Goal: Task Accomplishment & Management: Complete application form

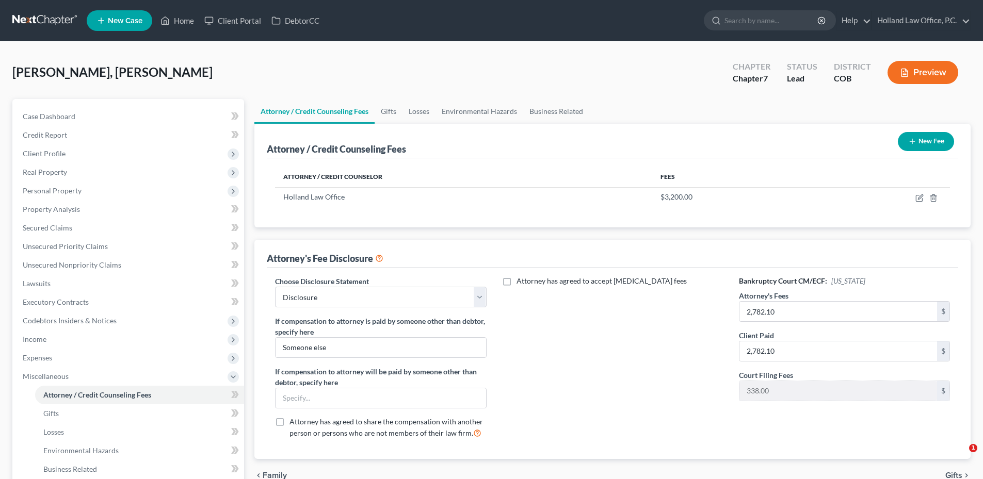
select select "0"
click at [82, 271] on link "Unsecured Nonpriority Claims" at bounding box center [129, 265] width 230 height 19
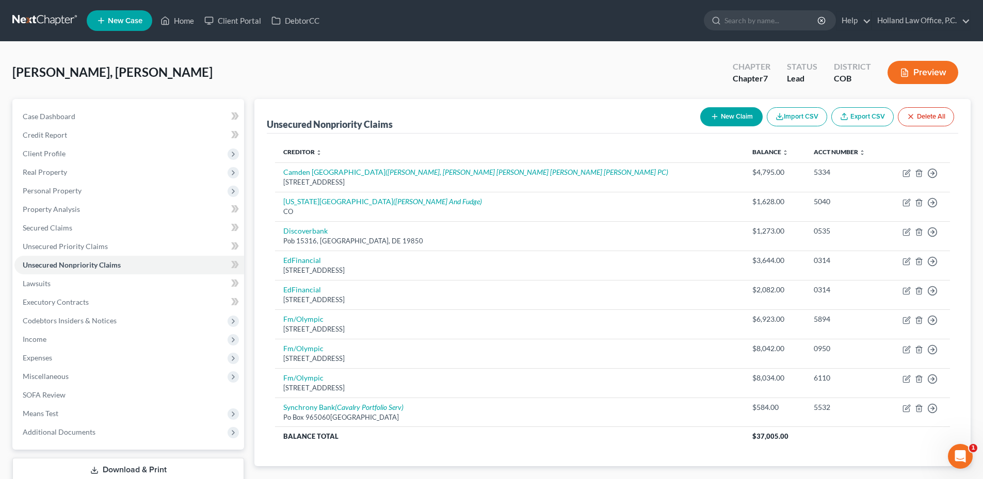
click at [744, 118] on button "New Claim" at bounding box center [731, 116] width 62 height 19
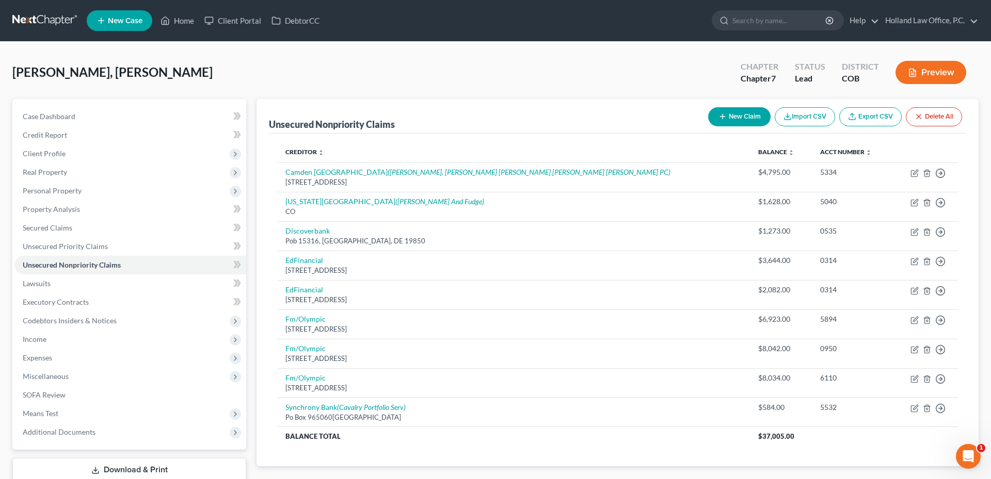
select select "0"
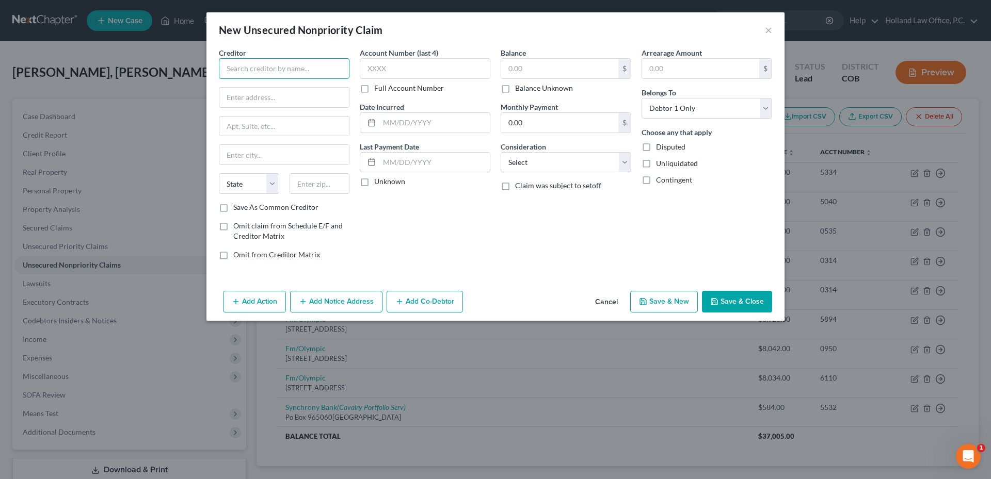
click at [269, 73] on input "text" at bounding box center [284, 68] width 131 height 21
type input "NextCare Urgent Care"
type input "PO Box 843833"
type input "90084"
type input "[GEOGRAPHIC_DATA]"
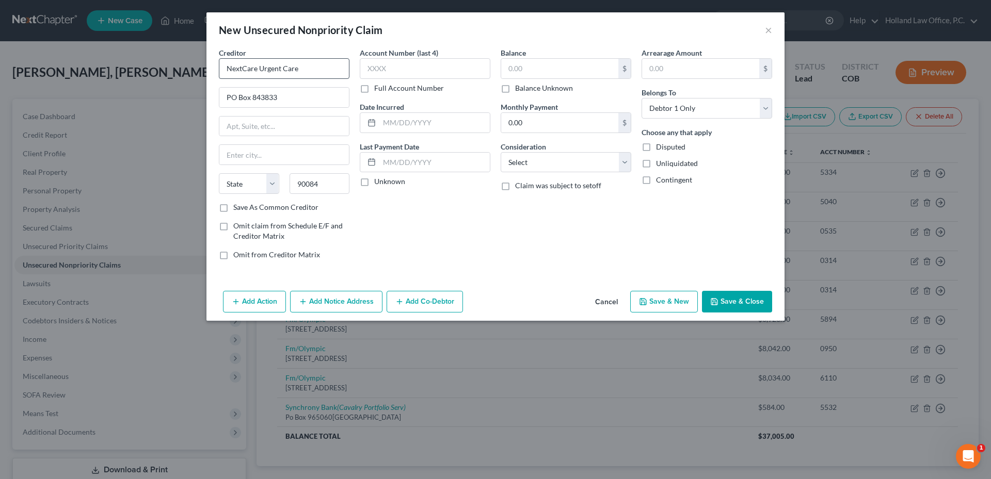
select select "4"
click at [544, 68] on input "text" at bounding box center [559, 69] width 117 height 20
type input "209.00"
click at [395, 76] on input "text" at bounding box center [425, 68] width 131 height 21
type input "8029"
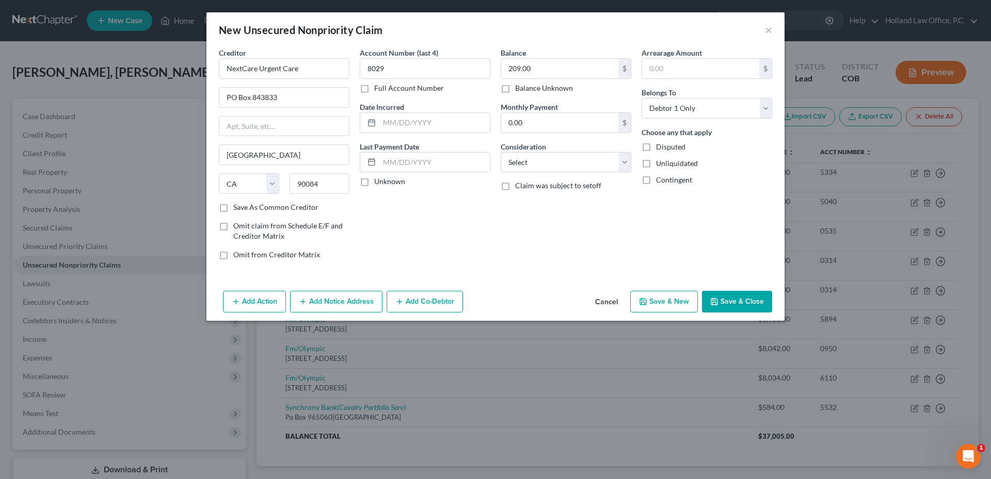
click at [531, 239] on div "Balance 209.00 $ Balance Unknown Balance Undetermined 209.00 $ Balance Unknown …" at bounding box center [565, 157] width 141 height 221
click at [543, 144] on label "Consideration" at bounding box center [523, 146] width 45 height 11
click at [544, 156] on select "Select Cable / Satellite Services Collection Agency Credit Card Debt Debt Couns…" at bounding box center [566, 162] width 131 height 21
select select "9"
click at [501, 152] on select "Select Cable / Satellite Services Collection Agency Credit Card Debt Debt Couns…" at bounding box center [566, 162] width 131 height 21
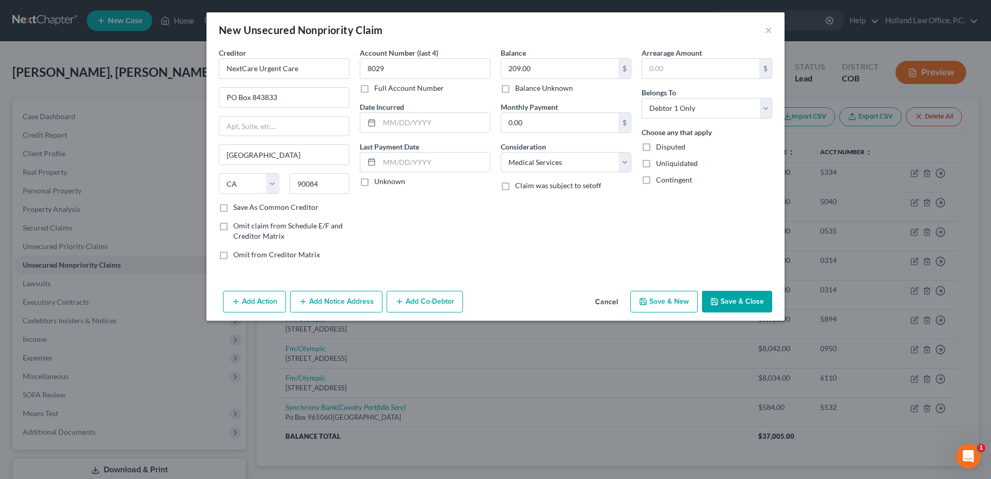
click at [728, 301] on button "Save & Close" at bounding box center [737, 302] width 70 height 22
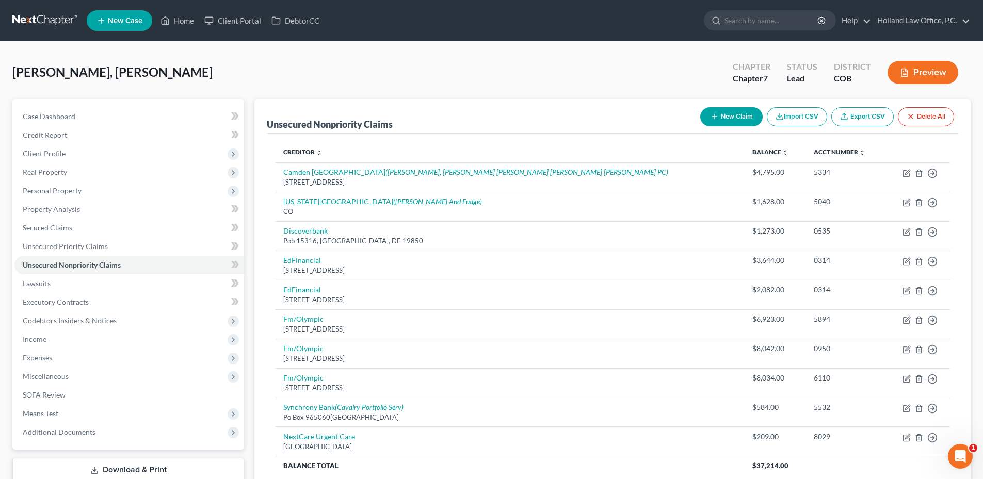
click at [739, 118] on button "New Claim" at bounding box center [731, 116] width 62 height 19
select select "0"
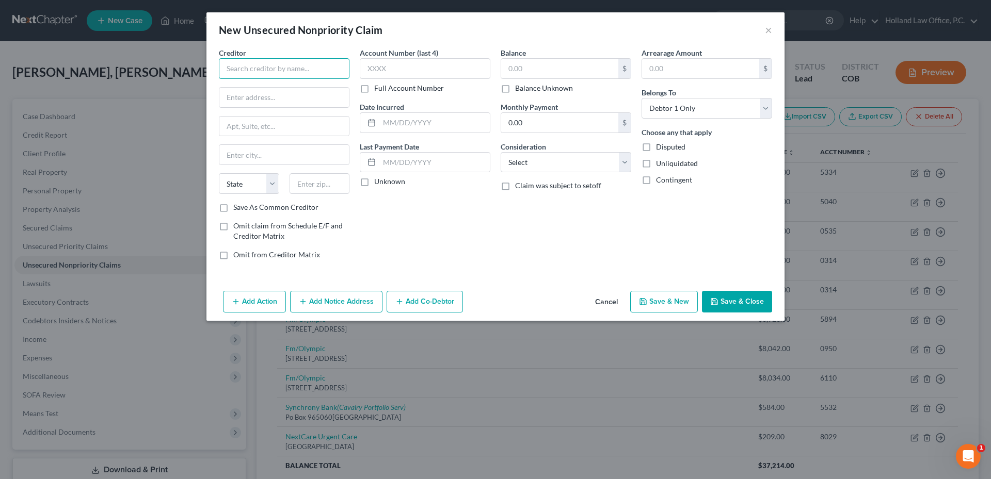
click at [279, 76] on input "text" at bounding box center [284, 68] width 131 height 21
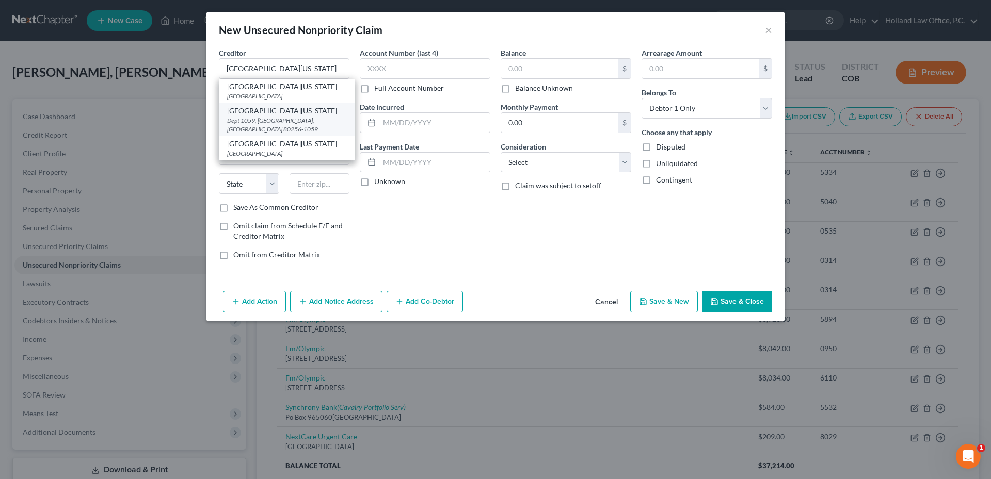
click at [258, 111] on div "[GEOGRAPHIC_DATA][US_STATE]" at bounding box center [286, 111] width 119 height 10
type input "[GEOGRAPHIC_DATA][US_STATE]"
type input "Dept 1059"
type input "[GEOGRAPHIC_DATA]"
select select "5"
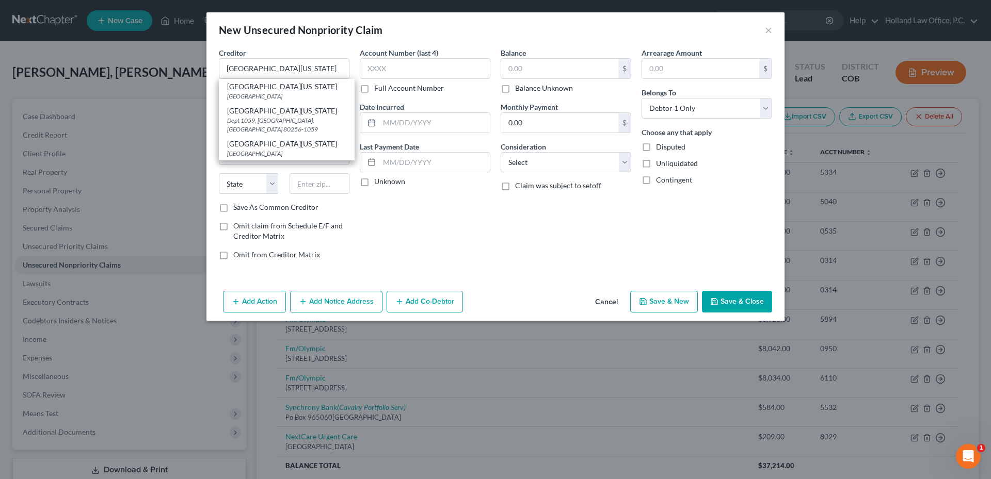
type input "80256-1059"
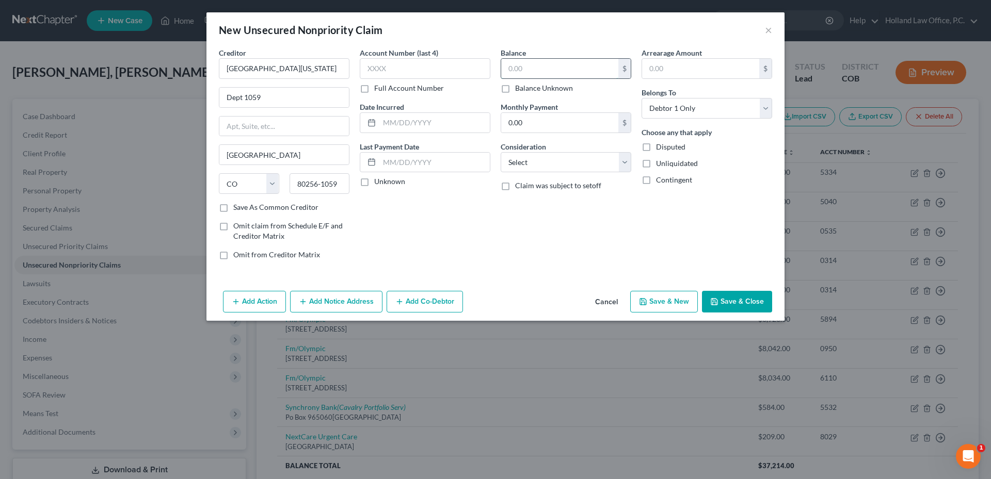
click at [545, 74] on input "text" at bounding box center [559, 69] width 117 height 20
type input "525.80"
drag, startPoint x: 565, startPoint y: 158, endPoint x: 572, endPoint y: 158, distance: 7.8
click at [565, 159] on select "Select Cable / Satellite Services Collection Agency Credit Card Debt Debt Couns…" at bounding box center [566, 162] width 131 height 21
select select "9"
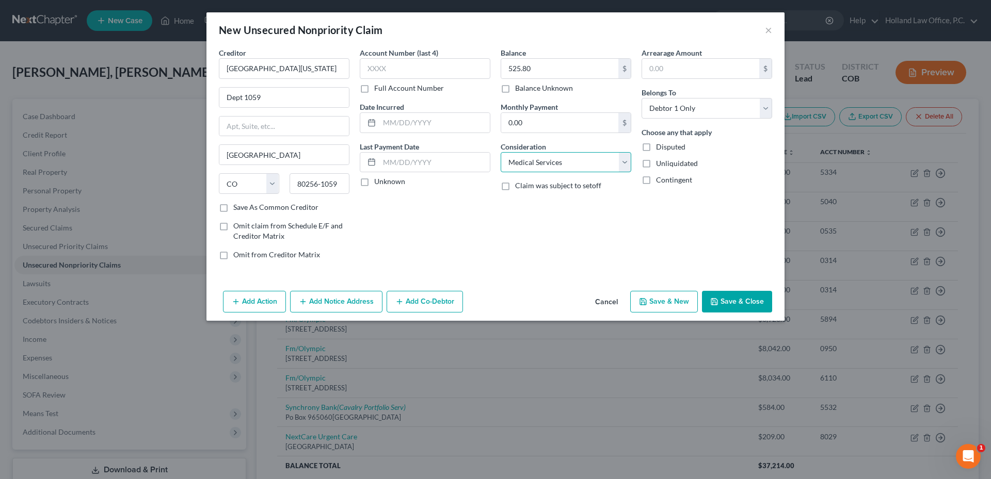
click at [501, 152] on select "Select Cable / Satellite Services Collection Agency Credit Card Debt Debt Couns…" at bounding box center [566, 162] width 131 height 21
click at [349, 304] on button "Add Notice Address" at bounding box center [336, 302] width 92 height 22
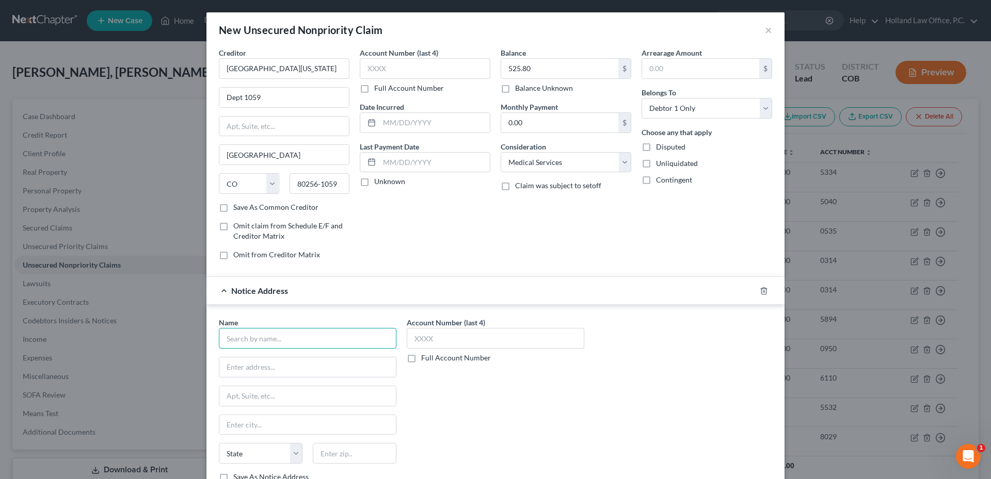
click at [286, 343] on input "text" at bounding box center [308, 338] width 178 height 21
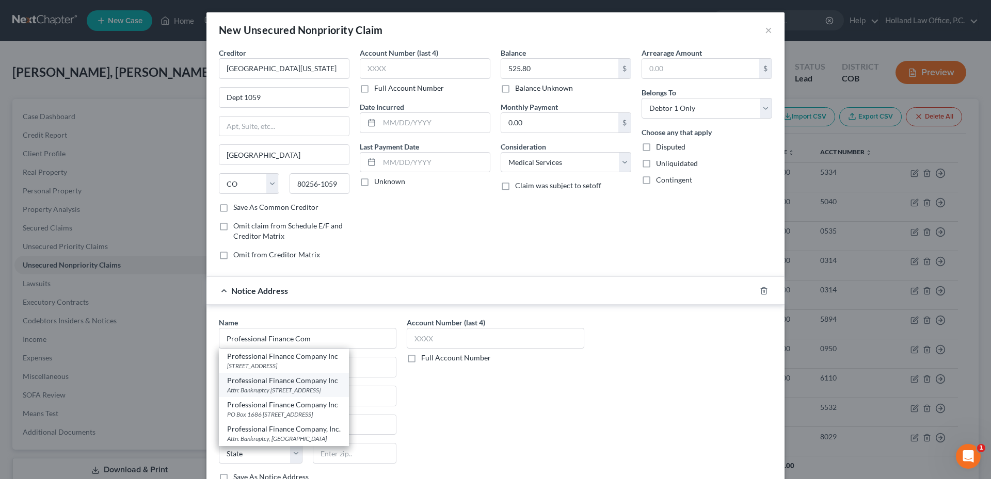
click at [298, 391] on div "Attn: Bankruptcy [STREET_ADDRESS]" at bounding box center [284, 390] width 114 height 9
type input "Professional Finance Company Inc"
type input "Attn: Bankruptcy"
type input "Po Box 1686"
type input "Greeley"
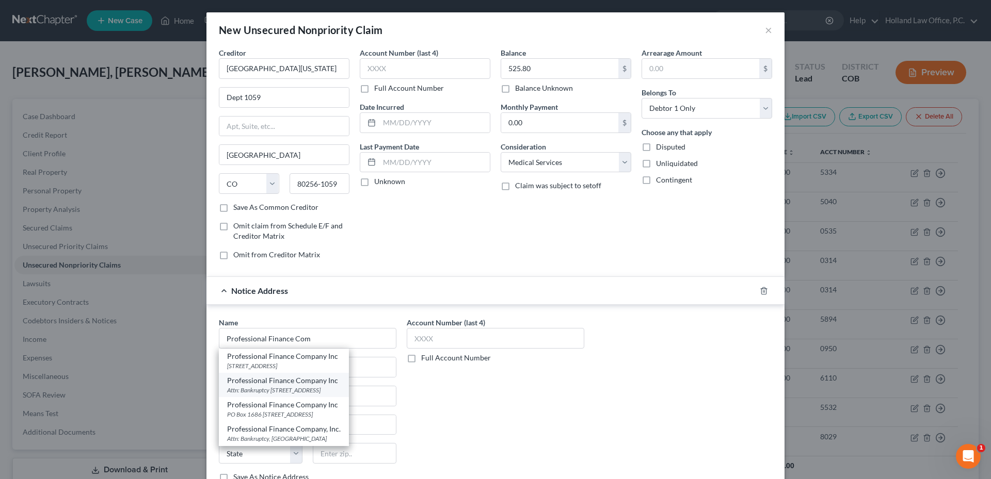
select select "5"
type input "80632"
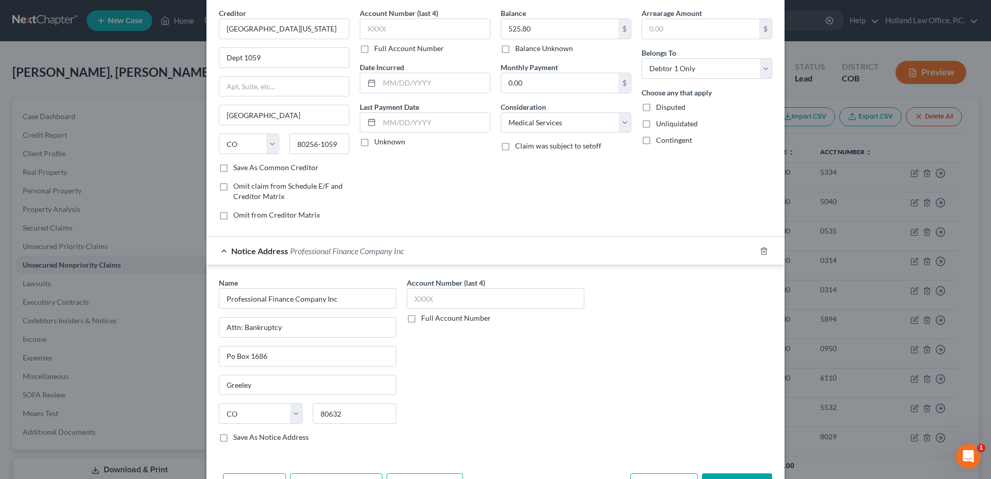
scroll to position [76, 0]
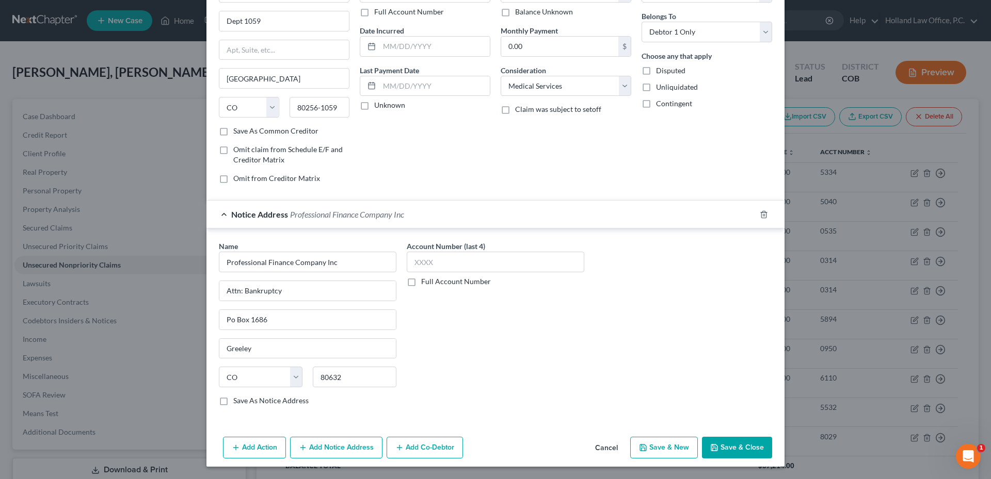
click at [737, 446] on button "Save & Close" at bounding box center [737, 448] width 70 height 22
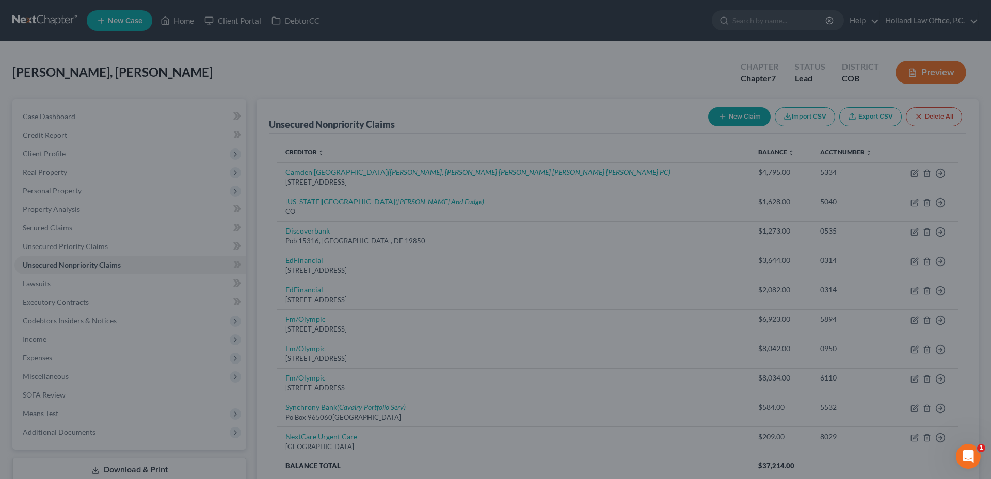
scroll to position [0, 0]
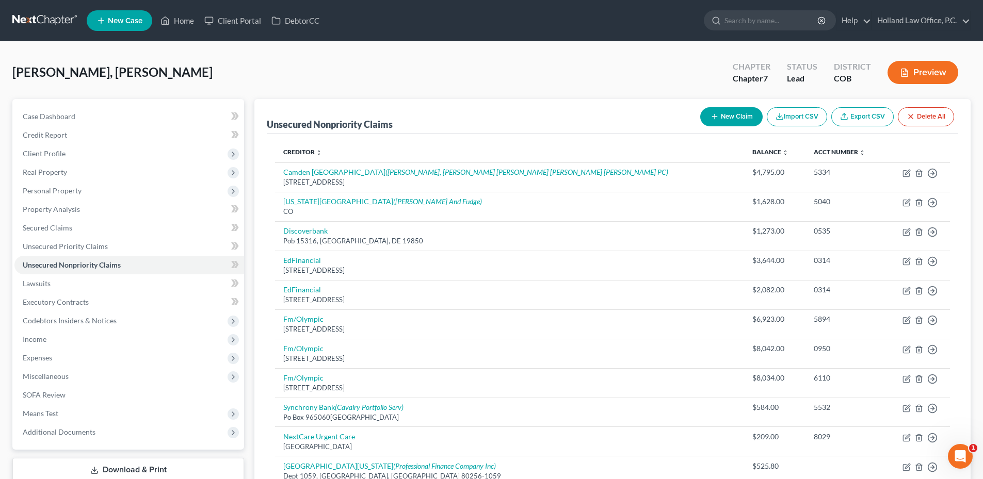
click at [744, 105] on div "New Claim Import CSV Export CSV Delete All" at bounding box center [827, 116] width 262 height 27
click at [728, 119] on button "New Claim" at bounding box center [731, 116] width 62 height 19
select select "0"
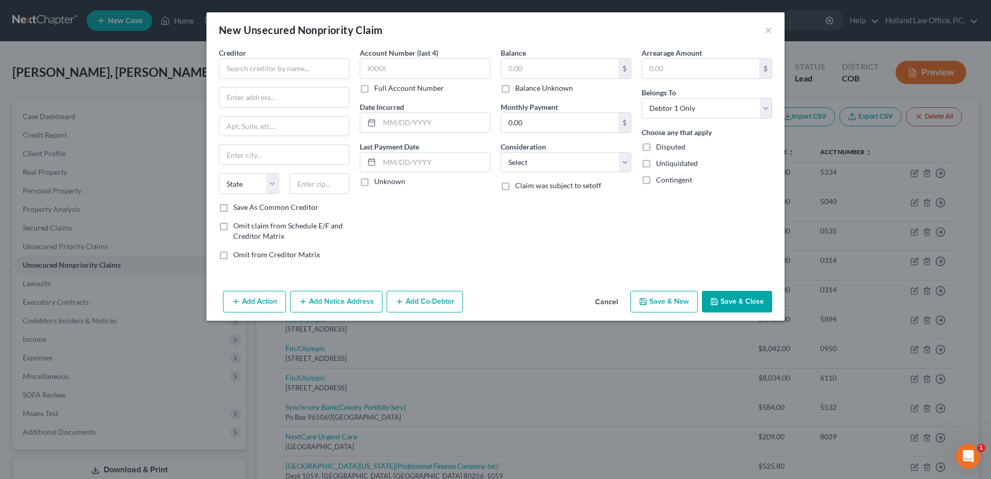
click at [283, 81] on div "Creditor * State [US_STATE] AK AR AZ CA CO [GEOGRAPHIC_DATA] DE DC [GEOGRAPHIC_…" at bounding box center [284, 124] width 131 height 155
click at [281, 80] on div "Creditor * State [US_STATE] AK AR AZ CA CO [GEOGRAPHIC_DATA] DE DC [GEOGRAPHIC_…" at bounding box center [284, 124] width 131 height 155
click at [281, 75] on input "text" at bounding box center [284, 68] width 131 height 21
type input "West Pine Behavioral Health"
click at [384, 66] on input "text" at bounding box center [425, 68] width 131 height 21
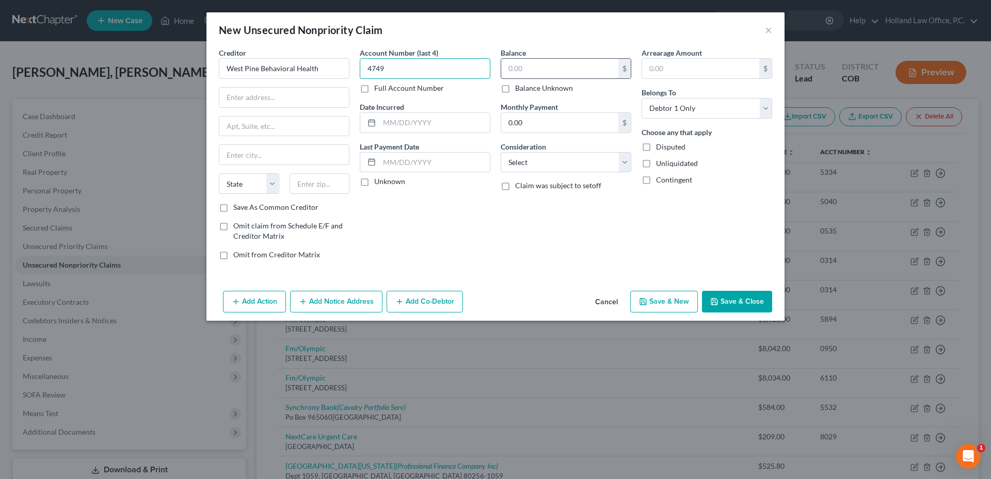
type input "4749"
click at [515, 77] on input "text" at bounding box center [559, 69] width 117 height 20
click at [514, 67] on input "160.00" at bounding box center [559, 69] width 117 height 20
type input "1,360.00"
click at [543, 157] on select "Select Cable / Satellite Services Collection Agency Credit Card Debt Debt Couns…" at bounding box center [566, 162] width 131 height 21
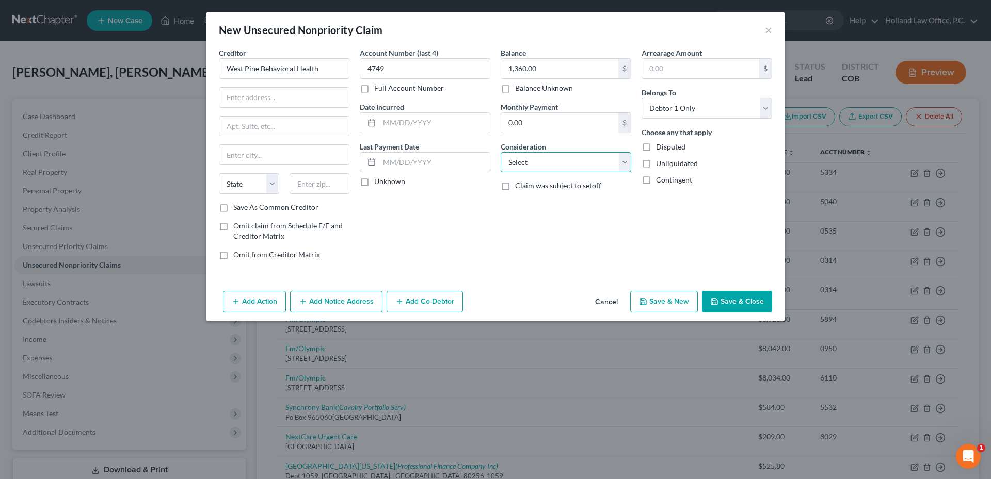
select select "9"
click at [501, 152] on select "Select Cable / Satellite Services Collection Agency Credit Card Debt Debt Couns…" at bounding box center [566, 162] width 131 height 21
click at [348, 298] on button "Add Notice Address" at bounding box center [336, 302] width 92 height 22
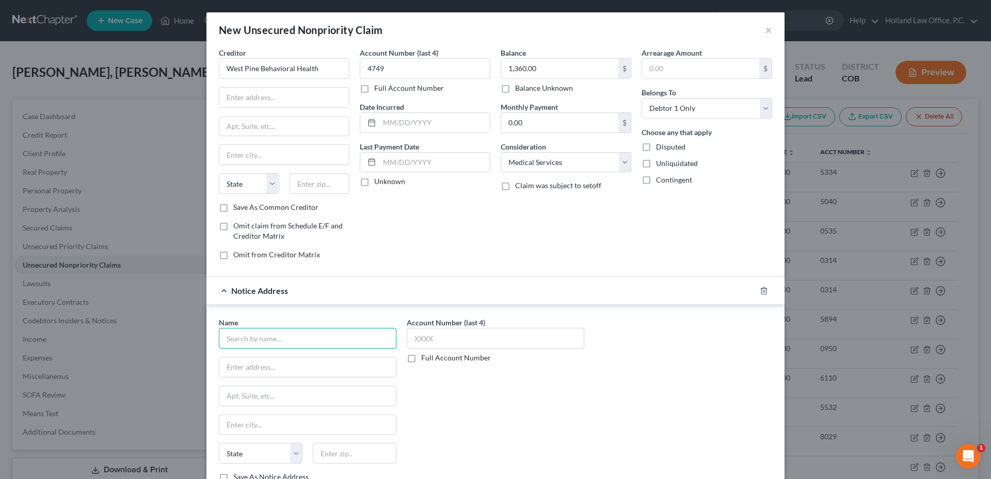
click at [287, 332] on input "text" at bounding box center [308, 338] width 178 height 21
type input "BC Services"
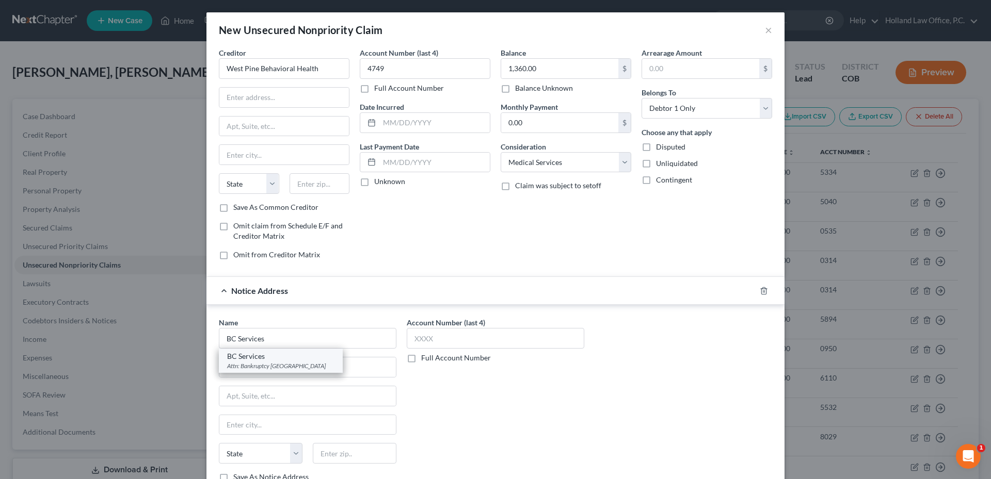
click at [274, 359] on div "BC Services" at bounding box center [280, 356] width 107 height 10
type input "Attn: Bankruptcy"
type input "Po Box 1317"
type input "Longmont"
select select "5"
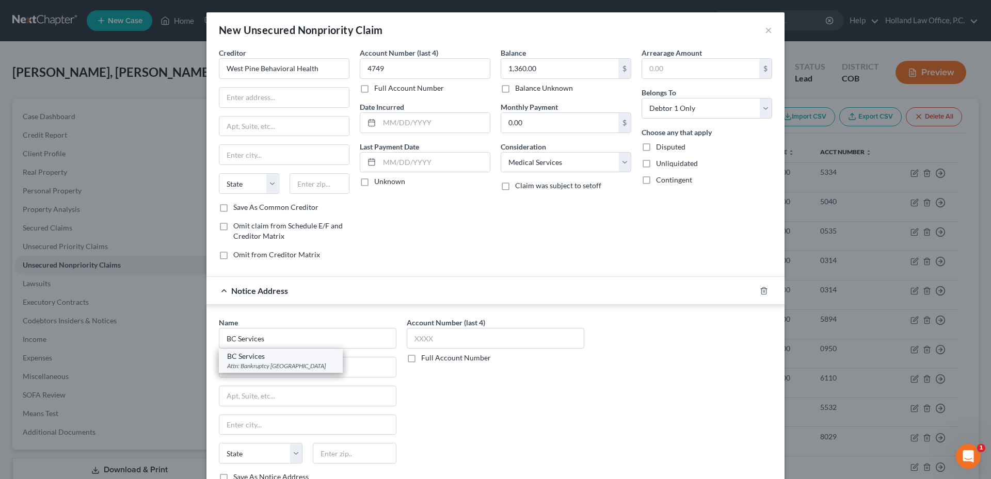
type input "80502"
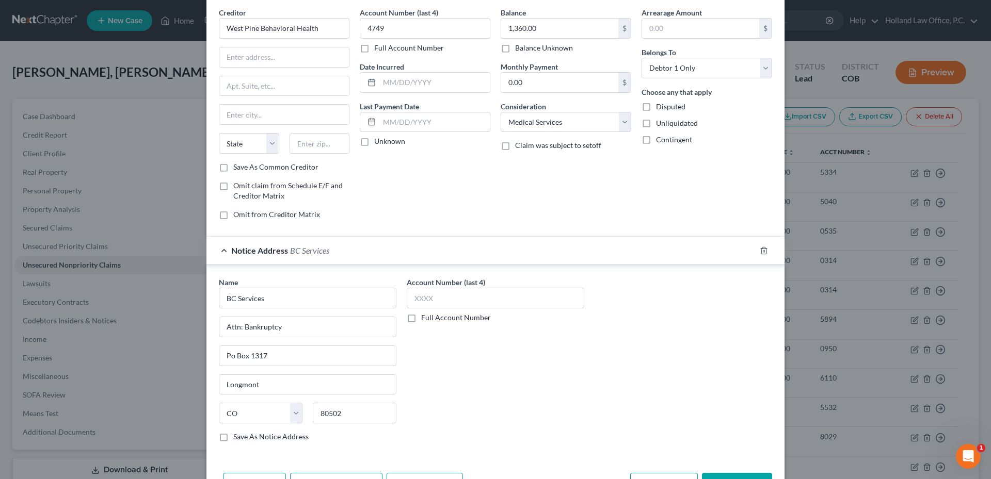
scroll to position [76, 0]
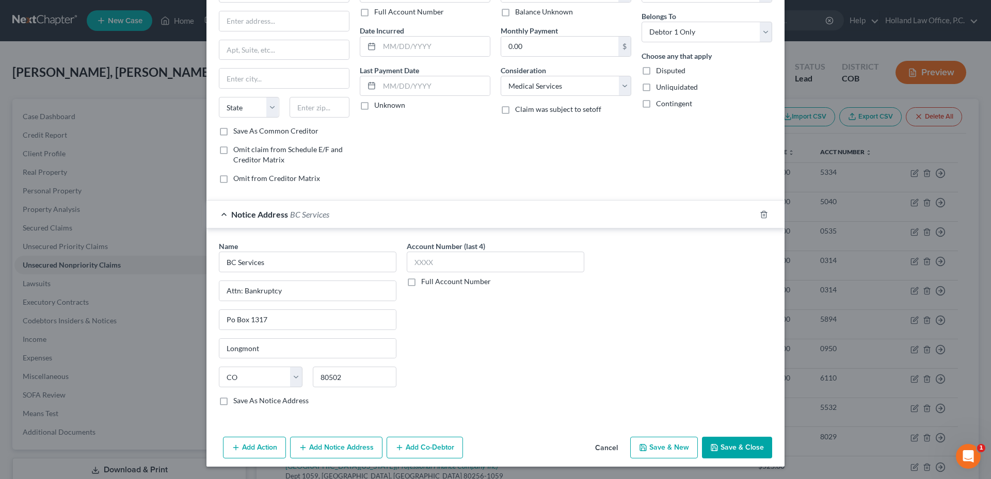
click at [736, 442] on button "Save & Close" at bounding box center [737, 448] width 70 height 22
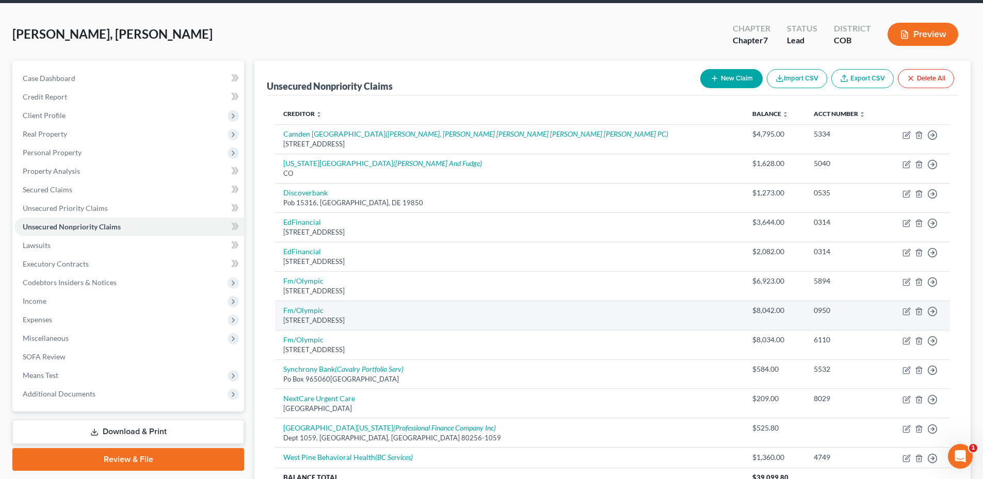
scroll to position [0, 0]
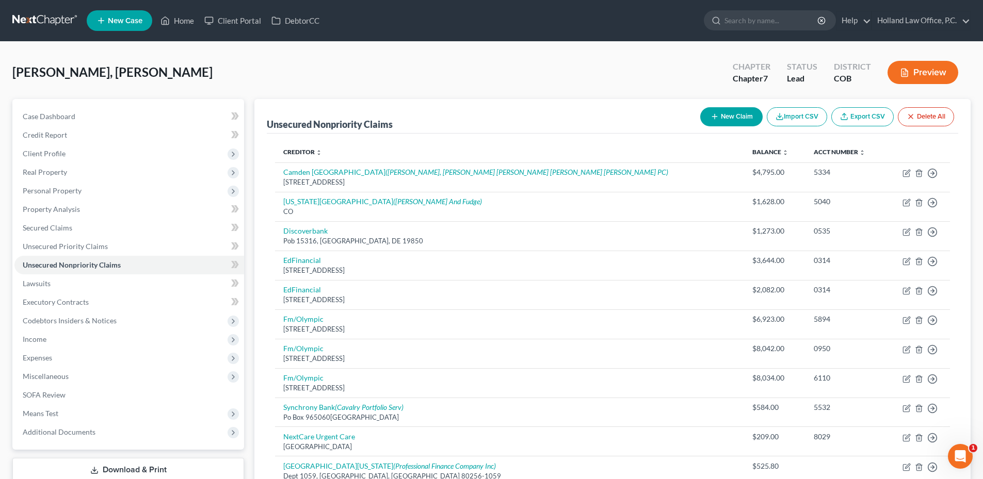
click at [713, 108] on button "New Claim" at bounding box center [731, 116] width 62 height 19
select select "0"
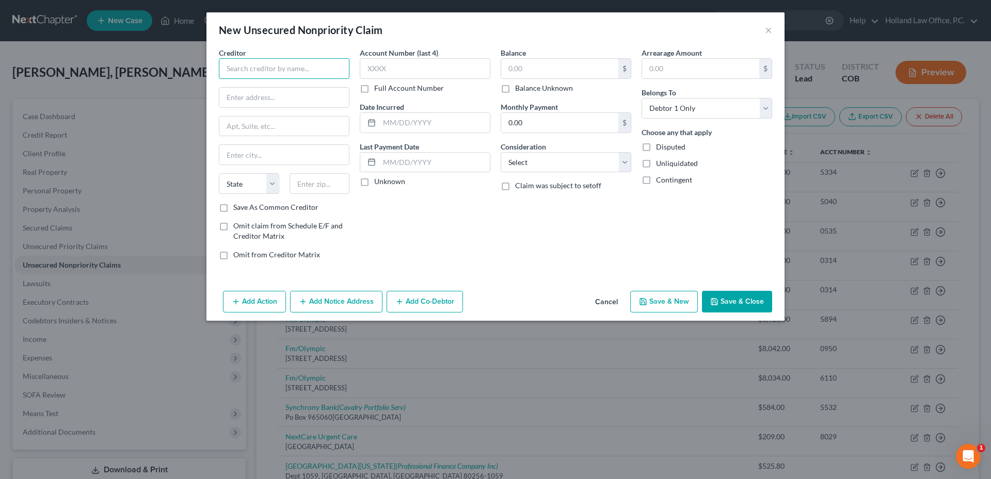
click at [251, 77] on input "text" at bounding box center [284, 68] width 131 height 21
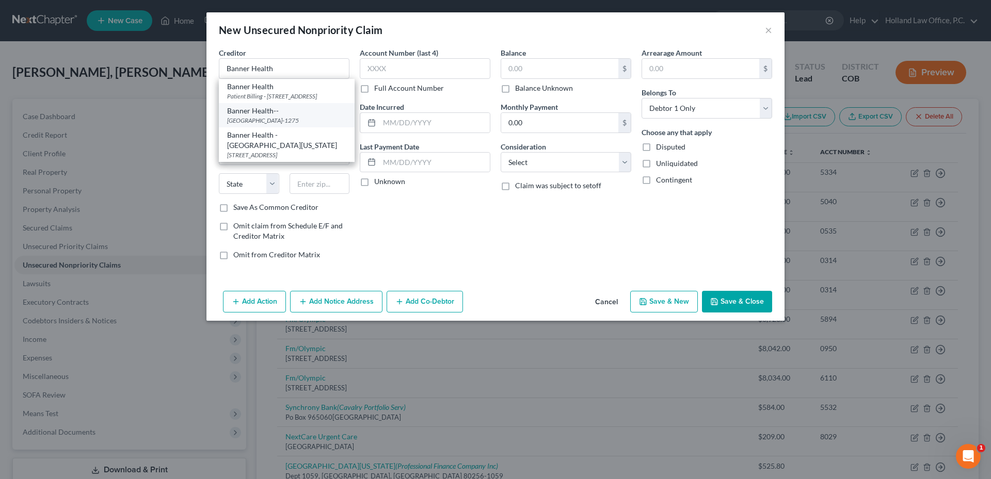
click at [287, 125] on div "[GEOGRAPHIC_DATA]-1275" at bounding box center [286, 120] width 119 height 9
type input "Banner Health--"
type input "PO Box 741275"
type input "[GEOGRAPHIC_DATA]"
select select "4"
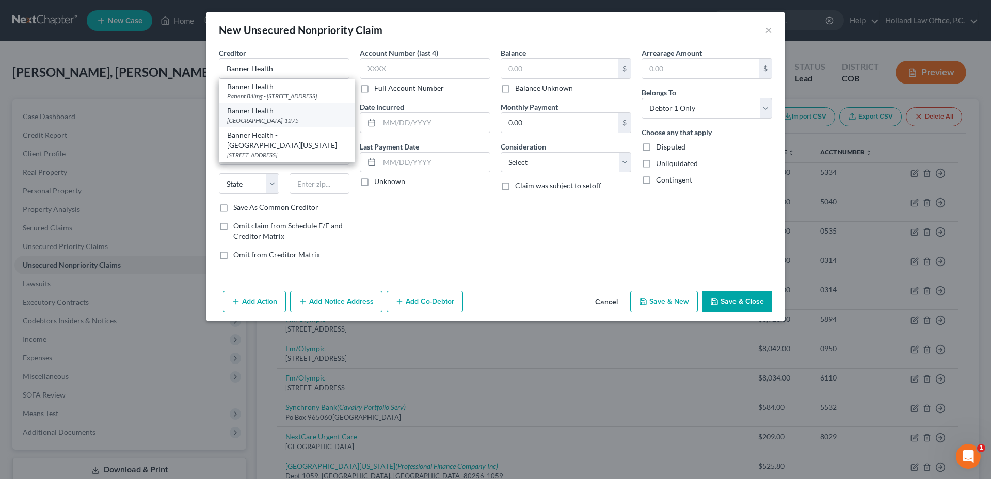
type input "90074-1275"
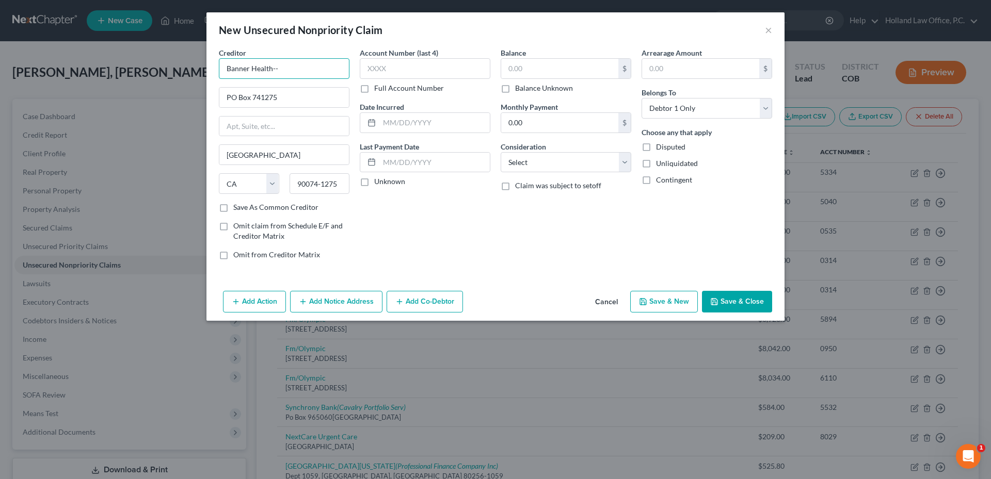
click at [295, 70] on input "Banner Health--" at bounding box center [284, 68] width 131 height 21
type input "Banner Health"
click at [535, 70] on input "text" at bounding box center [559, 69] width 117 height 20
type input "862.00"
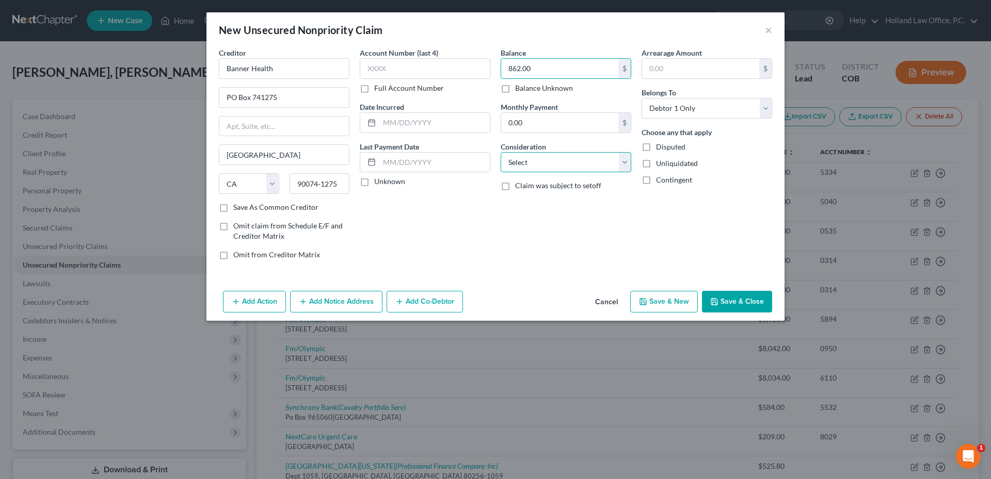
click at [519, 169] on select "Select Cable / Satellite Services Collection Agency Credit Card Debt Debt Couns…" at bounding box center [566, 162] width 131 height 21
select select "9"
click at [501, 152] on select "Select Cable / Satellite Services Collection Agency Credit Card Debt Debt Couns…" at bounding box center [566, 162] width 131 height 21
click at [324, 293] on button "Add Notice Address" at bounding box center [336, 302] width 92 height 22
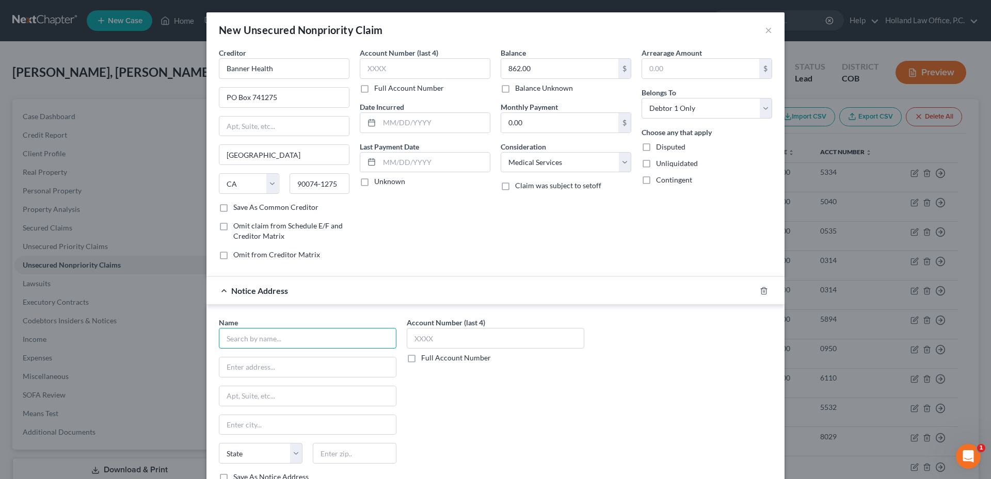
click at [255, 345] on input "text" at bounding box center [308, 338] width 178 height 21
click at [749, 288] on div "Notice Address" at bounding box center [480, 290] width 549 height 27
click at [764, 292] on line "button" at bounding box center [764, 292] width 0 height 2
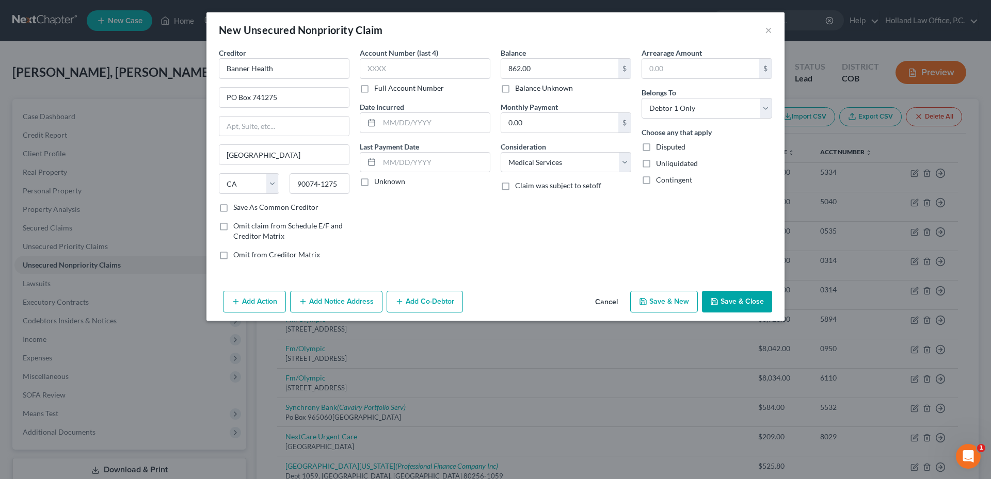
click at [749, 302] on button "Save & Close" at bounding box center [737, 302] width 70 height 22
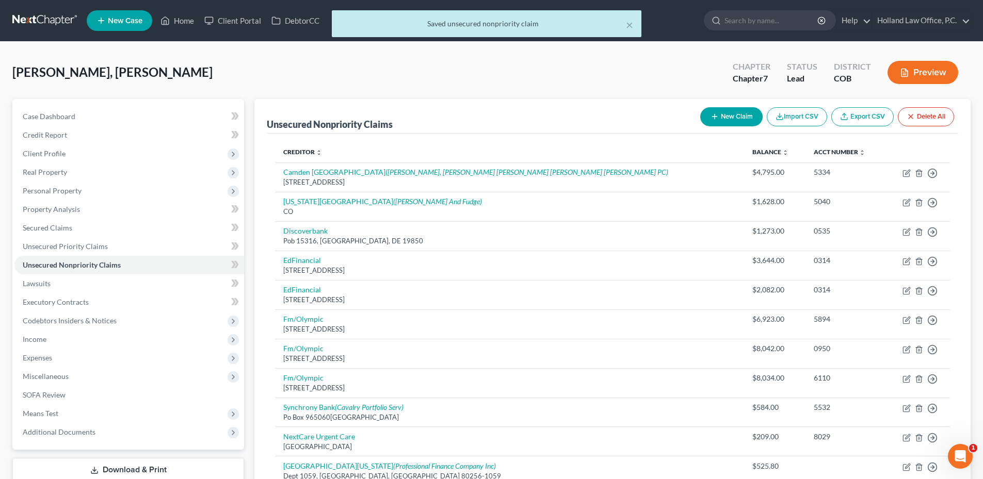
click at [722, 121] on button "New Claim" at bounding box center [731, 116] width 62 height 19
select select "0"
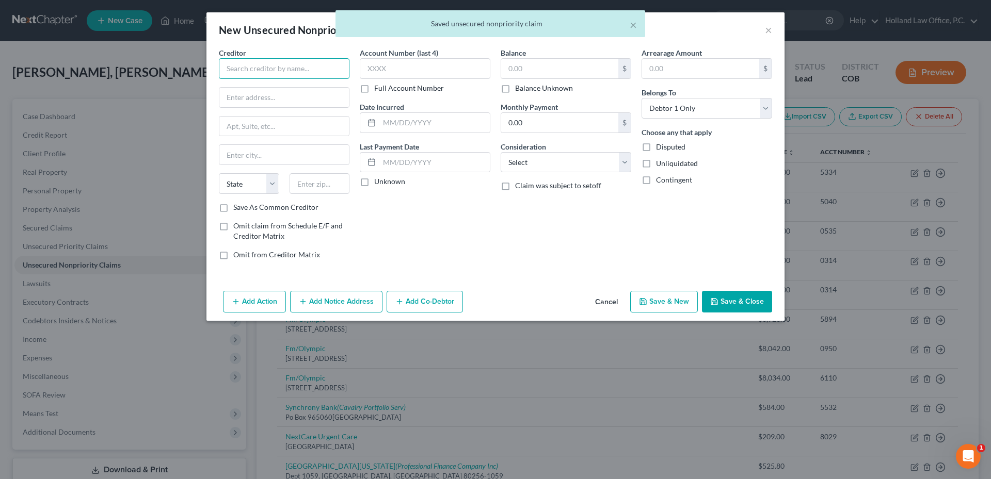
click at [258, 63] on input "text" at bounding box center [284, 68] width 131 height 21
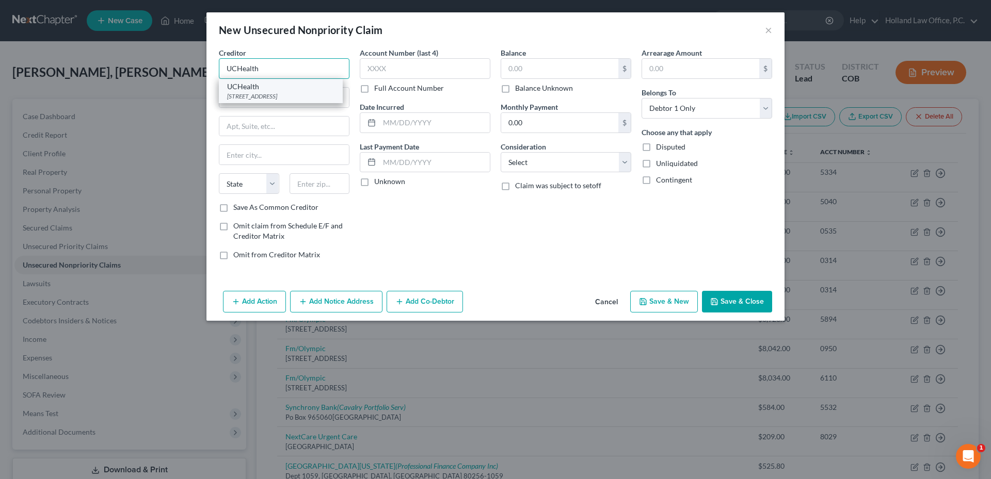
type input "UCHealth"
click at [266, 91] on div "UCHealth" at bounding box center [280, 87] width 107 height 10
type input "PO Box 1259 Dpt 147638"
type input "Oaks"
select select "39"
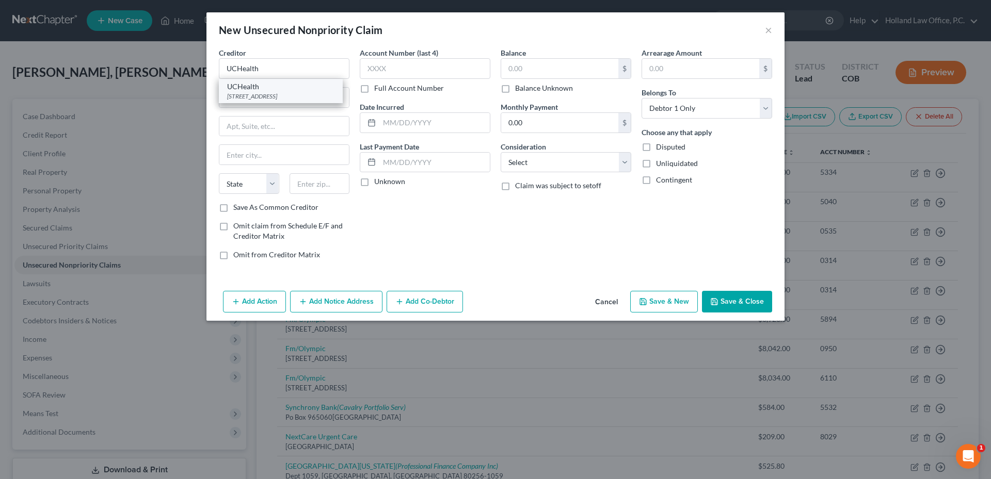
type input "19456"
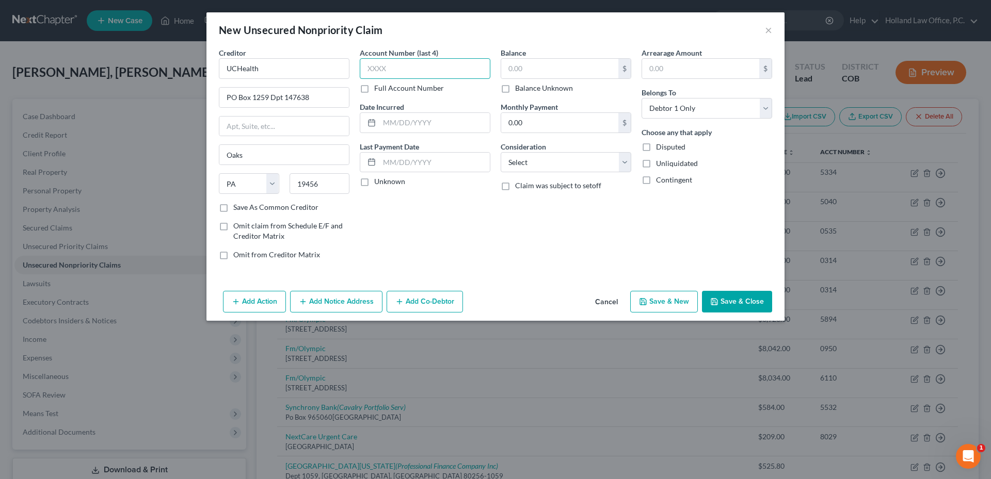
click at [424, 66] on input "text" at bounding box center [425, 68] width 131 height 21
type input "6597"
type input "1,382.74"
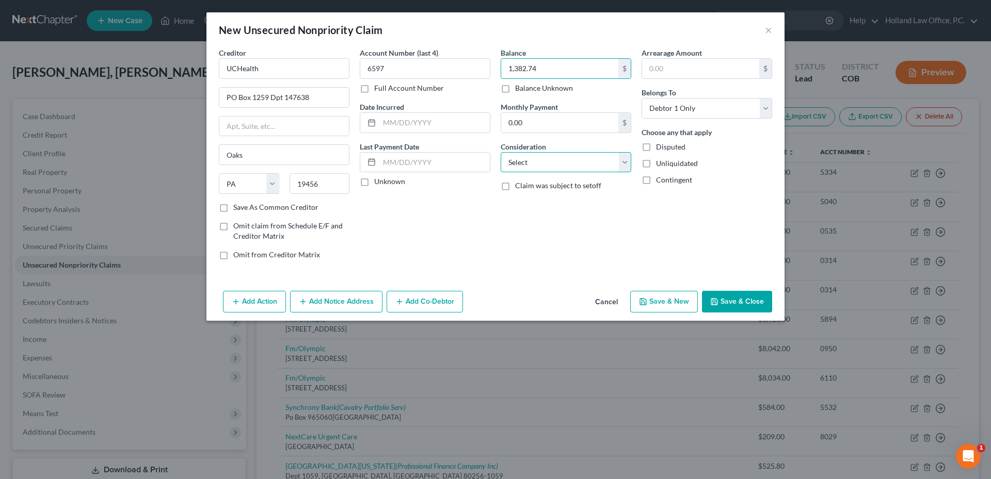
drag, startPoint x: 573, startPoint y: 166, endPoint x: 567, endPoint y: 167, distance: 6.3
click at [573, 166] on select "Select Cable / Satellite Services Collection Agency Credit Card Debt Debt Couns…" at bounding box center [566, 162] width 131 height 21
select select "9"
click at [501, 152] on select "Select Cable / Satellite Services Collection Agency Credit Card Debt Debt Couns…" at bounding box center [566, 162] width 131 height 21
click at [510, 216] on div "Balance 1,382.74 $ Balance Unknown Balance Undetermined 1,382.74 $ Balance Unkn…" at bounding box center [565, 157] width 141 height 221
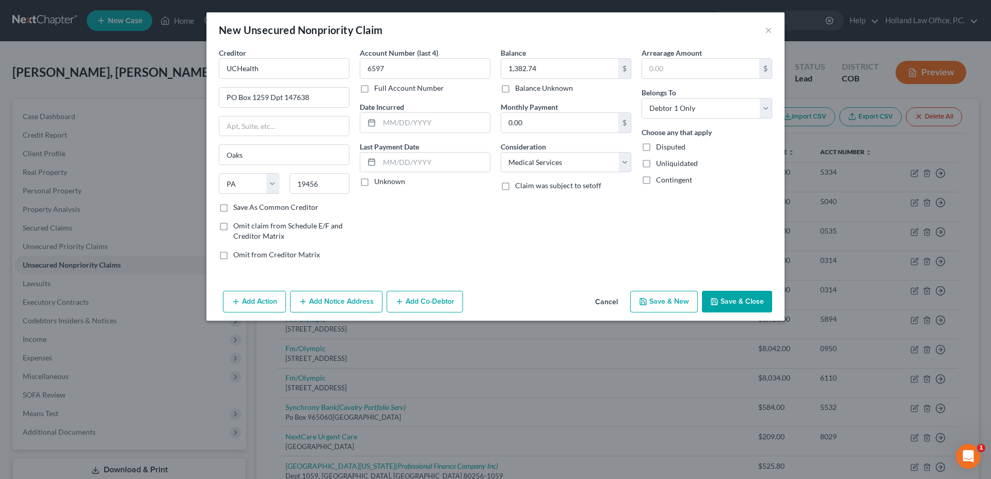
click at [759, 301] on button "Save & Close" at bounding box center [737, 302] width 70 height 22
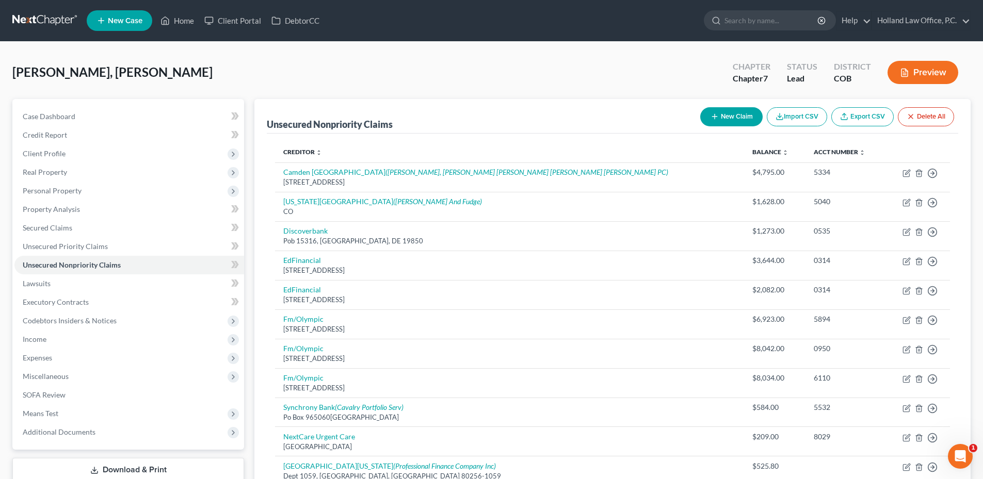
click at [732, 114] on button "New Claim" at bounding box center [731, 116] width 62 height 19
select select "0"
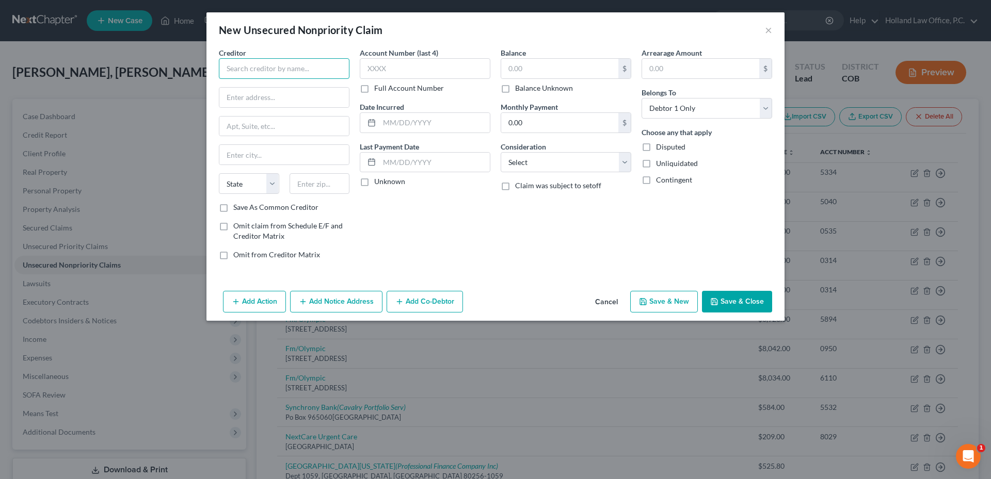
click at [322, 70] on input "text" at bounding box center [284, 68] width 131 height 21
type input "TeamHealth"
drag, startPoint x: 247, startPoint y: 99, endPoint x: 158, endPoint y: 99, distance: 88.3
click at [168, 99] on div "New Unsecured Nonpriority Claim × Creditor * TeamHealth Alcoa Billing Centerf S…" at bounding box center [495, 239] width 991 height 479
type input "3429 Regal Dr"
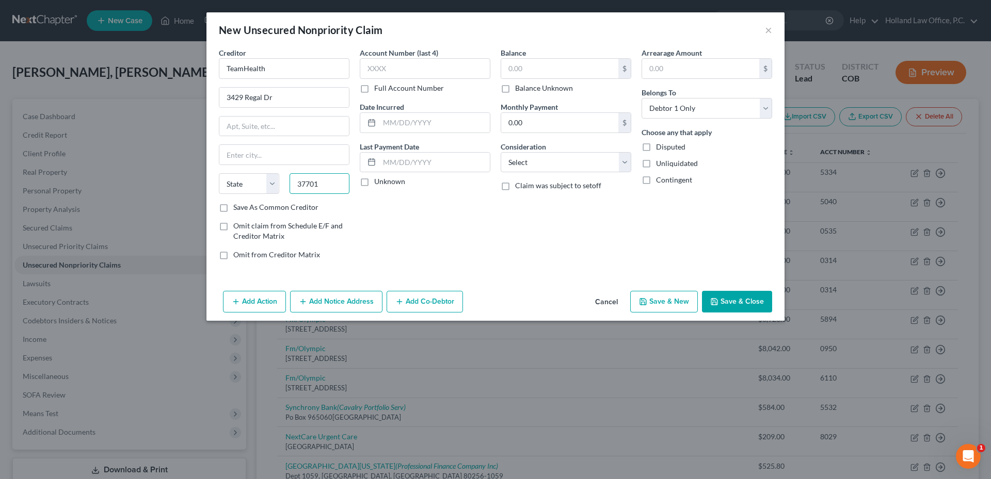
type input "37701"
type input "Alcoa"
select select "44"
click at [567, 65] on input "text" at bounding box center [559, 69] width 117 height 20
type input "741.00"
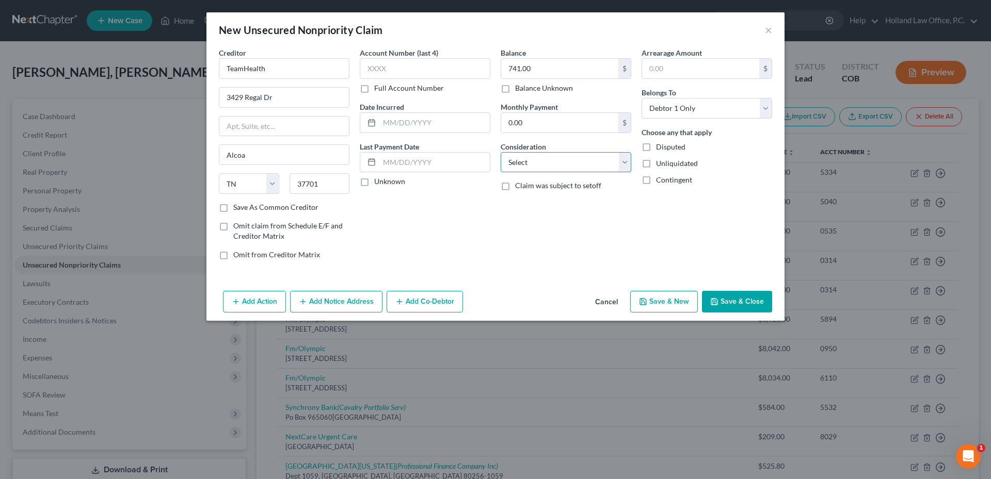
drag, startPoint x: 559, startPoint y: 164, endPoint x: 559, endPoint y: 169, distance: 5.2
click at [559, 164] on select "Select Cable / Satellite Services Collection Agency Credit Card Debt Debt Couns…" at bounding box center [566, 162] width 131 height 21
select select "9"
click at [501, 152] on select "Select Cable / Satellite Services Collection Agency Credit Card Debt Debt Couns…" at bounding box center [566, 162] width 131 height 21
click at [748, 301] on button "Save & Close" at bounding box center [737, 302] width 70 height 22
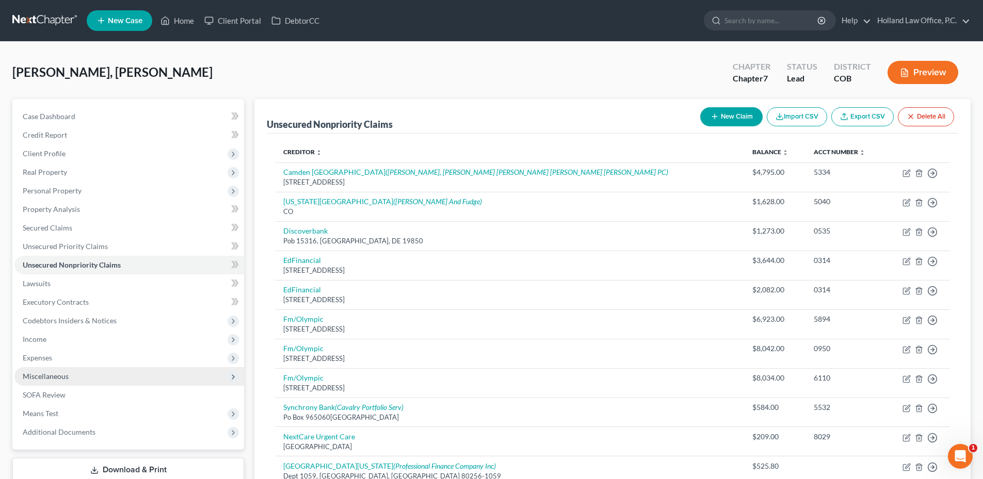
click at [94, 376] on span "Miscellaneous" at bounding box center [129, 376] width 230 height 19
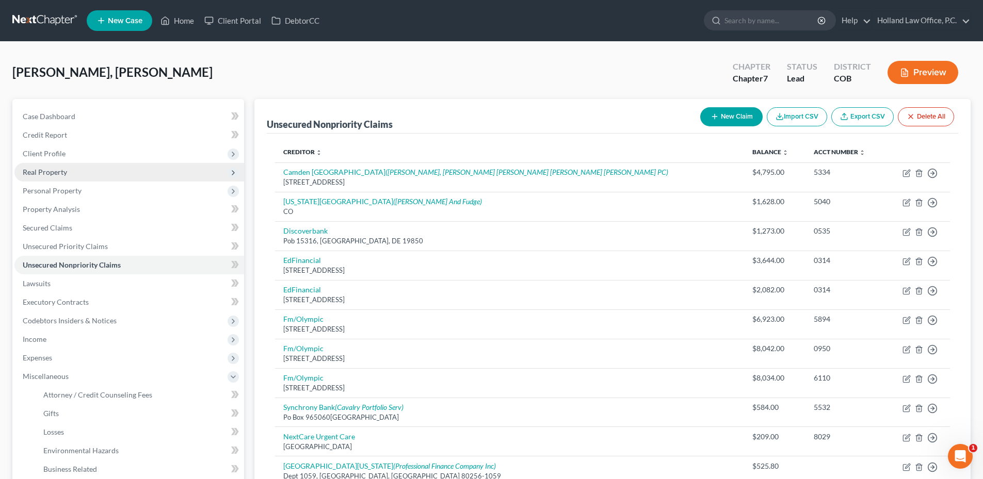
click at [60, 174] on span "Real Property" at bounding box center [45, 172] width 44 height 9
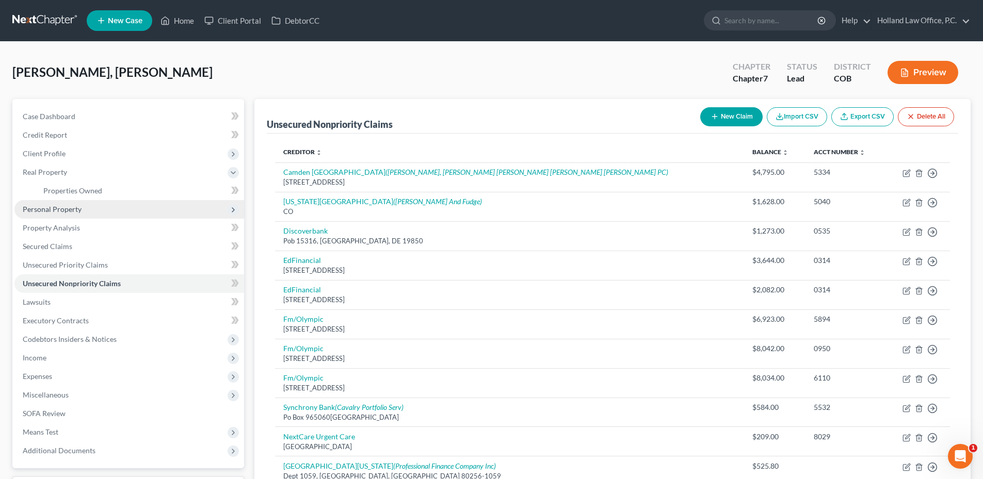
click at [78, 212] on span "Personal Property" at bounding box center [52, 209] width 59 height 9
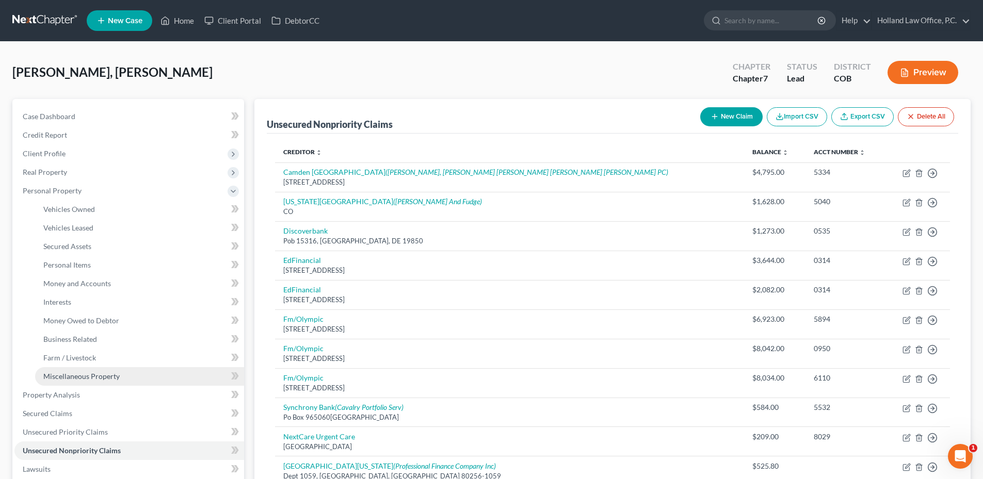
click at [91, 381] on link "Miscellaneous Property" at bounding box center [139, 376] width 209 height 19
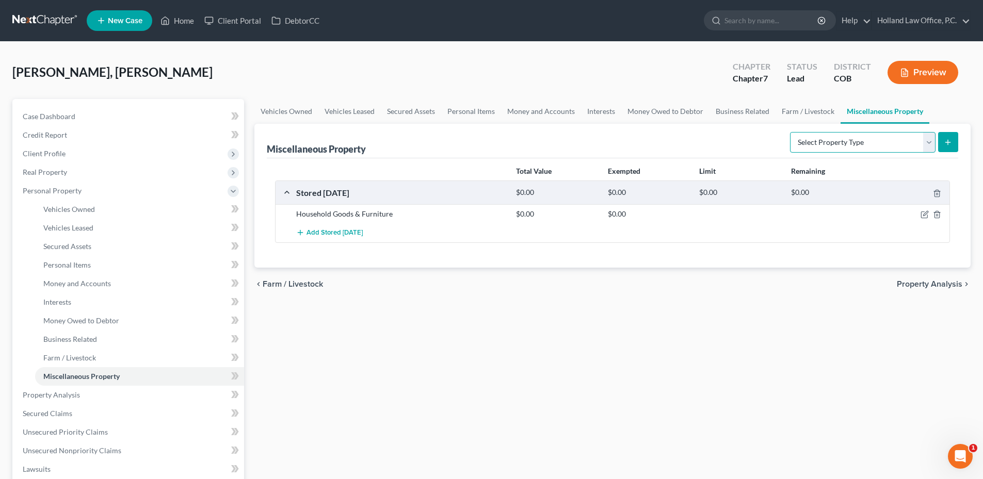
click at [866, 138] on select "Select Property Type Assigned for Creditor Benefit [DATE] Holding for Another N…" at bounding box center [863, 142] width 146 height 21
click at [838, 220] on div "Household Goods & Furniture $0.00 $0.00" at bounding box center [613, 213] width 674 height 19
drag, startPoint x: 892, startPoint y: 149, endPoint x: 888, endPoint y: 154, distance: 6.6
click at [892, 149] on select "Select Property Type Assigned for Creditor Benefit [DATE] Holding for Another N…" at bounding box center [863, 142] width 146 height 21
select select "transferred"
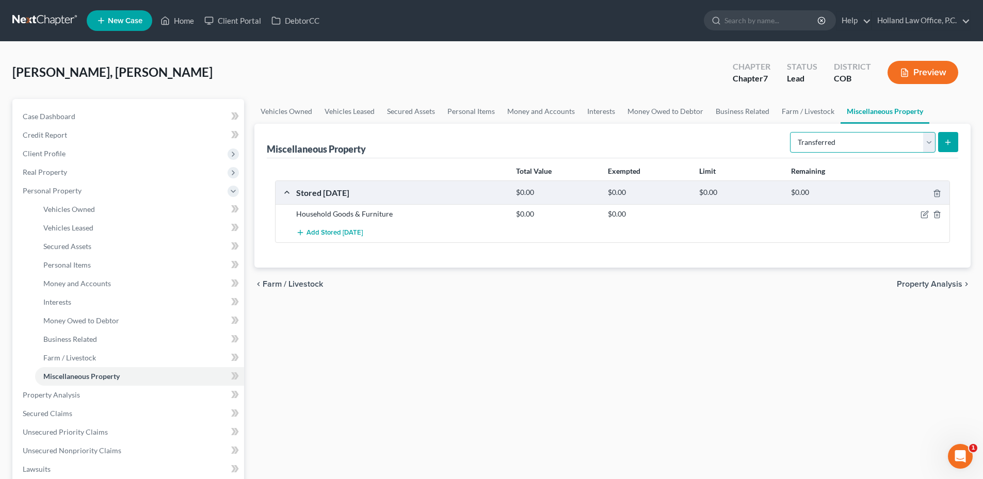
click at [790, 132] on select "Select Property Type Assigned for Creditor Benefit [DATE] Holding for Another N…" at bounding box center [863, 142] width 146 height 21
click at [946, 137] on button "submit" at bounding box center [948, 142] width 20 height 20
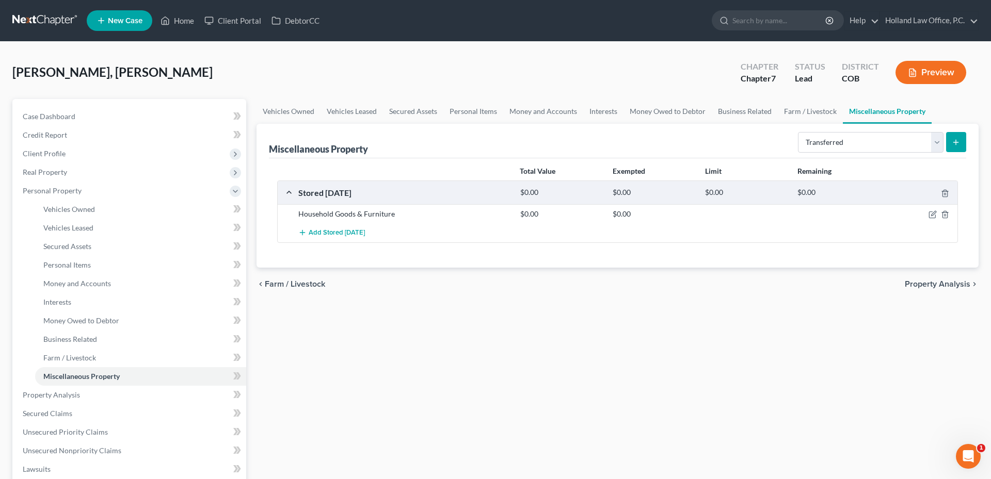
select select "Ordinary ([DATE])"
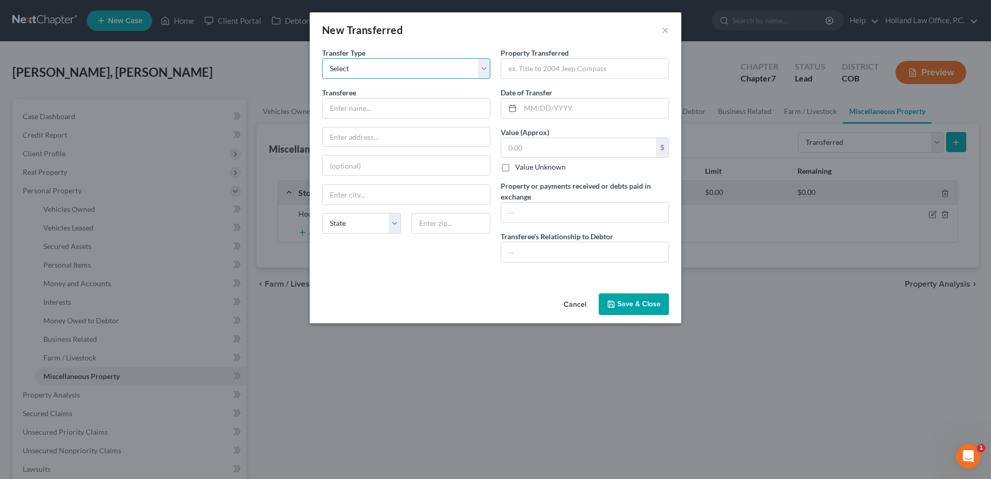
click at [363, 63] on select "Select Ordinary ([DATE]) [DATE]" at bounding box center [406, 68] width 168 height 21
click at [322, 58] on select "Select Ordinary ([DATE]) [DATE]" at bounding box center [406, 68] width 168 height 21
click at [352, 101] on input "text" at bounding box center [406, 109] width 167 height 20
click at [582, 313] on button "Cancel" at bounding box center [574, 305] width 39 height 21
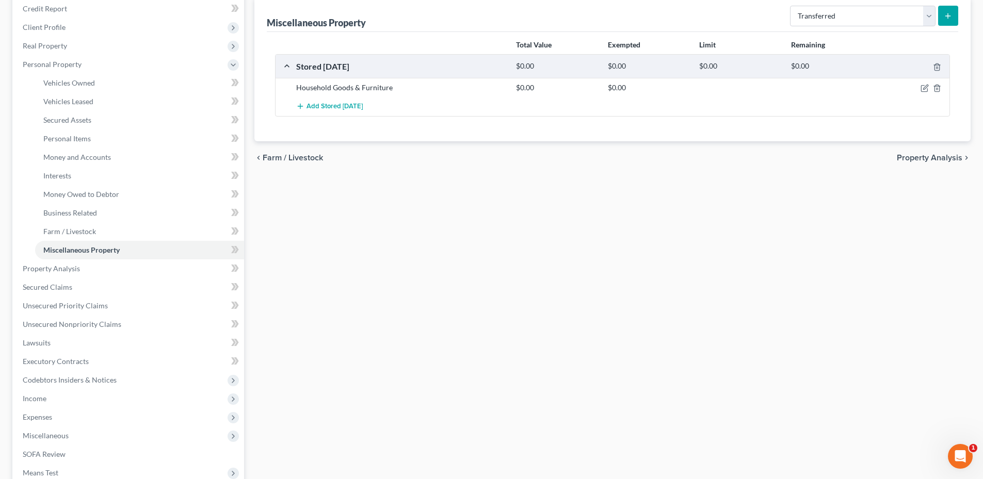
scroll to position [206, 0]
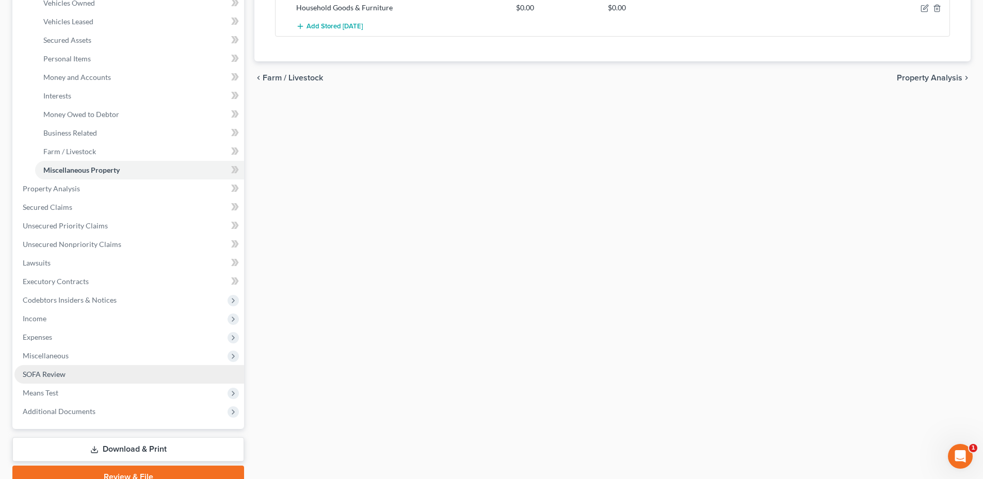
click at [60, 377] on span "SOFA Review" at bounding box center [44, 374] width 43 height 9
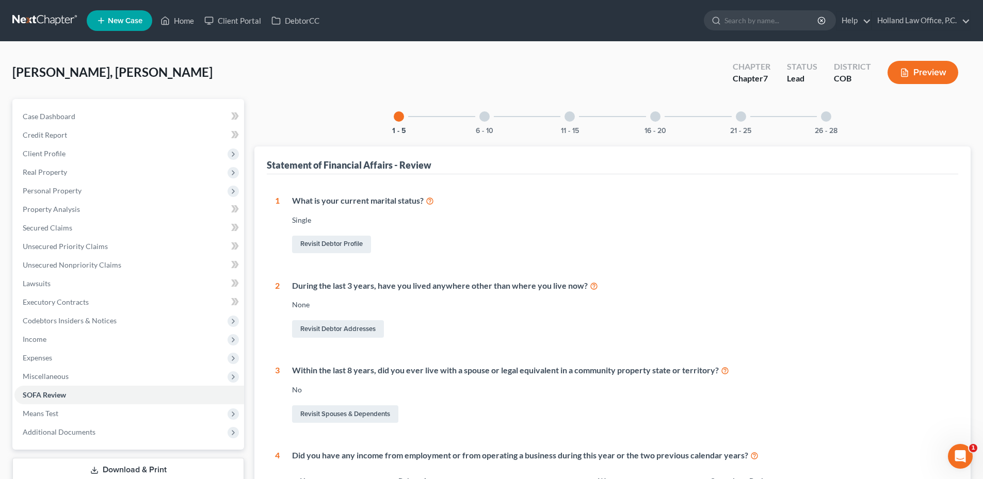
click at [478, 120] on div "6 - 10" at bounding box center [484, 116] width 35 height 35
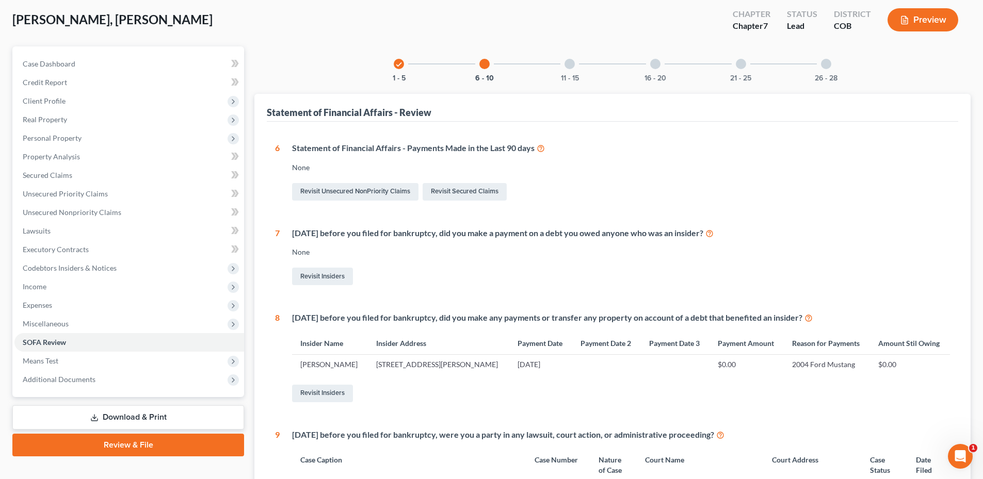
scroll to position [103, 0]
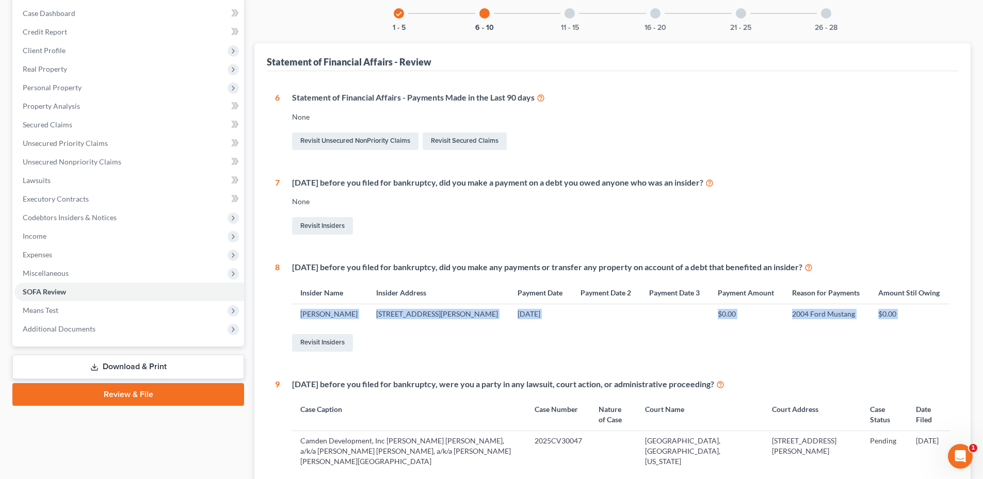
drag, startPoint x: 297, startPoint y: 313, endPoint x: 869, endPoint y: 321, distance: 571.9
click at [899, 326] on div "[DATE] before you filed for bankruptcy, did you make any payments or transfer a…" at bounding box center [615, 308] width 670 height 92
drag, startPoint x: 869, startPoint y: 321, endPoint x: 848, endPoint y: 319, distance: 20.7
click at [852, 320] on td "2004 Ford Mustang" at bounding box center [827, 314] width 86 height 20
click at [322, 332] on div "Revisit Insiders" at bounding box center [621, 343] width 658 height 22
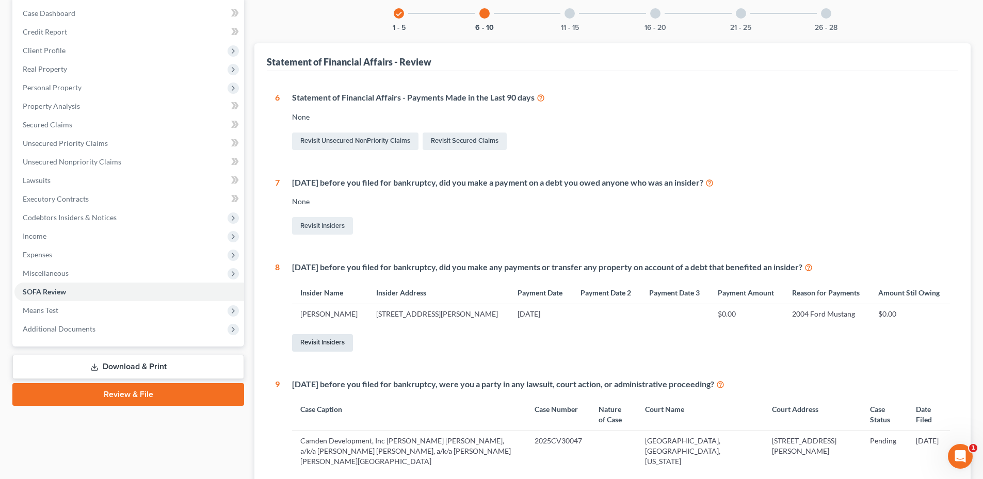
click at [324, 337] on link "Revisit Insiders" at bounding box center [322, 343] width 61 height 18
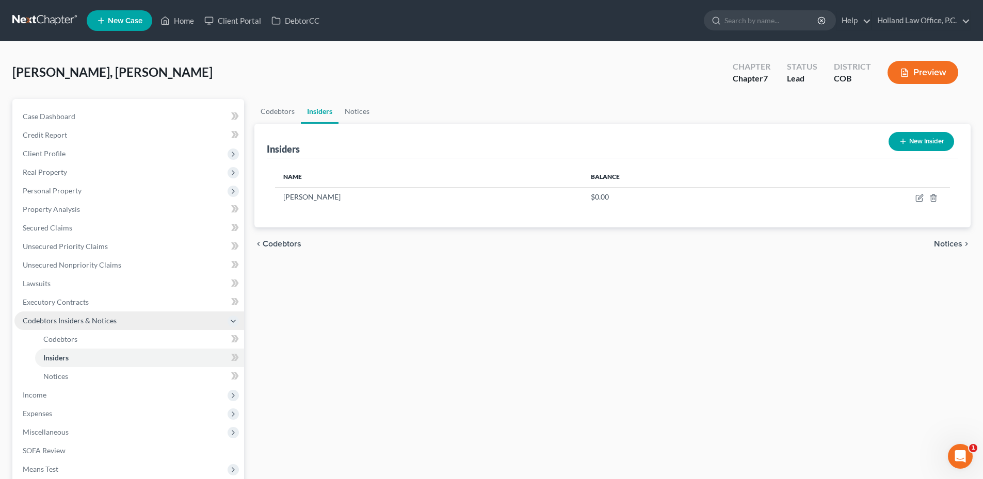
click at [87, 315] on span "Codebtors Insiders & Notices" at bounding box center [129, 321] width 230 height 19
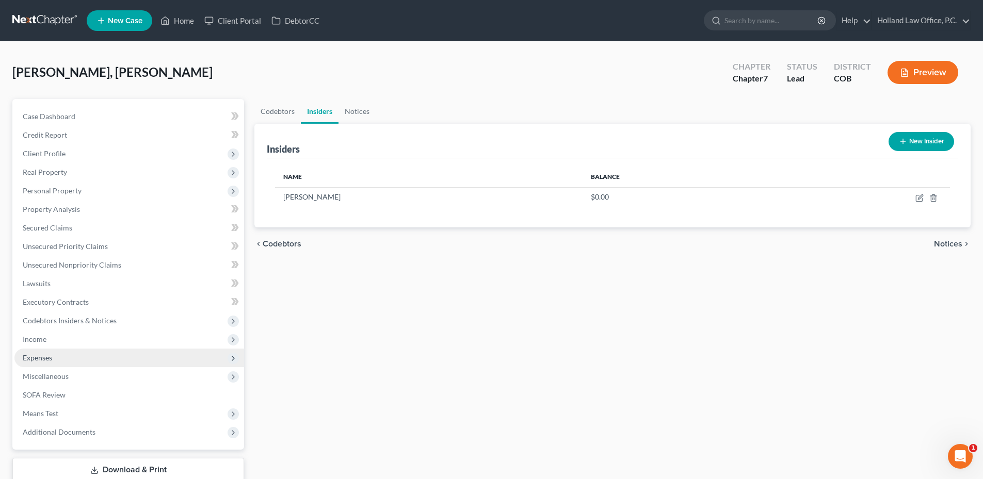
click at [50, 365] on span "Expenses" at bounding box center [129, 358] width 230 height 19
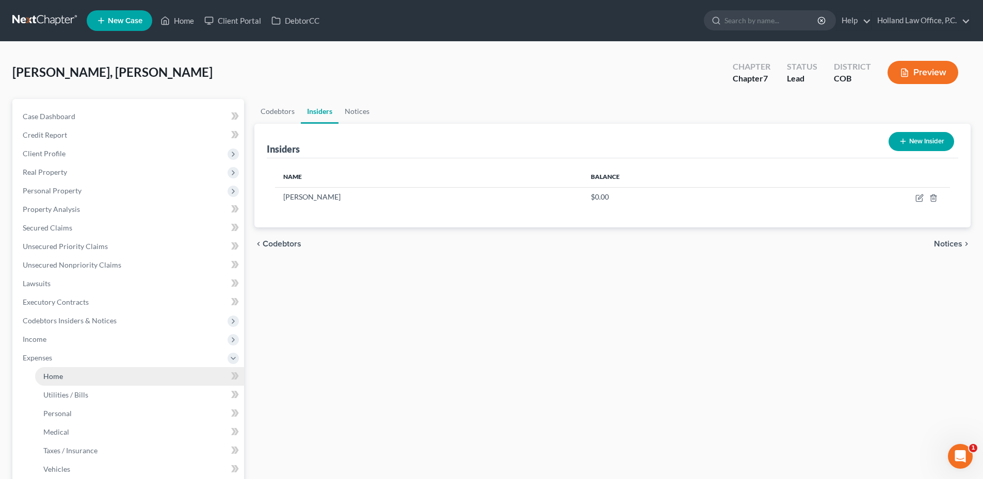
click at [75, 382] on link "Home" at bounding box center [139, 376] width 209 height 19
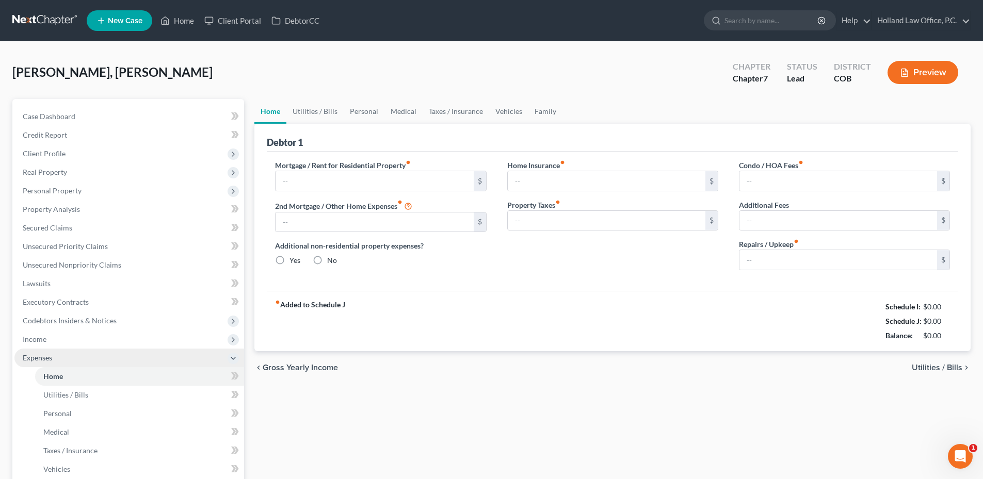
type input "0.00"
radio input "true"
type input "0.00"
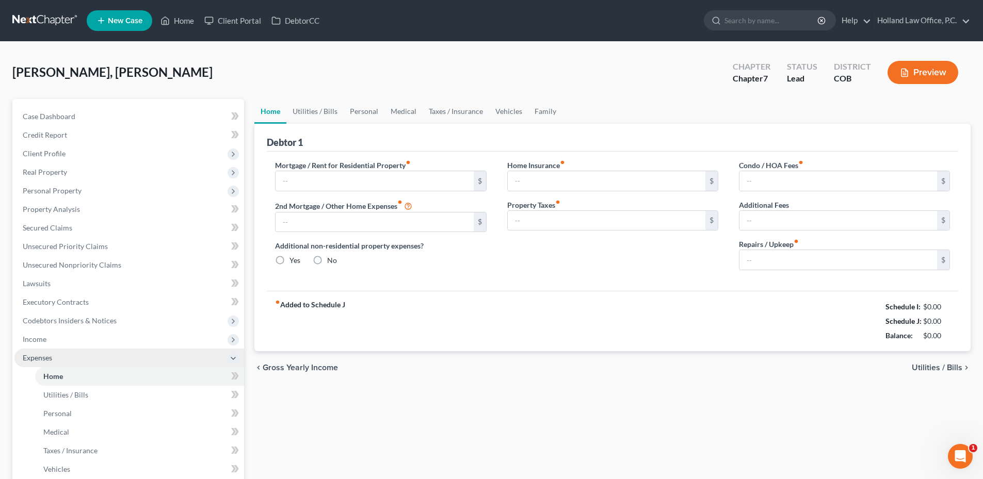
type input "0.00"
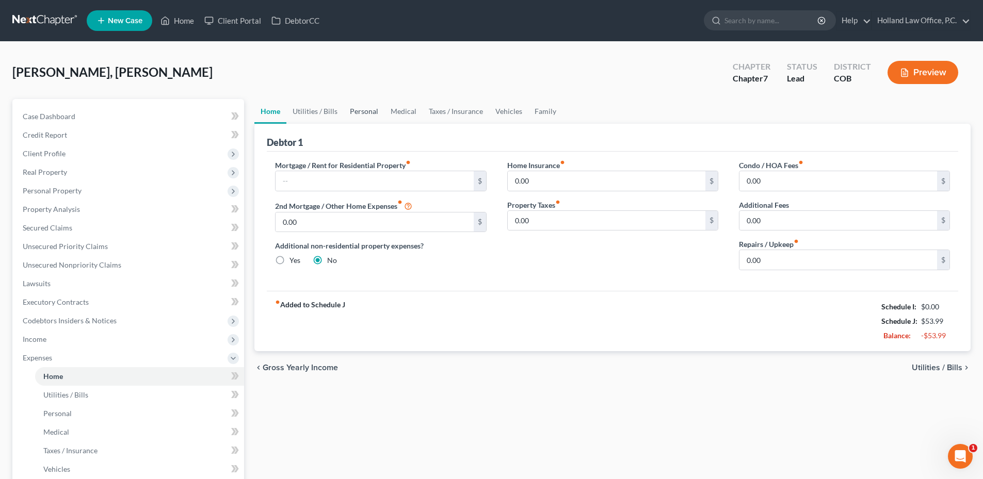
click at [361, 110] on link "Personal" at bounding box center [364, 111] width 41 height 25
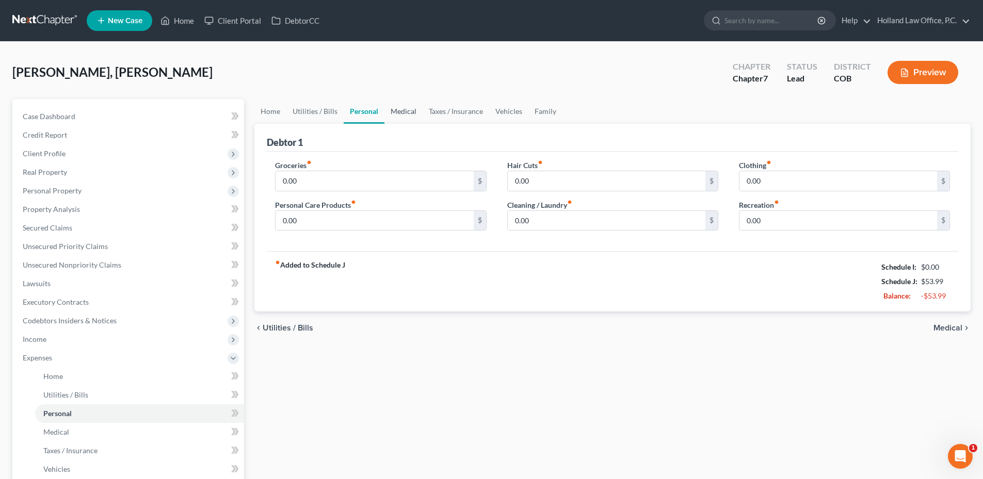
click at [414, 114] on link "Medical" at bounding box center [403, 111] width 38 height 25
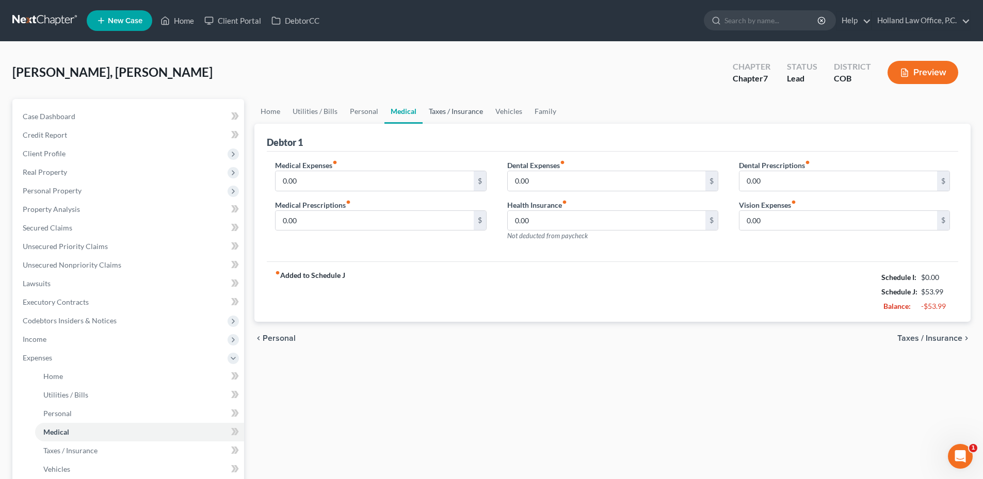
click at [447, 122] on link "Taxes / Insurance" at bounding box center [456, 111] width 67 height 25
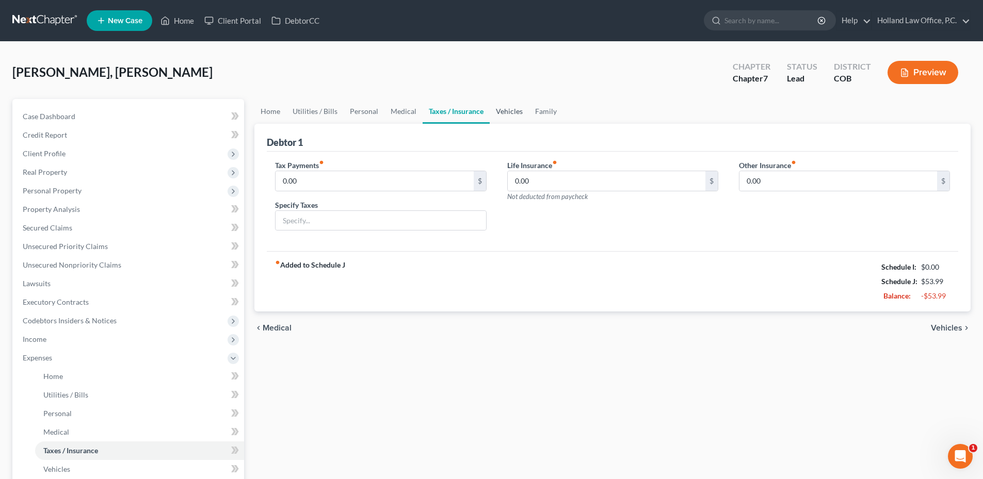
click at [504, 119] on link "Vehicles" at bounding box center [509, 111] width 39 height 25
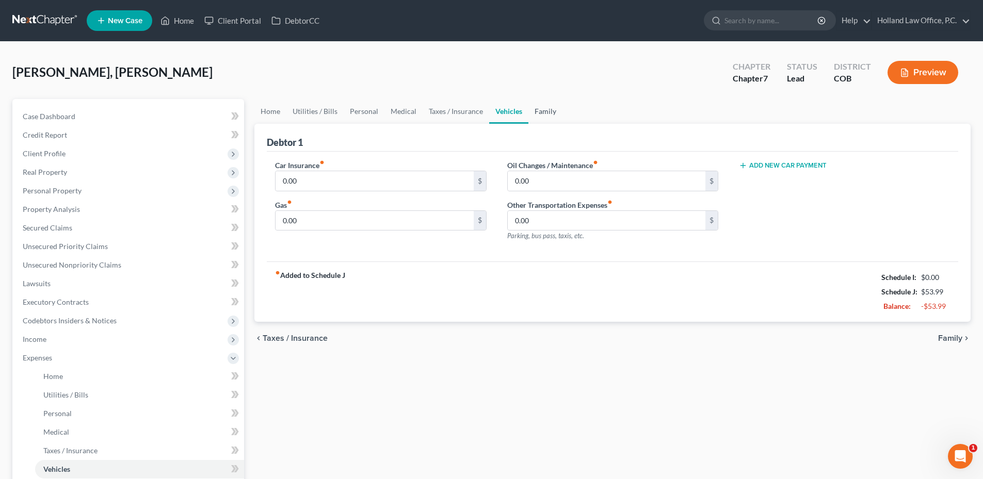
click at [543, 118] on link "Family" at bounding box center [545, 111] width 34 height 25
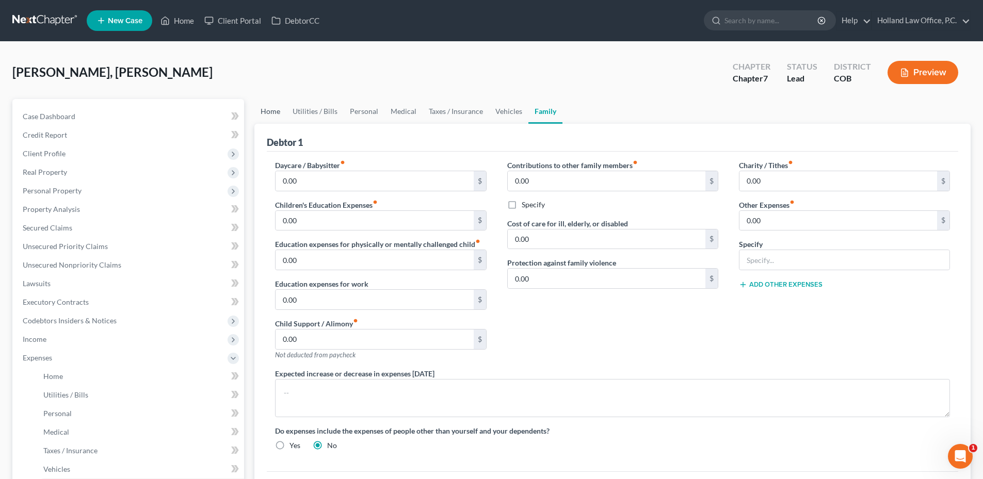
click at [271, 120] on link "Home" at bounding box center [270, 111] width 32 height 25
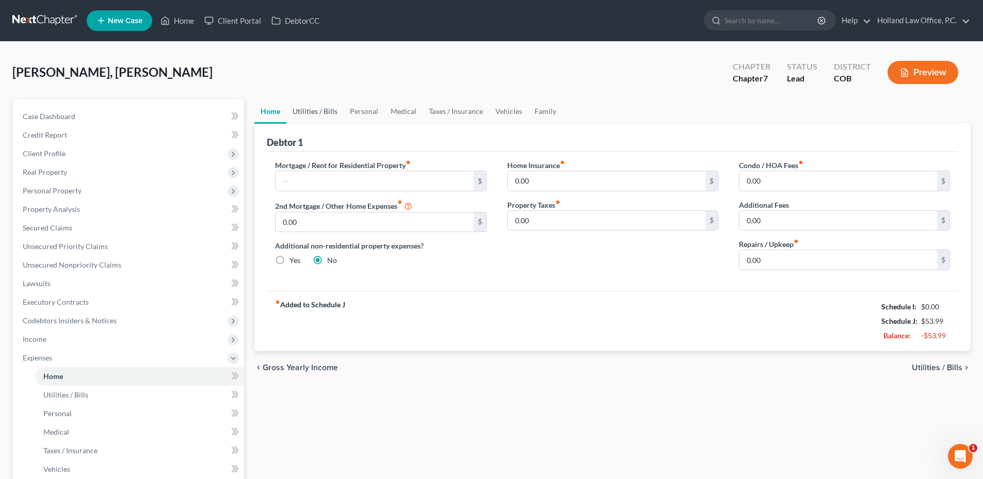
click at [316, 119] on link "Utilities / Bills" at bounding box center [314, 111] width 57 height 25
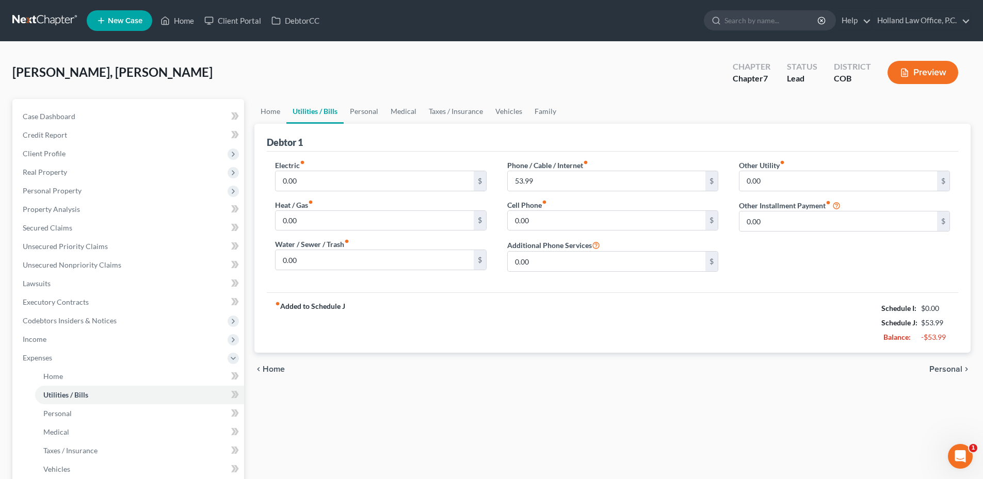
click at [550, 192] on div "Phone / Cable / Internet fiber_manual_record 53.99 $ Cell Phone fiber_manual_re…" at bounding box center [613, 220] width 232 height 120
click at [550, 191] on div "Phone / Cable / Internet fiber_manual_record 53.99 $ Cell Phone fiber_manual_re…" at bounding box center [613, 220] width 232 height 120
click at [552, 187] on input "53.99" at bounding box center [607, 181] width 198 height 20
click at [735, 81] on div "Chapter 7" at bounding box center [752, 79] width 38 height 12
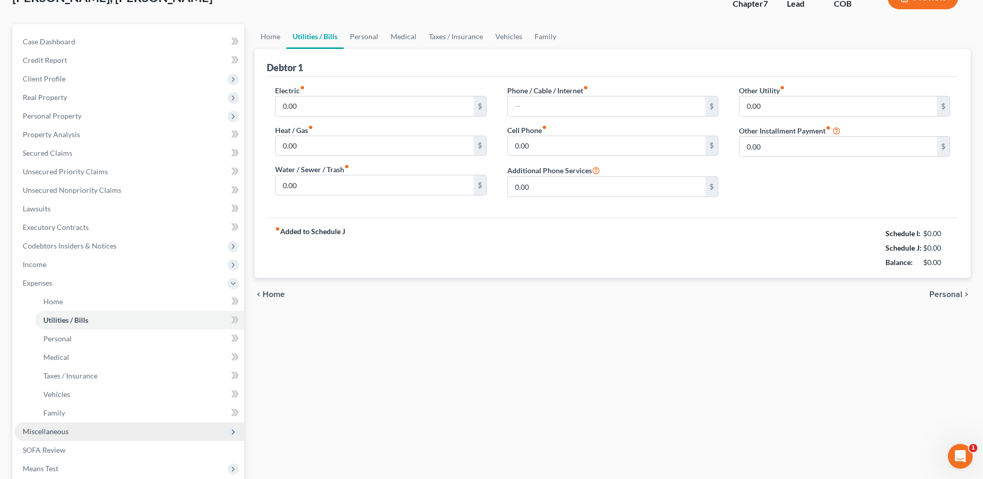
scroll to position [155, 0]
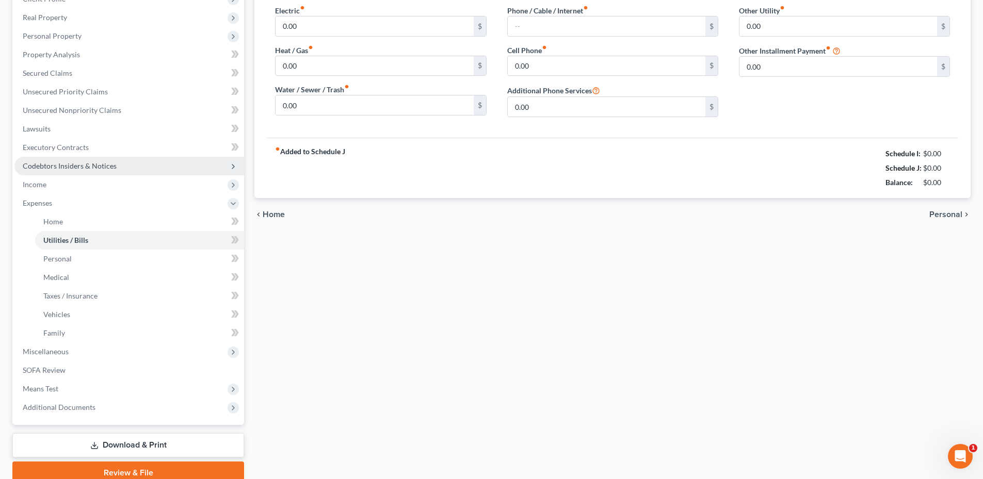
click at [71, 162] on span "Codebtors Insiders & Notices" at bounding box center [70, 166] width 94 height 9
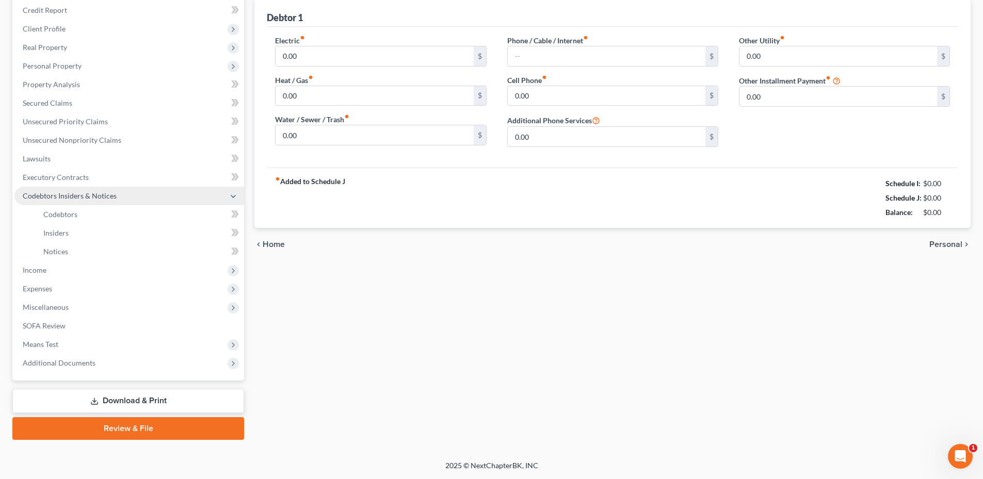
scroll to position [125, 0]
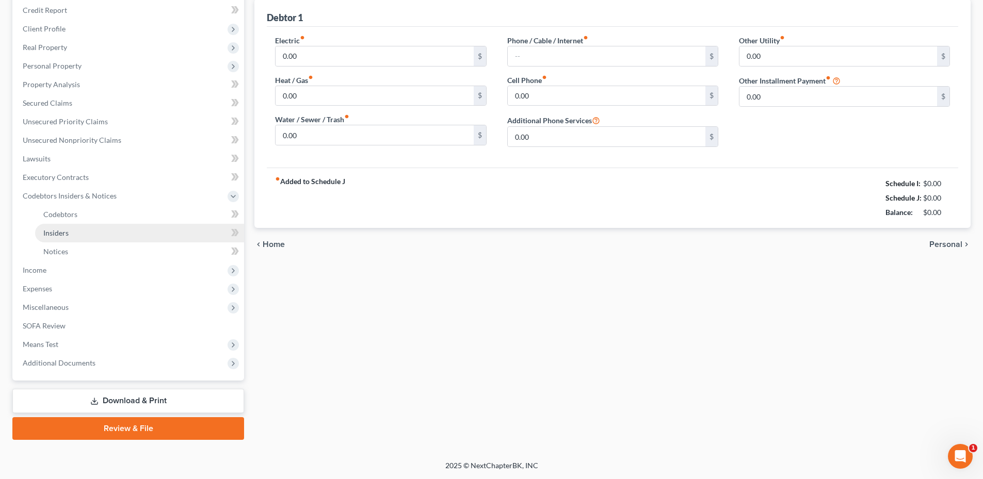
click at [61, 231] on span "Insiders" at bounding box center [55, 233] width 25 height 9
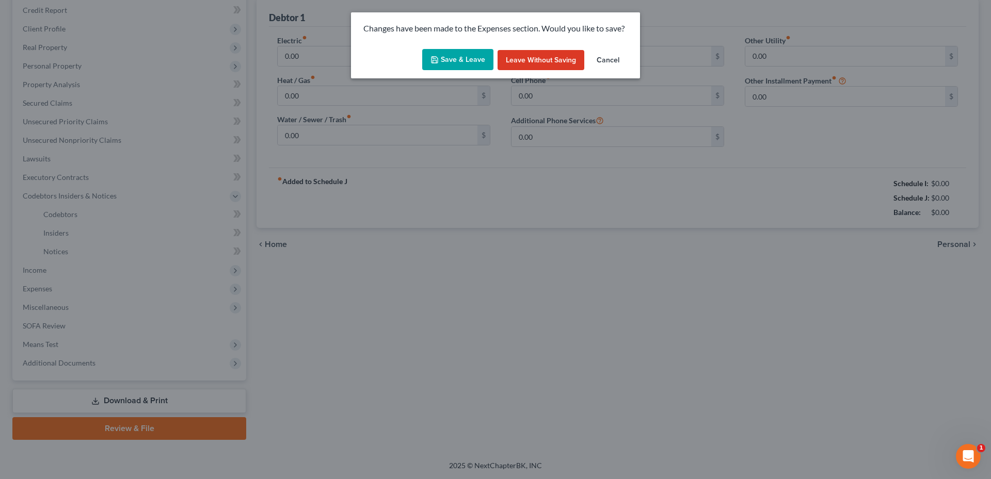
click at [460, 58] on button "Save & Leave" at bounding box center [457, 60] width 71 height 22
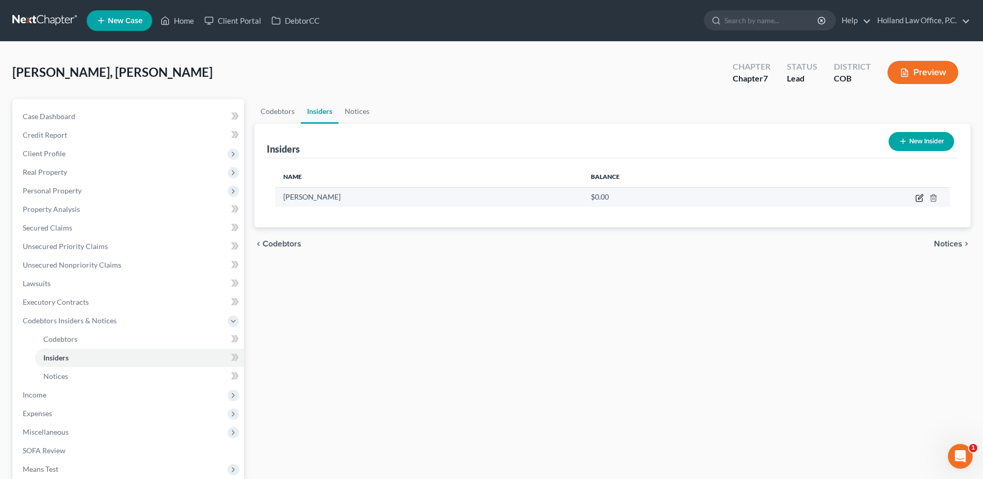
click at [924, 200] on icon "button" at bounding box center [920, 198] width 8 height 8
select select "5"
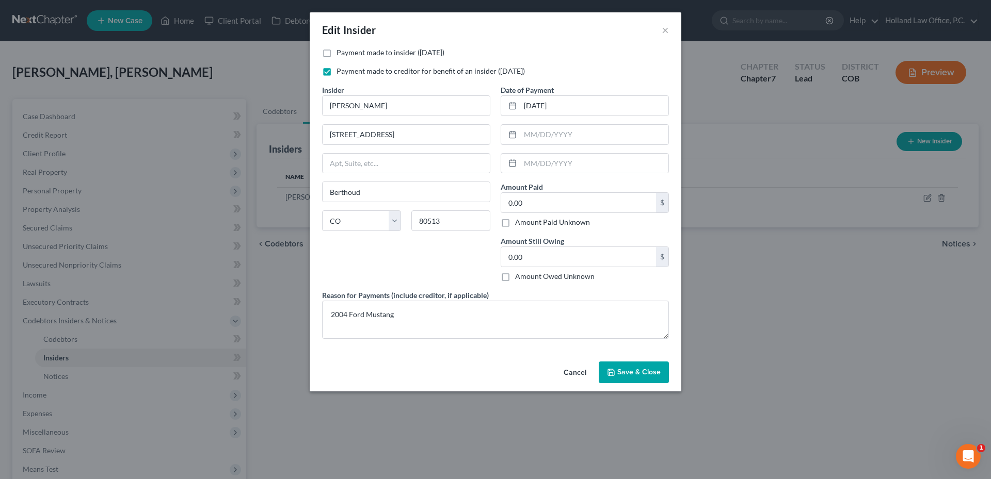
click at [336, 71] on label "Payment made to creditor for benefit of an insider ([DATE])" at bounding box center [430, 71] width 188 height 10
click at [341, 71] on input "Payment made to creditor for benefit of an insider ([DATE])" at bounding box center [344, 69] width 7 height 7
checkbox input "false"
click at [565, 375] on button "Cancel" at bounding box center [574, 373] width 39 height 21
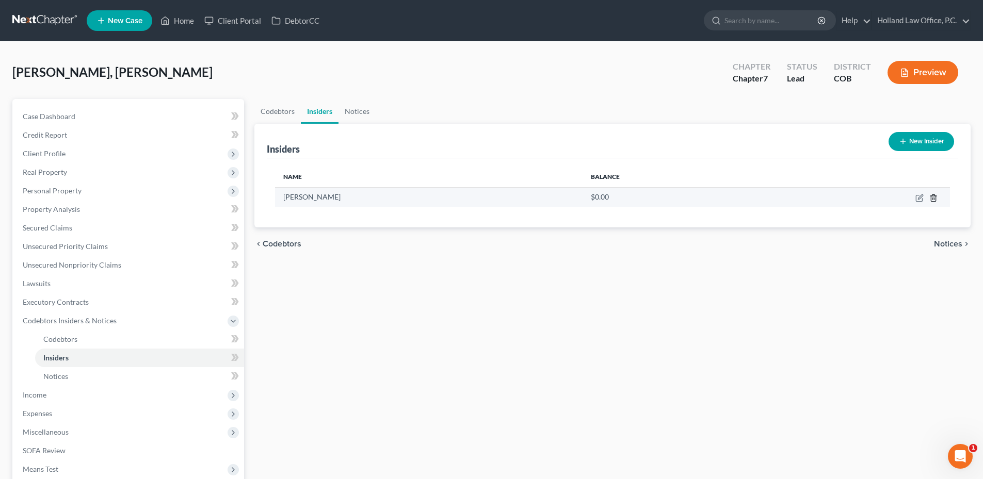
click at [933, 201] on icon "button" at bounding box center [933, 198] width 5 height 7
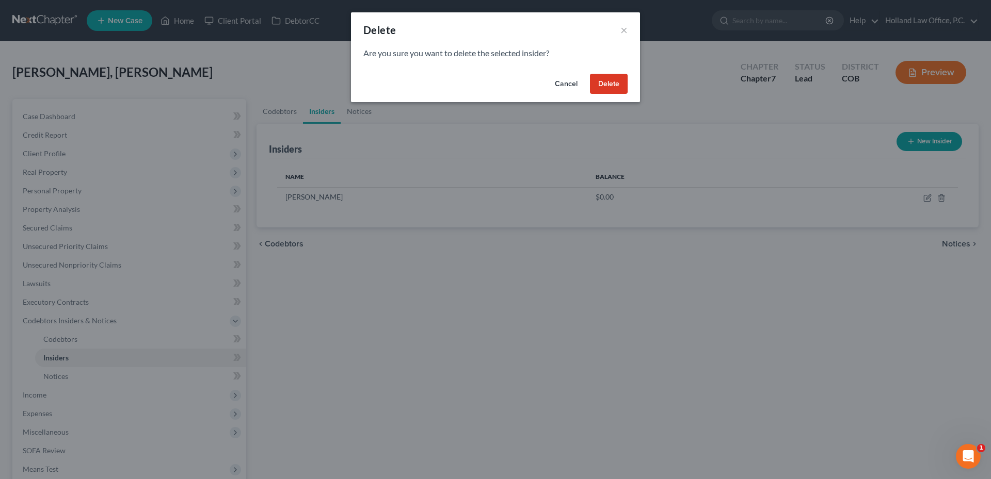
click at [610, 82] on button "Delete" at bounding box center [609, 84] width 38 height 21
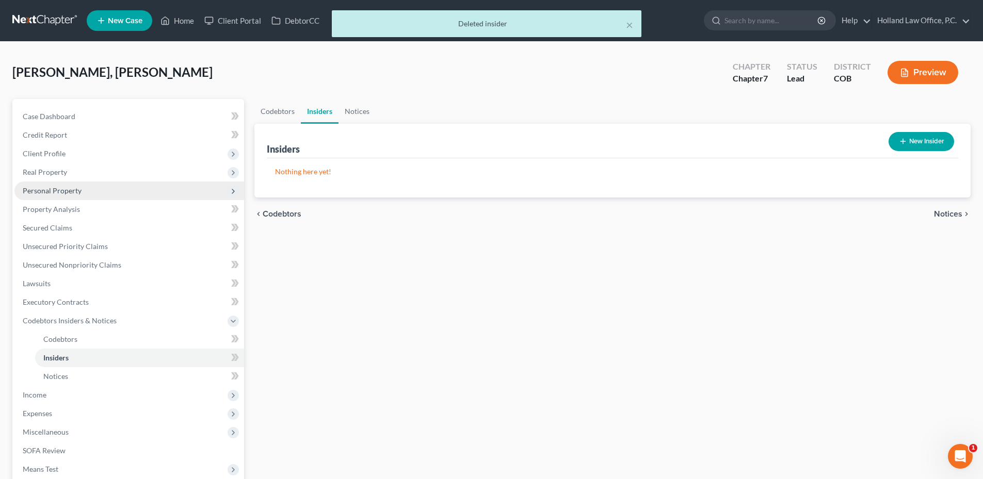
click at [61, 189] on span "Personal Property" at bounding box center [52, 190] width 59 height 9
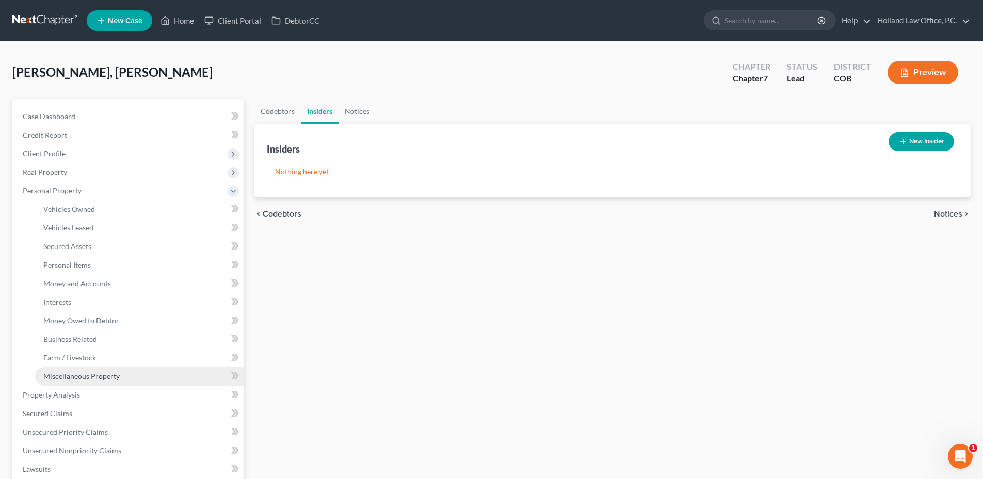
click at [83, 370] on link "Miscellaneous Property" at bounding box center [139, 376] width 209 height 19
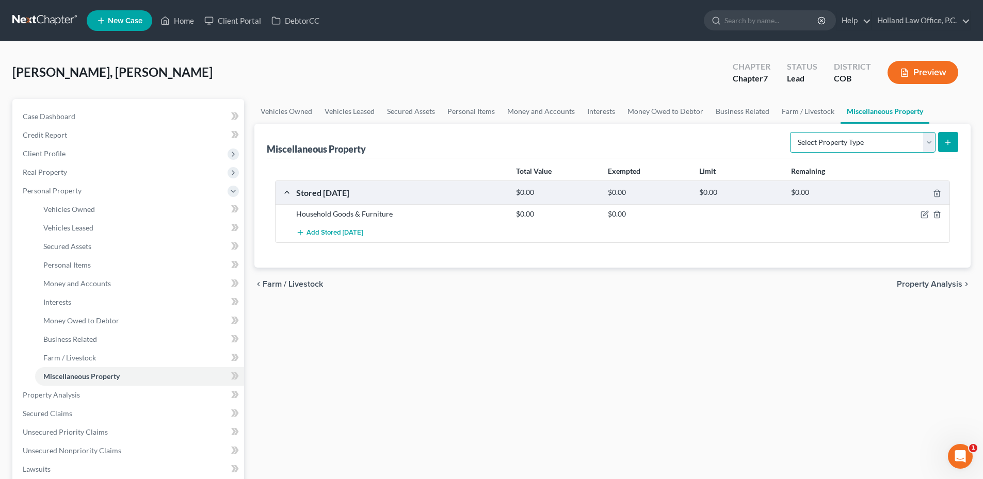
click at [875, 136] on select "Select Property Type Assigned for Creditor Benefit [DATE] Holding for Another N…" at bounding box center [863, 142] width 146 height 21
select select "transferred"
click at [790, 132] on select "Select Property Type Assigned for Creditor Benefit [DATE] Holding for Another N…" at bounding box center [863, 142] width 146 height 21
click at [946, 145] on icon "submit" at bounding box center [948, 142] width 8 height 8
select select "Ordinary ([DATE])"
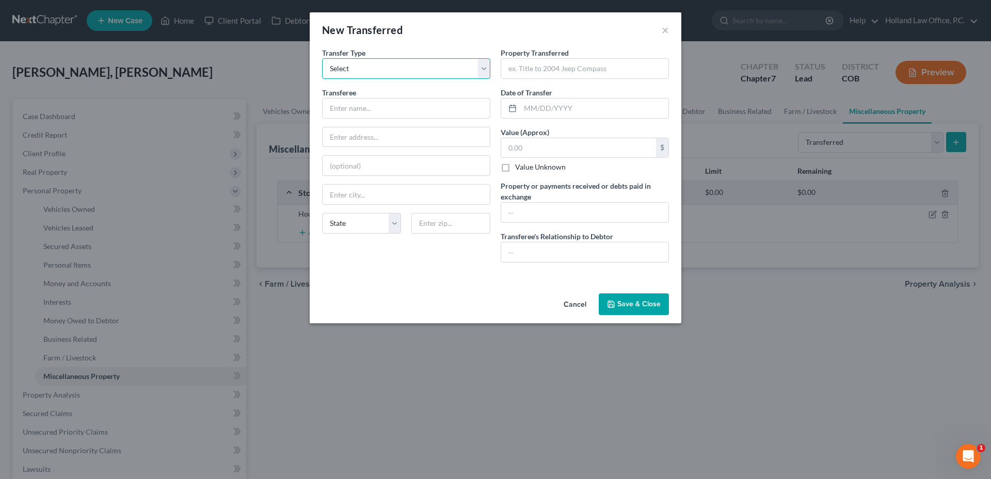
click at [419, 75] on select "Select Ordinary ([DATE]) [DATE]" at bounding box center [406, 68] width 168 height 21
click at [415, 71] on select "Select Ordinary ([DATE]) [DATE]" at bounding box center [406, 68] width 168 height 21
click at [414, 71] on select "Select Ordinary ([DATE]) [DATE]" at bounding box center [406, 68] width 168 height 21
select select
click at [322, 58] on select "Select Ordinary ([DATE]) [DATE]" at bounding box center [406, 68] width 168 height 21
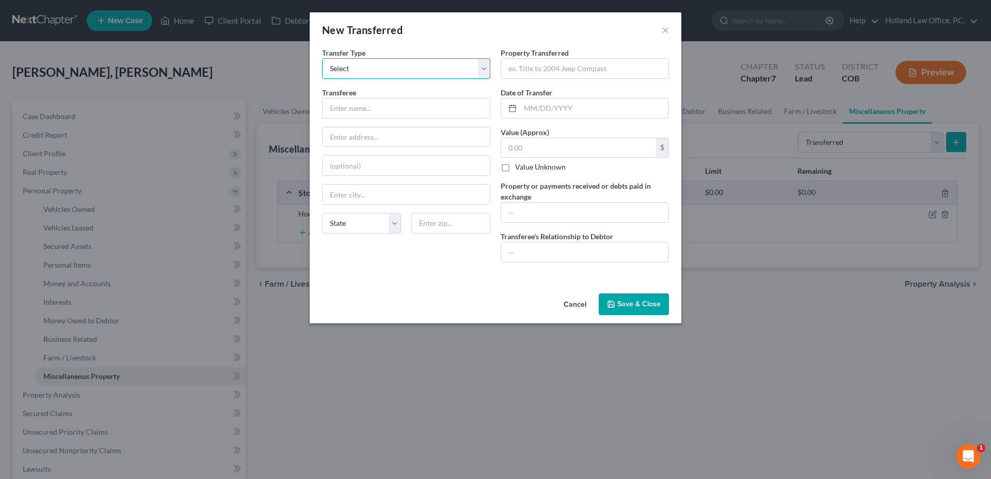
drag, startPoint x: 390, startPoint y: 73, endPoint x: 386, endPoint y: 80, distance: 8.3
click at [390, 73] on select "Select Ordinary ([DATE]) [DATE]" at bounding box center [406, 68] width 168 height 21
click at [384, 77] on select "Select Ordinary ([DATE]) [DATE]" at bounding box center [406, 68] width 168 height 21
click at [367, 106] on input "text" at bounding box center [406, 109] width 167 height 20
click at [558, 294] on div "Cancel Save & Close" at bounding box center [496, 307] width 372 height 34
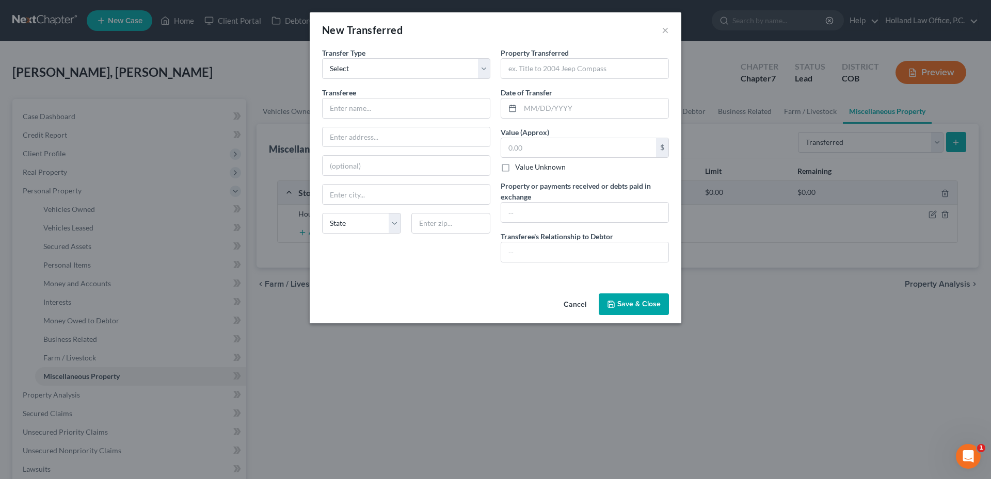
click at [583, 310] on button "Cancel" at bounding box center [574, 305] width 39 height 21
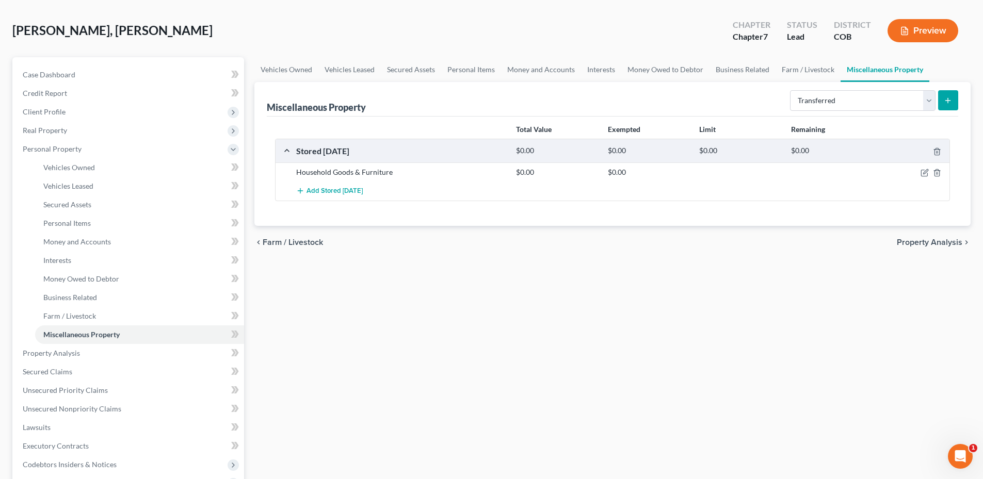
scroll to position [255, 0]
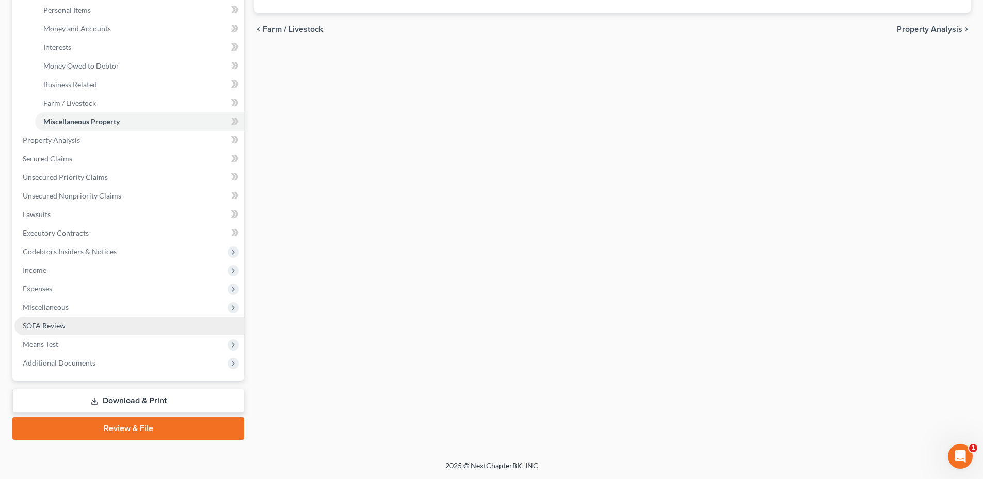
click at [50, 320] on link "SOFA Review" at bounding box center [129, 326] width 230 height 19
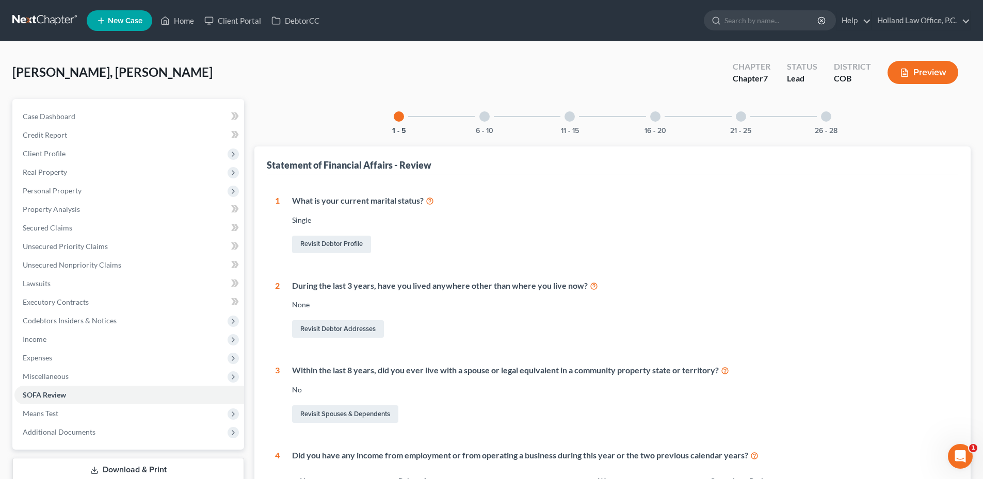
click at [488, 114] on div at bounding box center [484, 116] width 10 height 10
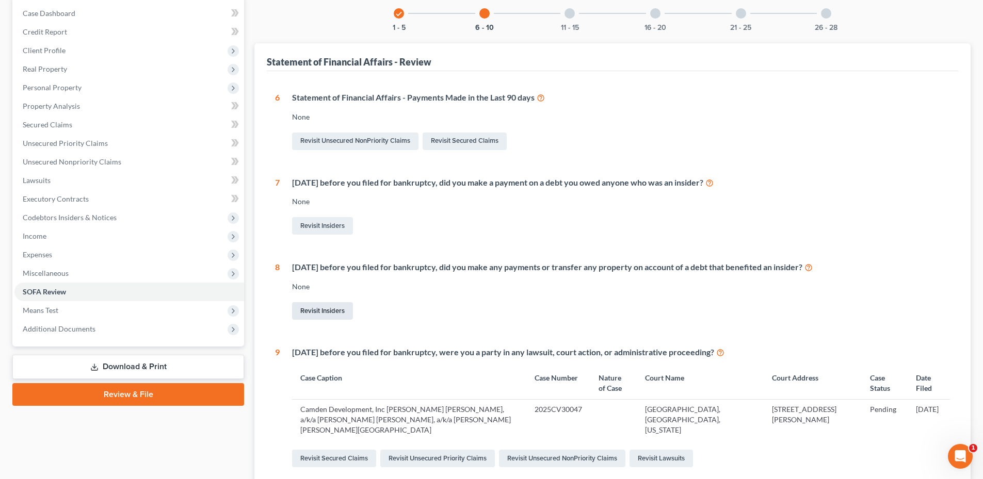
click at [332, 311] on link "Revisit Insiders" at bounding box center [322, 311] width 61 height 18
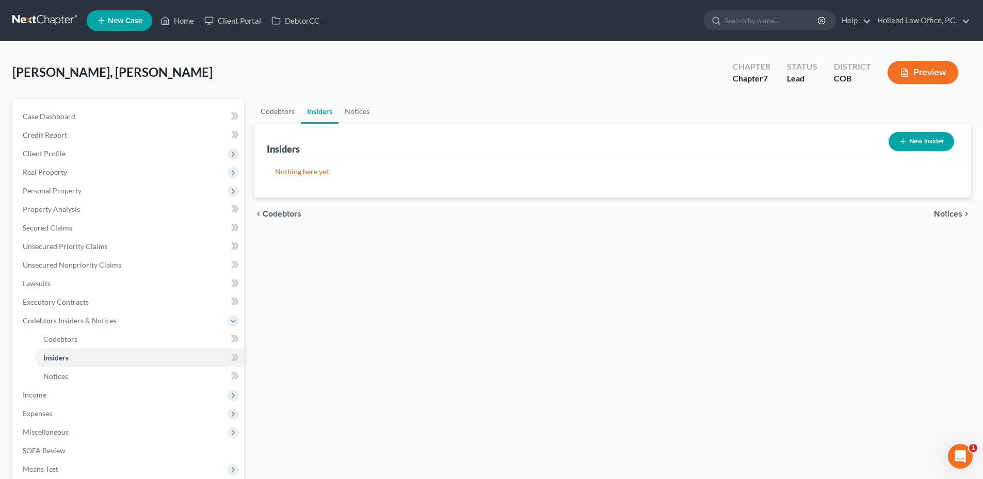
click at [911, 142] on button "New Insider" at bounding box center [922, 141] width 66 height 19
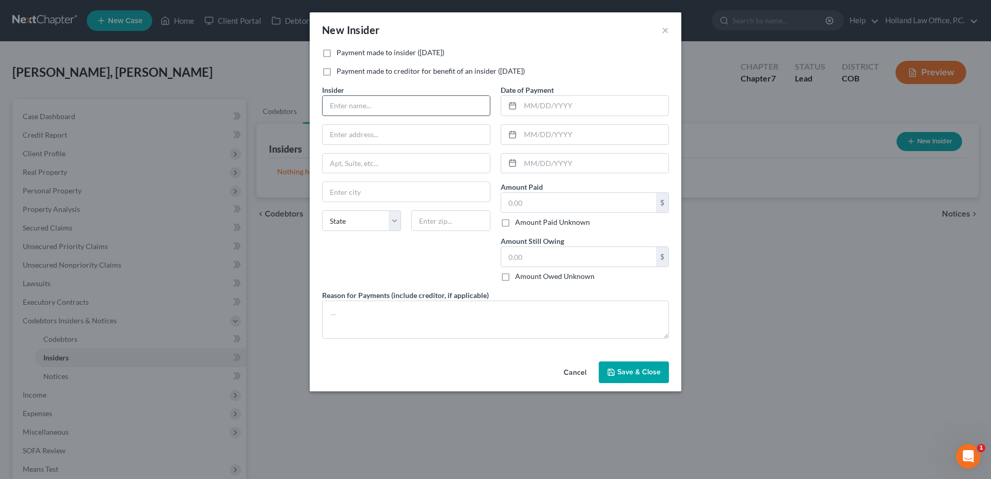
click at [394, 97] on input "text" at bounding box center [406, 106] width 167 height 20
type input "[PERSON_NAME]"
type input "[STREET_ADDRESS]"
type input "Berthoud"
type input "80513"
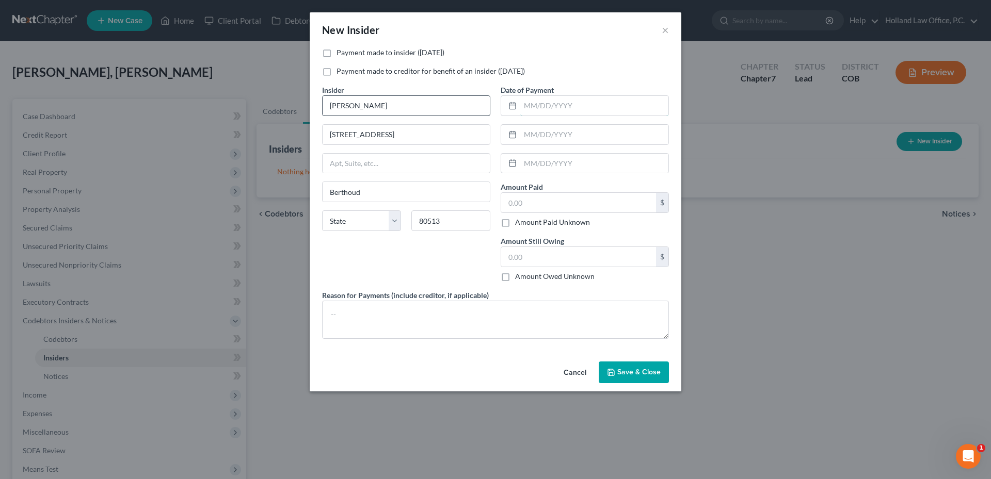
type input "[DATE]"
type input "0.00"
select select "5"
select select
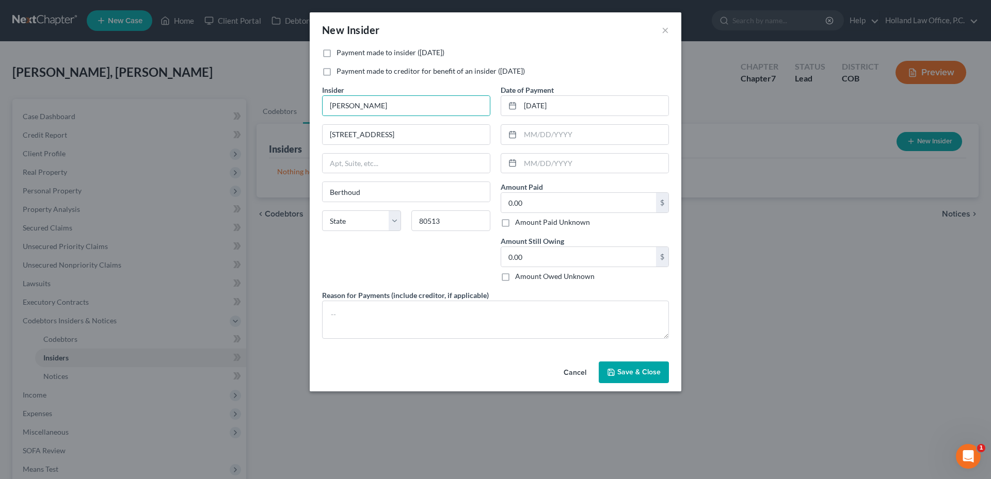
click at [410, 50] on label "Payment made to insider ([DATE])" at bounding box center [390, 52] width 108 height 10
click at [347, 50] on input "Payment made to insider ([DATE])" at bounding box center [344, 50] width 7 height 7
click at [365, 54] on label "Payment made to insider ([DATE])" at bounding box center [390, 52] width 108 height 10
click at [347, 54] on input "Payment made to insider ([DATE])" at bounding box center [344, 50] width 7 height 7
checkbox input "false"
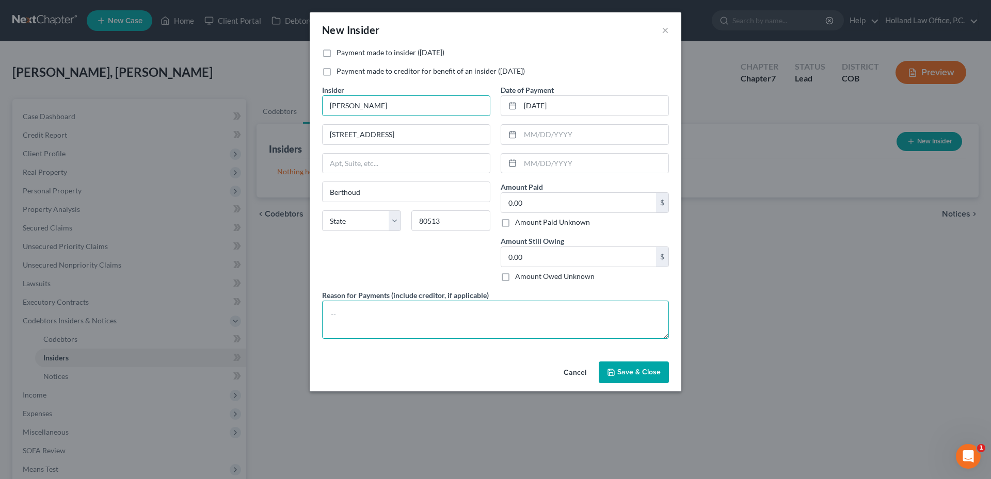
click at [403, 322] on textarea at bounding box center [495, 320] width 347 height 38
click at [517, 312] on textarea "Transfer to grandmother in [DATE]. Transferred back" at bounding box center [495, 320] width 347 height 38
click at [546, 312] on textarea "Transfer to grandmother in [DATE]. Transferred back to G" at bounding box center [495, 320] width 347 height 38
type textarea "Transfer to grandmother in [DATE]. Transferred back to [PERSON_NAME] in [DATE]."
click at [630, 373] on span "Save & Close" at bounding box center [638, 372] width 43 height 9
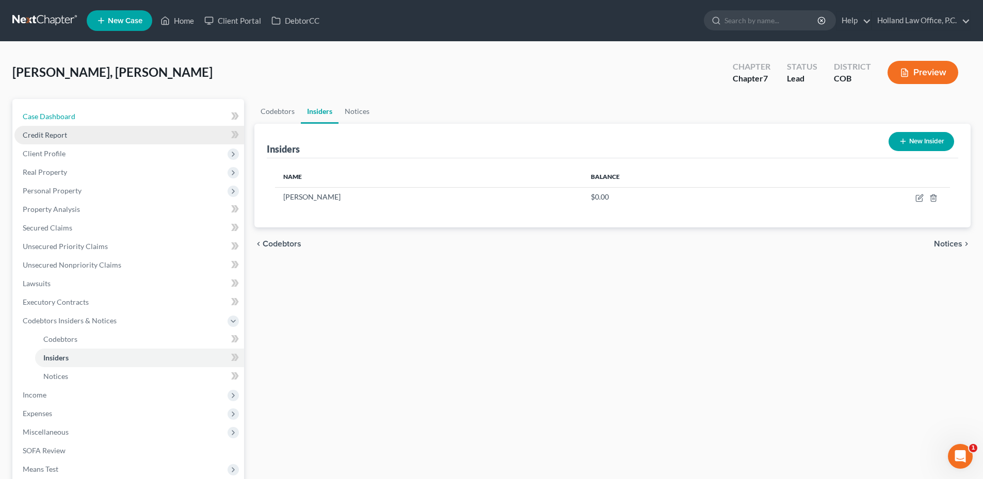
drag, startPoint x: 79, startPoint y: 120, endPoint x: 92, endPoint y: 129, distance: 15.5
click at [79, 120] on link "Case Dashboard" at bounding box center [129, 116] width 230 height 19
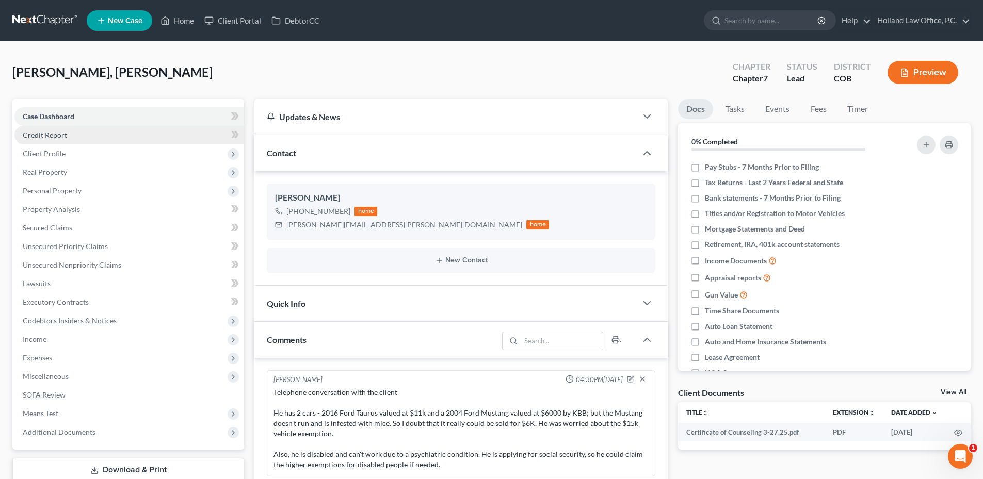
click at [101, 136] on link "Credit Report" at bounding box center [129, 135] width 230 height 19
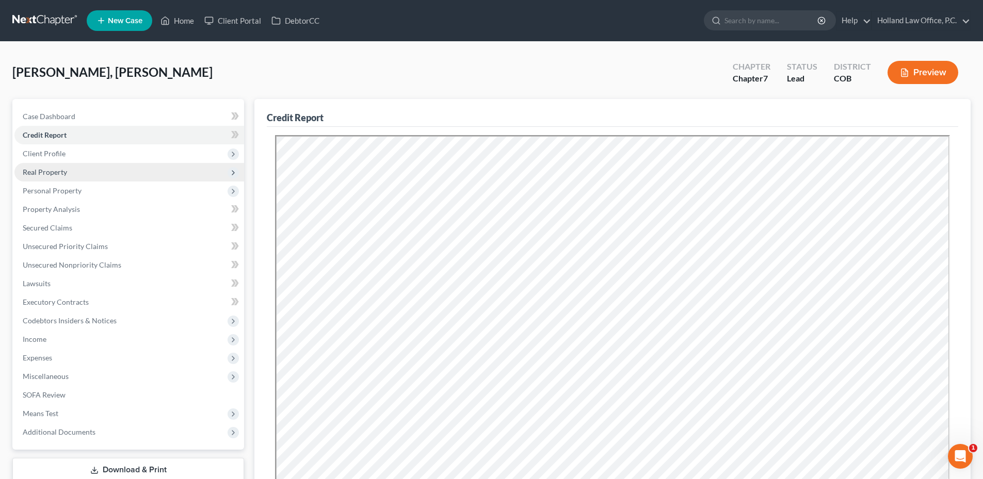
click at [77, 165] on span "Real Property" at bounding box center [129, 172] width 230 height 19
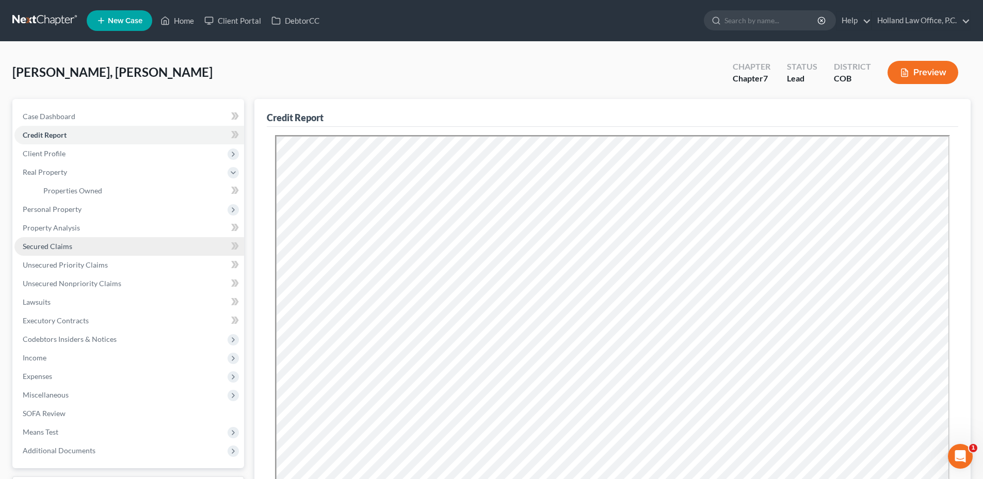
click at [62, 243] on span "Secured Claims" at bounding box center [48, 246] width 50 height 9
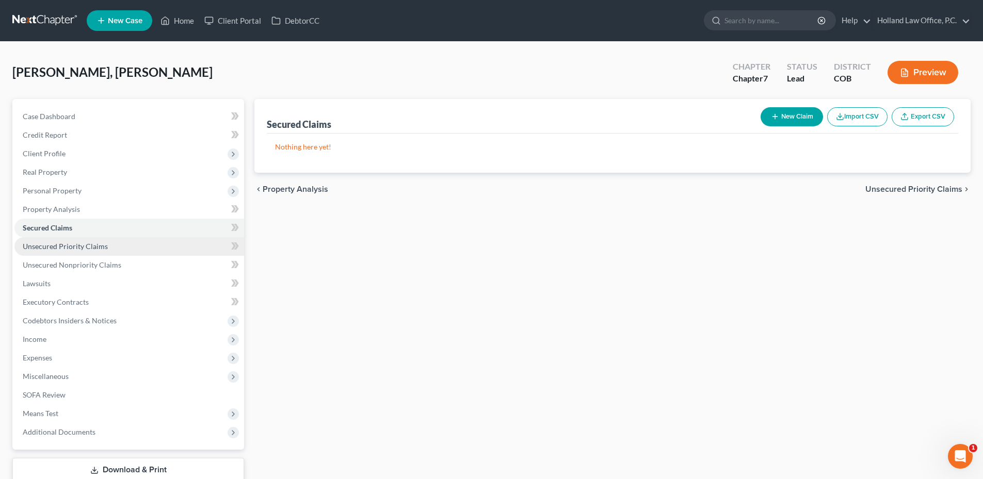
click at [124, 252] on link "Unsecured Priority Claims" at bounding box center [129, 246] width 230 height 19
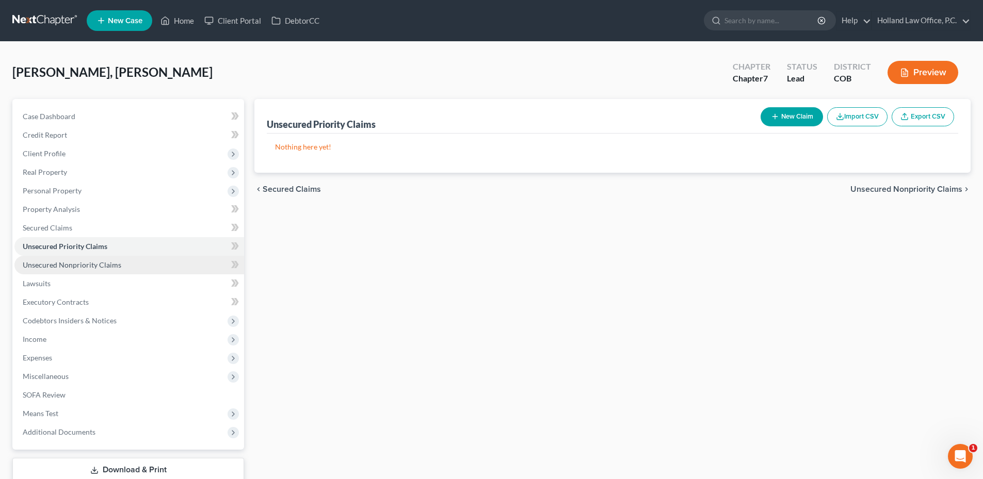
click at [110, 266] on span "Unsecured Nonpriority Claims" at bounding box center [72, 265] width 99 height 9
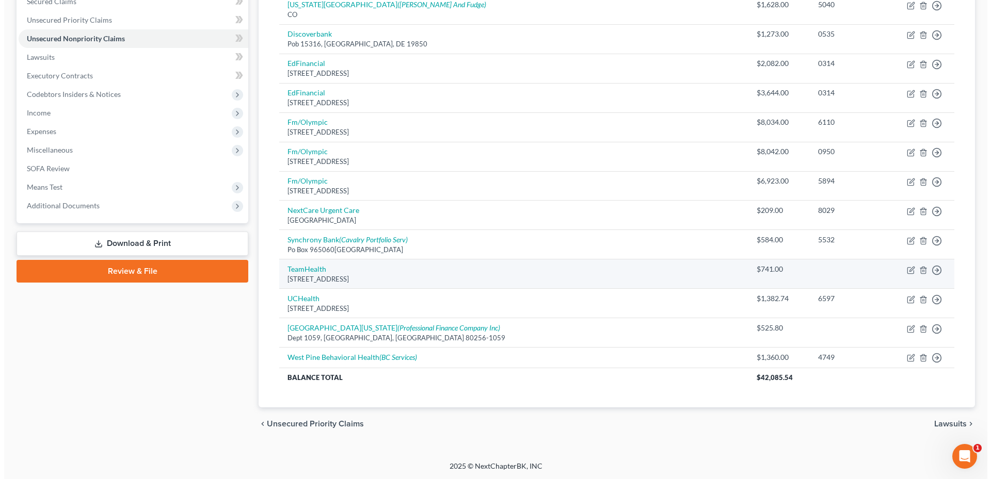
scroll to position [227, 0]
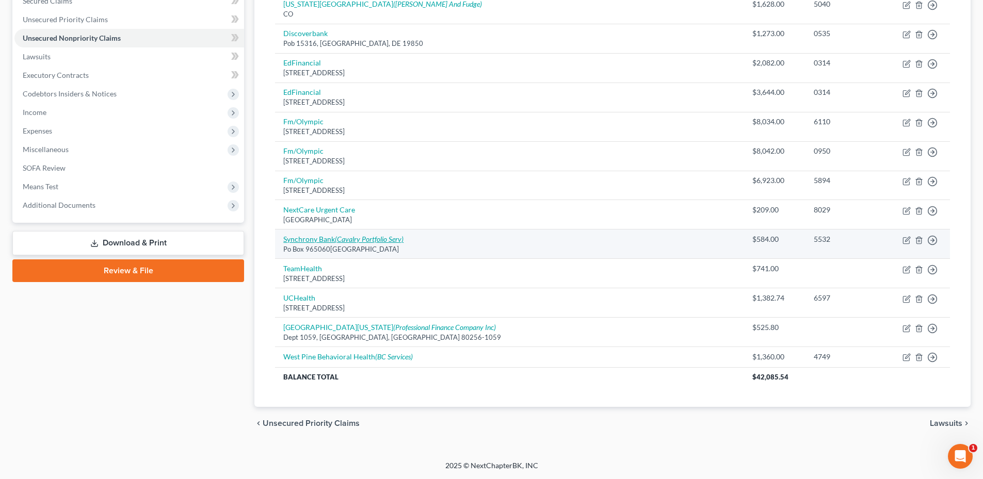
click at [376, 243] on icon "(Cavalry Portfolio Serv)" at bounding box center [369, 239] width 69 height 9
select select "9"
select select "1"
select select "0"
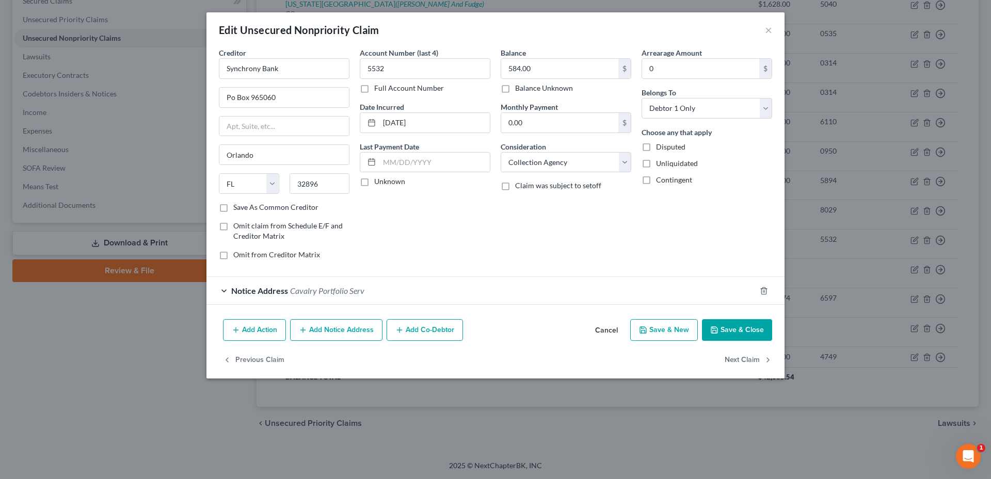
click at [326, 333] on button "Add Notice Address" at bounding box center [336, 330] width 92 height 22
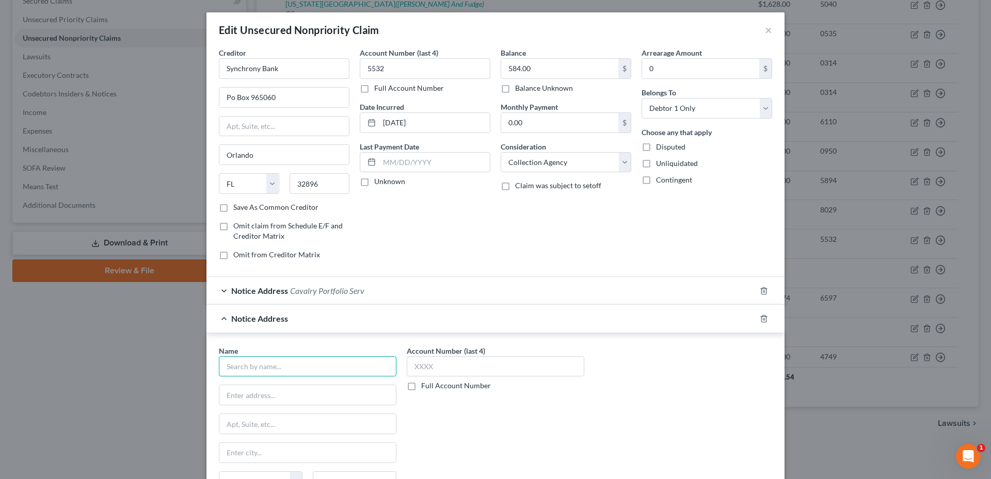
click at [247, 361] on input "text" at bounding box center [308, 367] width 178 height 21
click at [283, 371] on input "January" at bounding box center [308, 367] width 178 height 21
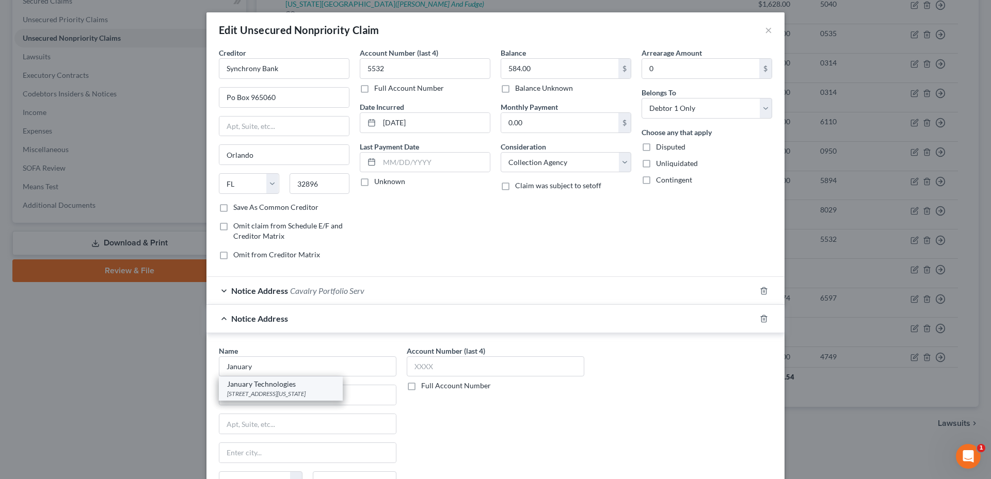
click at [277, 386] on div "January Technologies" at bounding box center [280, 384] width 107 height 10
type input "January Technologies"
type input "[STREET_ADDRESS]"
type input "[US_STATE]"
select select "35"
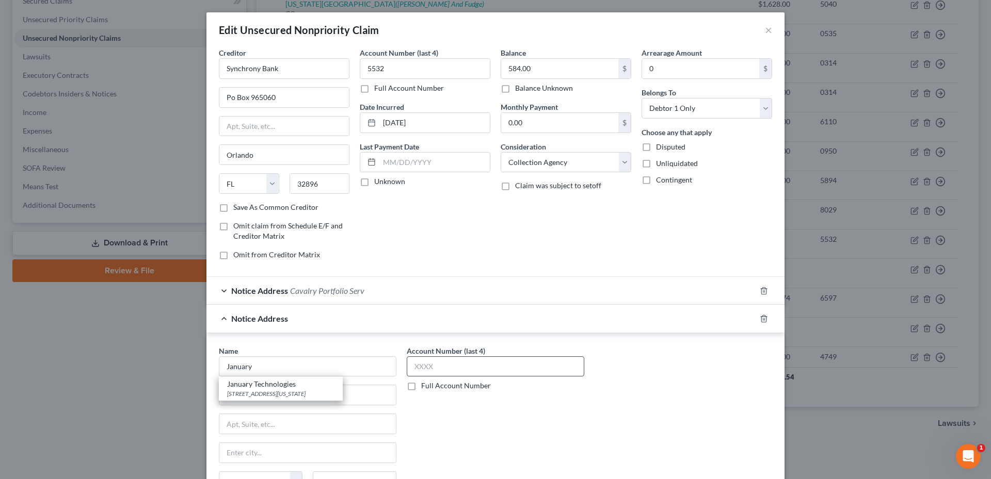
type input "10013"
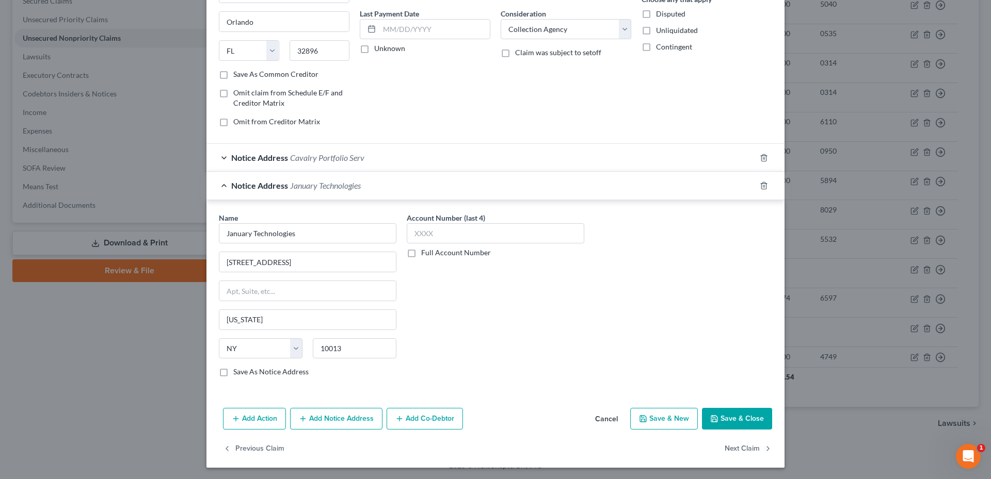
scroll to position [134, 0]
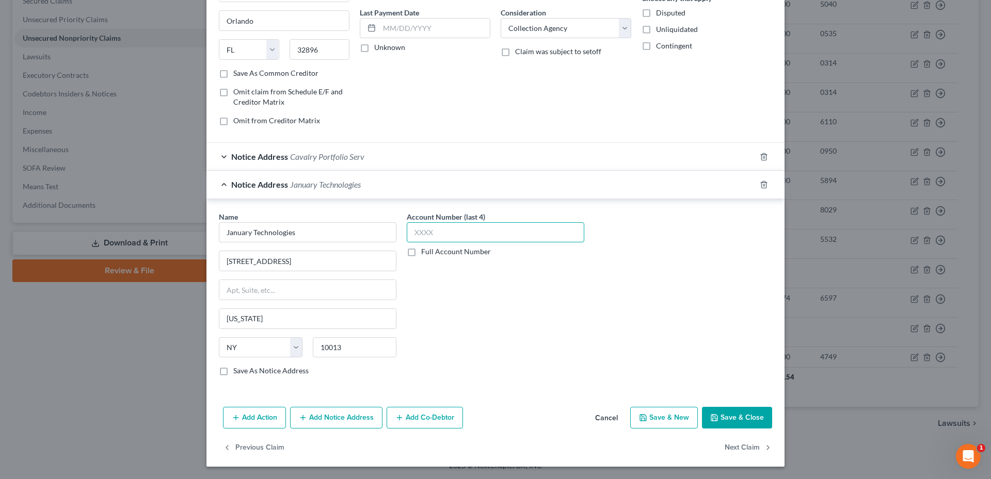
click at [486, 234] on input "text" at bounding box center [496, 232] width 178 height 21
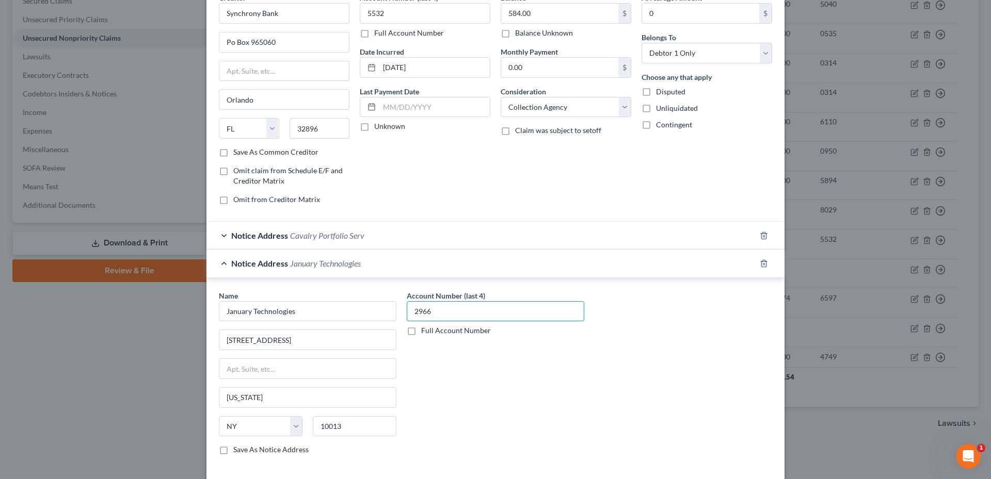
scroll to position [0, 0]
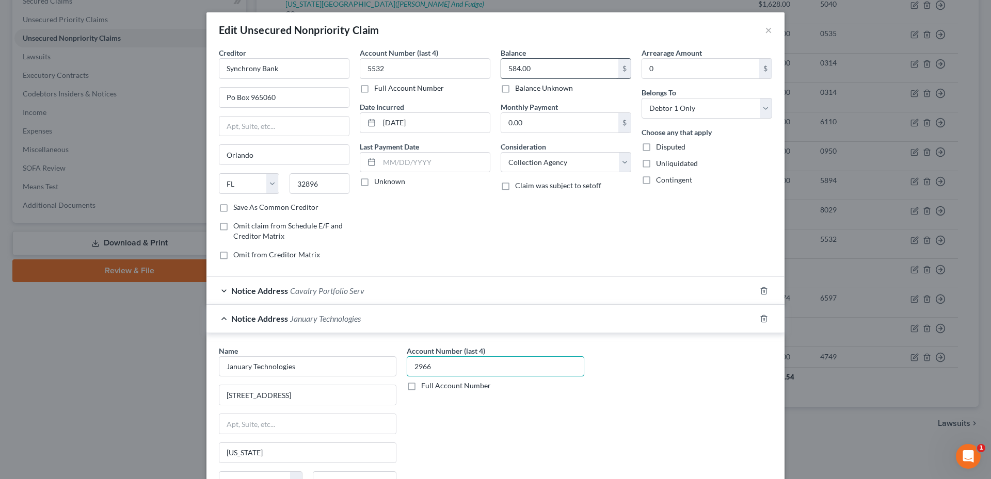
type input "2966"
click at [521, 68] on input "584.00" at bounding box center [559, 69] width 117 height 20
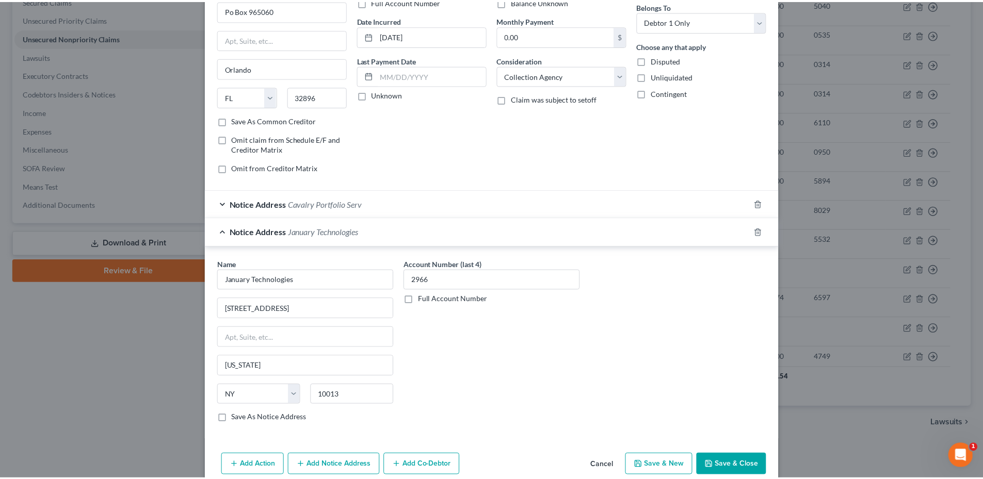
scroll to position [134, 0]
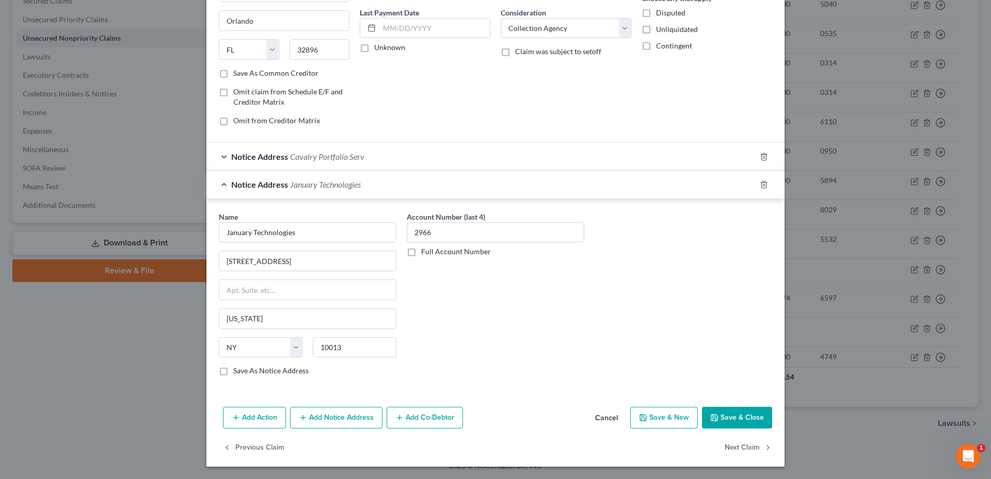
type input "584.60"
click at [733, 425] on button "Save & Close" at bounding box center [737, 418] width 70 height 22
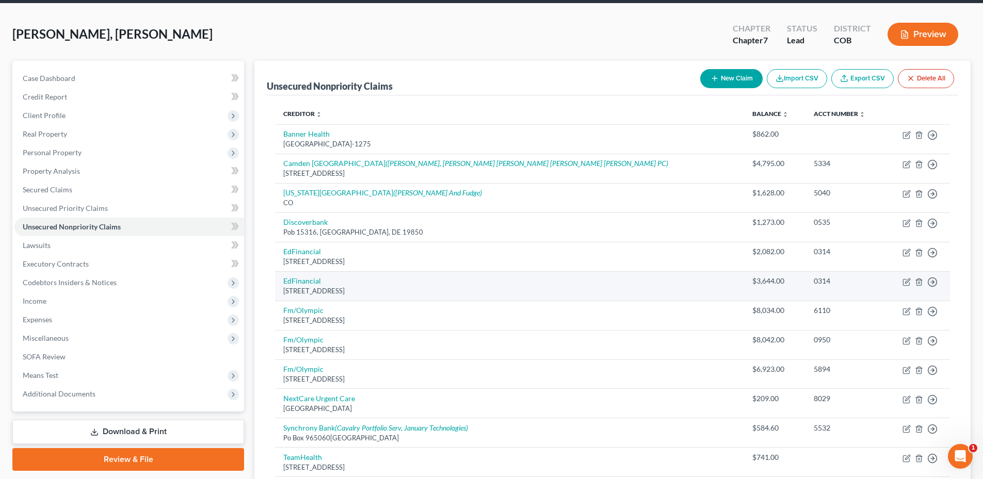
scroll to position [0, 0]
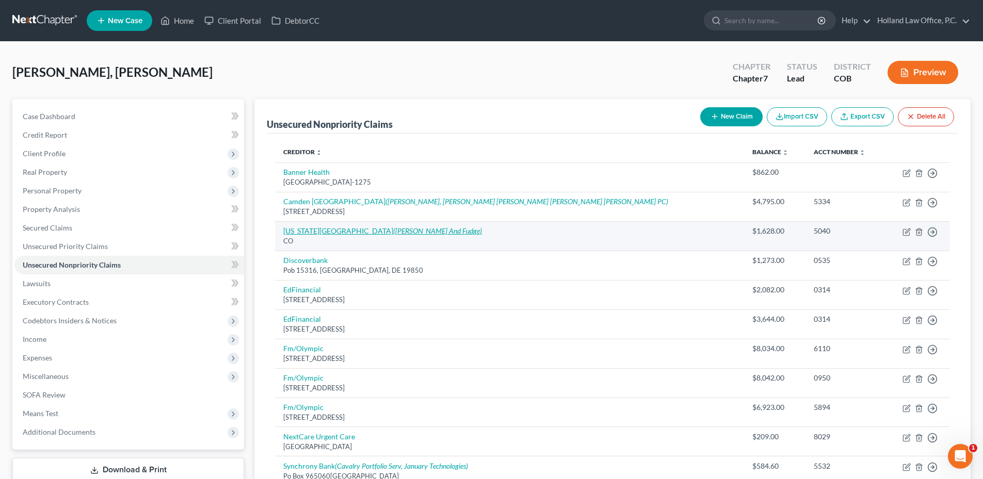
click at [393, 228] on icon "([PERSON_NAME] And Fudge)" at bounding box center [437, 231] width 89 height 9
select select "5"
select select "1"
select select "0"
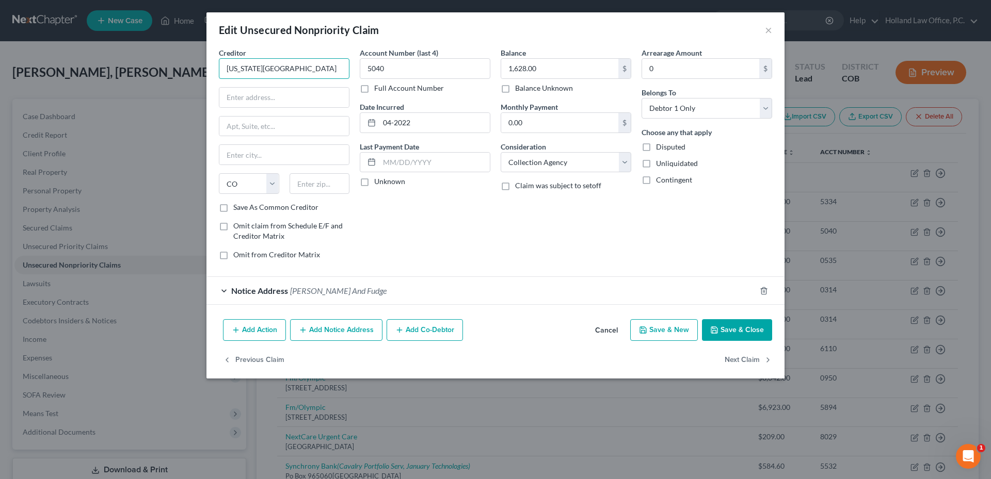
click at [260, 67] on input "[US_STATE][GEOGRAPHIC_DATA]" at bounding box center [284, 68] width 131 height 21
drag, startPoint x: 254, startPoint y: 67, endPoint x: 315, endPoint y: 51, distance: 63.0
click at [322, 47] on div "Creditor * [US_STATE][GEOGRAPHIC_DATA]" at bounding box center [284, 62] width 131 height 31
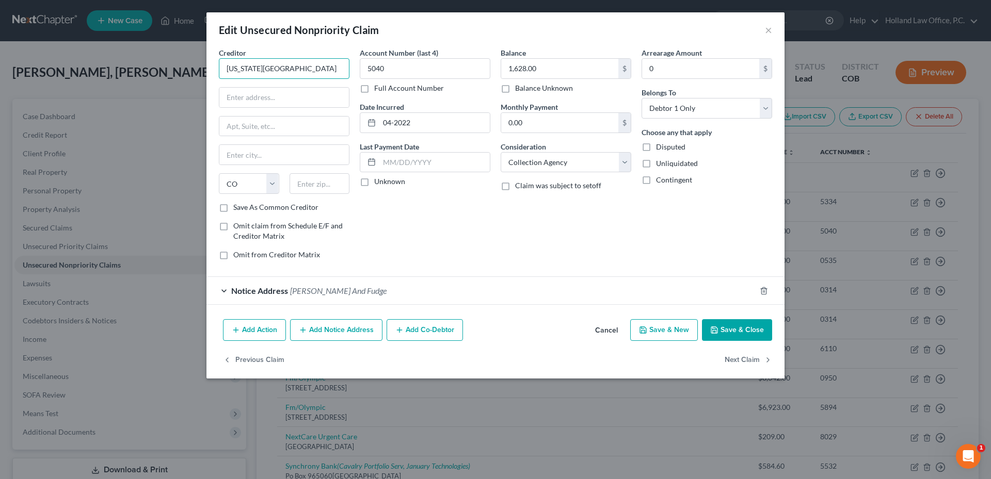
click at [288, 66] on input "[US_STATE][GEOGRAPHIC_DATA]" at bounding box center [284, 68] width 131 height 21
click at [270, 63] on input "[US_STATE] School Of Mine" at bounding box center [284, 68] width 131 height 21
type input "[US_STATE] School Of Mine"
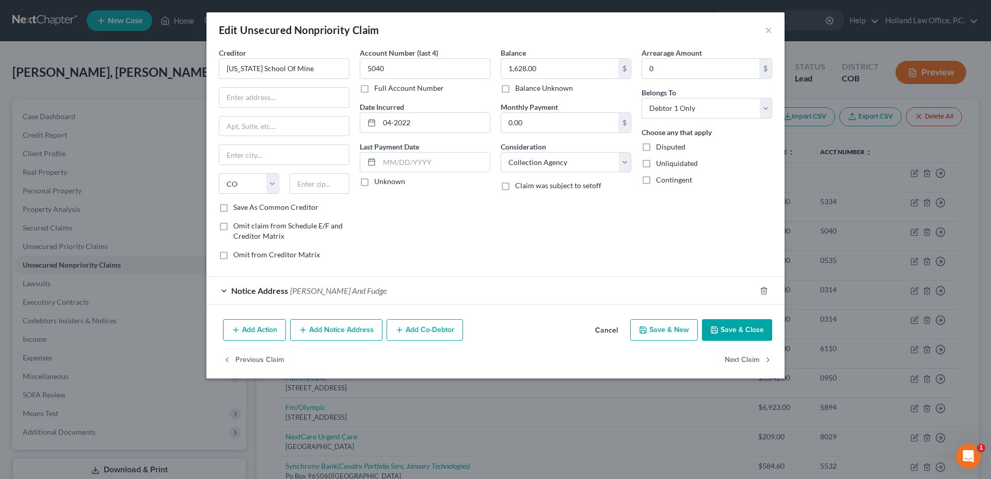
click at [523, 211] on div "Balance 1,628.00 $ Balance Unknown Balance Undetermined 1,628.00 $ Balance Unkn…" at bounding box center [565, 157] width 141 height 221
click at [558, 165] on select "Select Cable / Satellite Services Collection Agency Credit Card Debt Debt Couns…" at bounding box center [566, 162] width 131 height 21
select select "14"
click at [501, 152] on select "Select Cable / Satellite Services Collection Agency Credit Card Debt Debt Couns…" at bounding box center [566, 162] width 131 height 21
click at [526, 200] on input "text" at bounding box center [566, 202] width 130 height 20
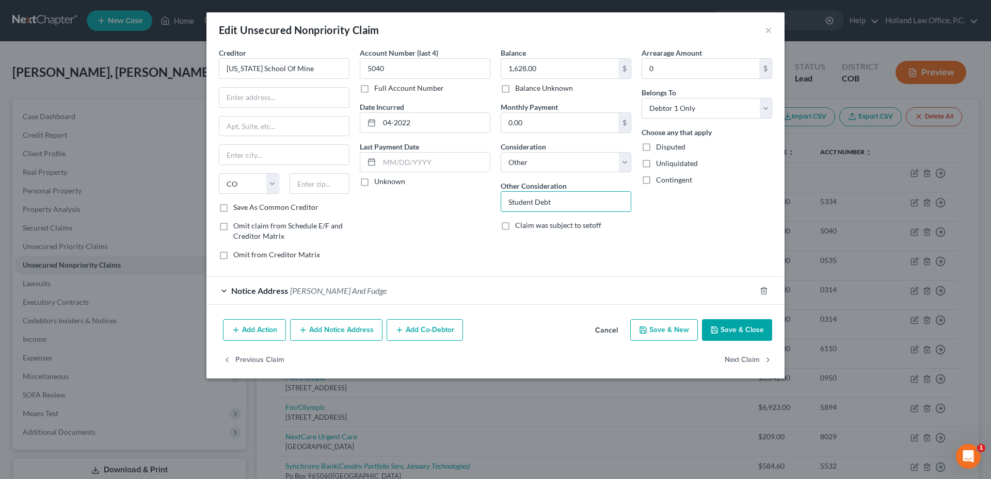
type input "Student Debt"
drag, startPoint x: 250, startPoint y: 100, endPoint x: 254, endPoint y: 95, distance: 6.2
click at [250, 100] on input "text" at bounding box center [284, 98] width 130 height 20
type input "[STREET_ADDRESS]"
type input "80401"
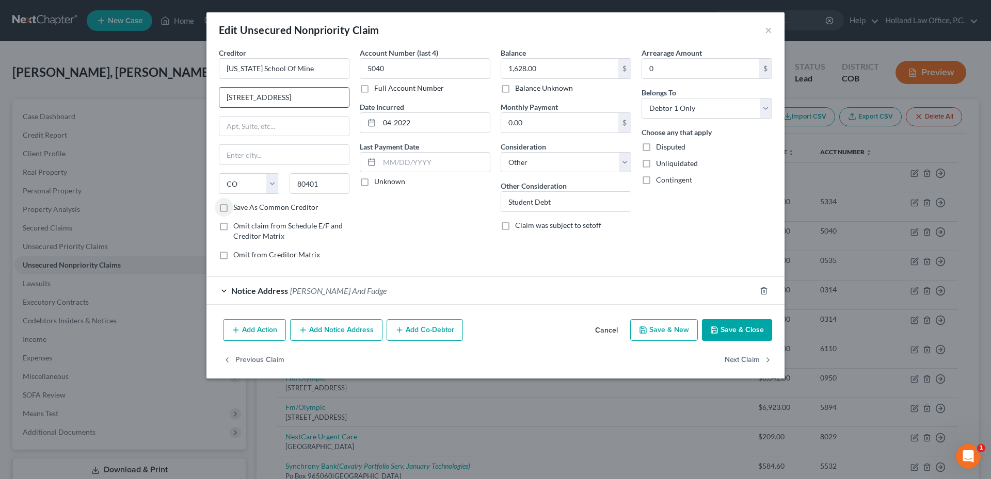
type input "Golden"
click at [745, 329] on button "Save & Close" at bounding box center [737, 330] width 70 height 22
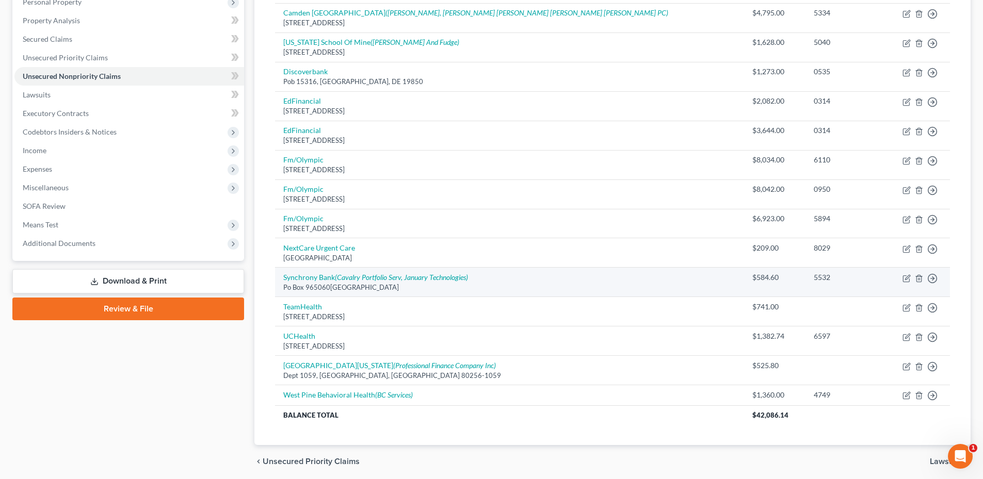
scroll to position [206, 0]
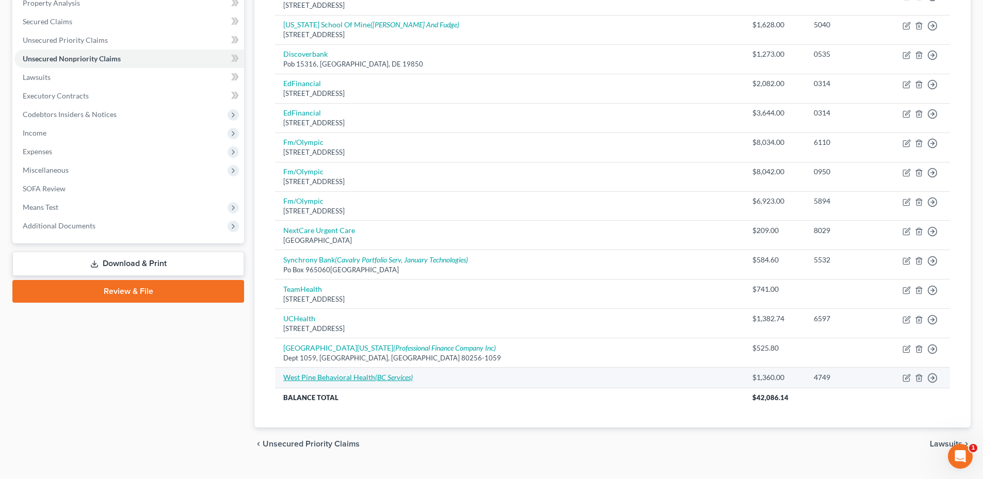
click at [359, 377] on link "West Pine Behavioral Health (BC Services)" at bounding box center [348, 377] width 130 height 9
select select "9"
select select "0"
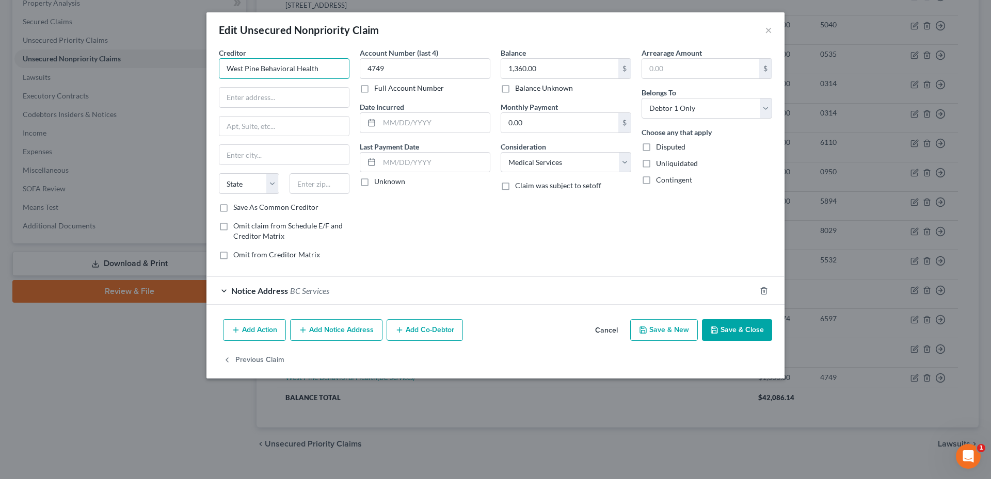
click at [271, 70] on input "West Pine Behavioral Health" at bounding box center [284, 68] width 131 height 21
click at [272, 70] on input "West Pine Behavioral Health" at bounding box center [284, 68] width 131 height 21
click at [276, 94] on input "text" at bounding box center [284, 98] width 130 height 20
type input "[STREET_ADDRESS]"
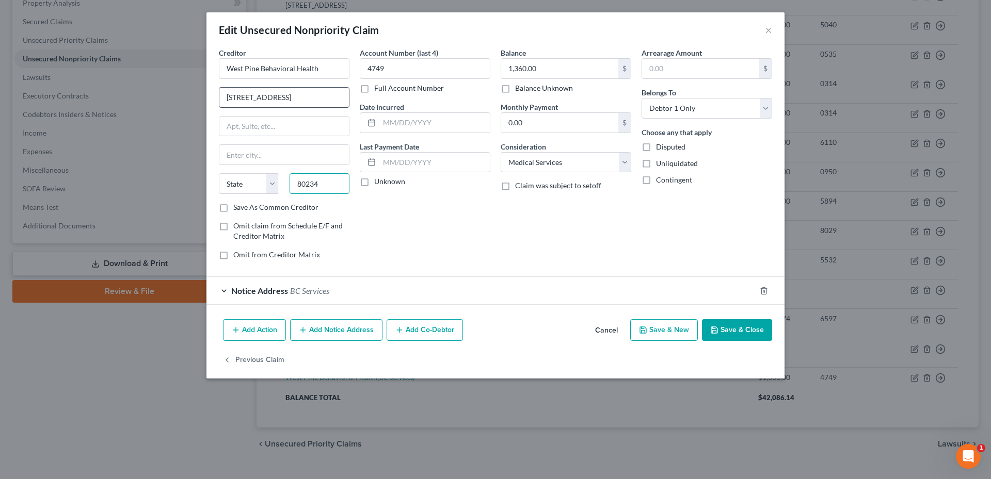
type input "80234"
type input "[GEOGRAPHIC_DATA]"
select select "5"
click at [252, 97] on input "[STREET_ADDRESS]" at bounding box center [284, 98] width 130 height 20
type input "[STREET_ADDRESS]"
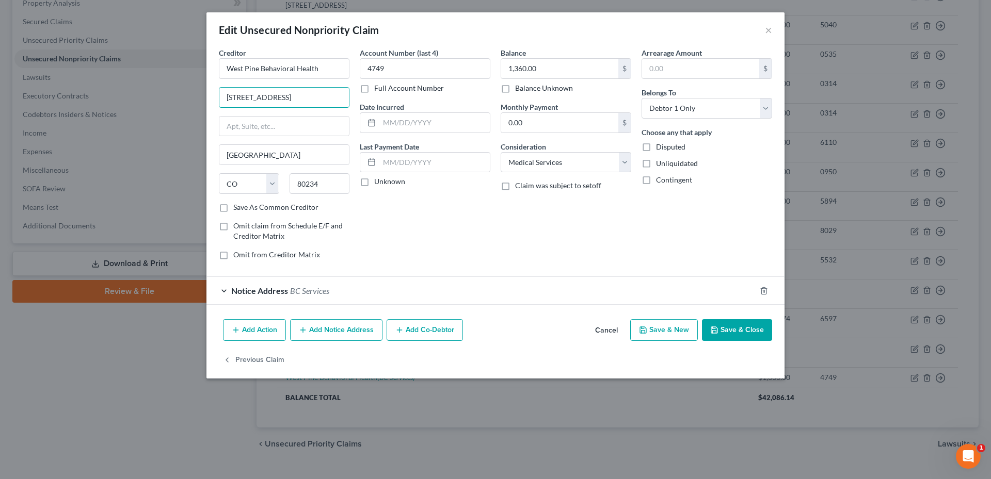
click at [601, 238] on div "Balance 1,360.00 $ Balance Unknown Balance Undetermined 1,360.00 $ Balance Unkn…" at bounding box center [565, 157] width 141 height 221
click at [729, 332] on button "Save & Close" at bounding box center [737, 330] width 70 height 22
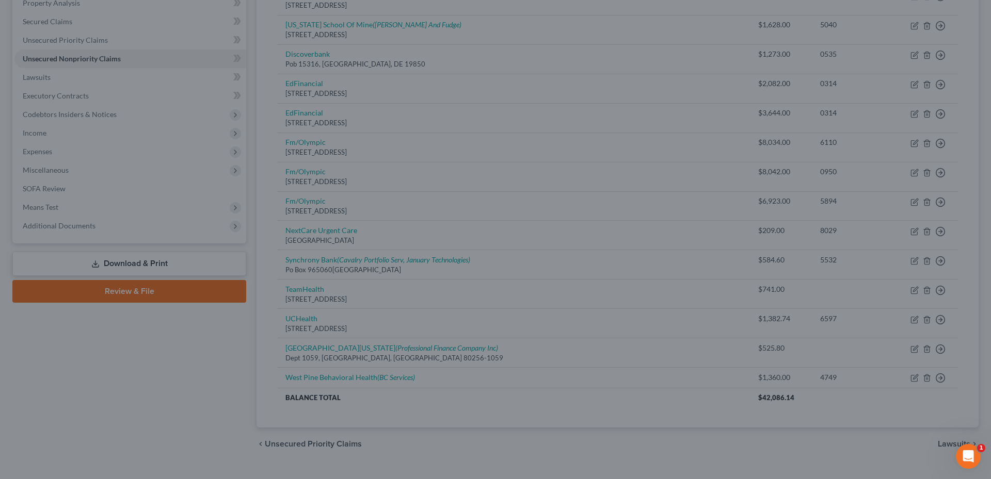
type input "0"
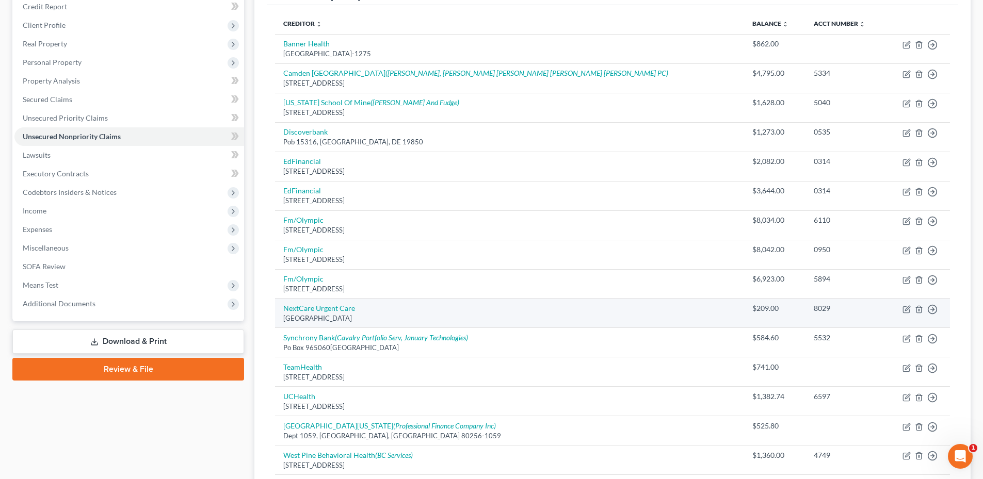
scroll to position [103, 0]
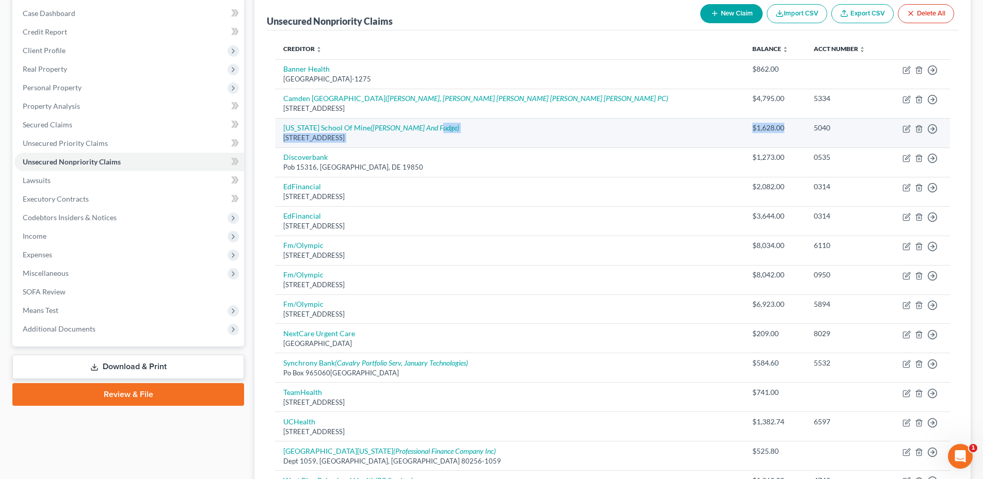
drag, startPoint x: 661, startPoint y: 124, endPoint x: 720, endPoint y: 122, distance: 59.4
click at [716, 123] on tr "[US_STATE] School Of Mine ([PERSON_NAME] And Fudge) [STREET_ADDRESS] $1,628.00 …" at bounding box center [612, 132] width 675 height 29
click at [744, 122] on td "$1,628.00" at bounding box center [774, 132] width 61 height 29
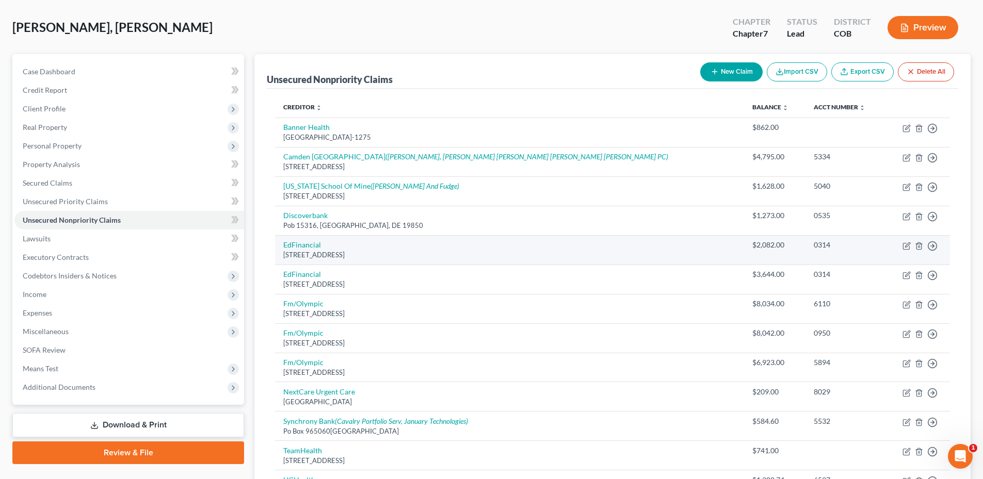
scroll to position [0, 0]
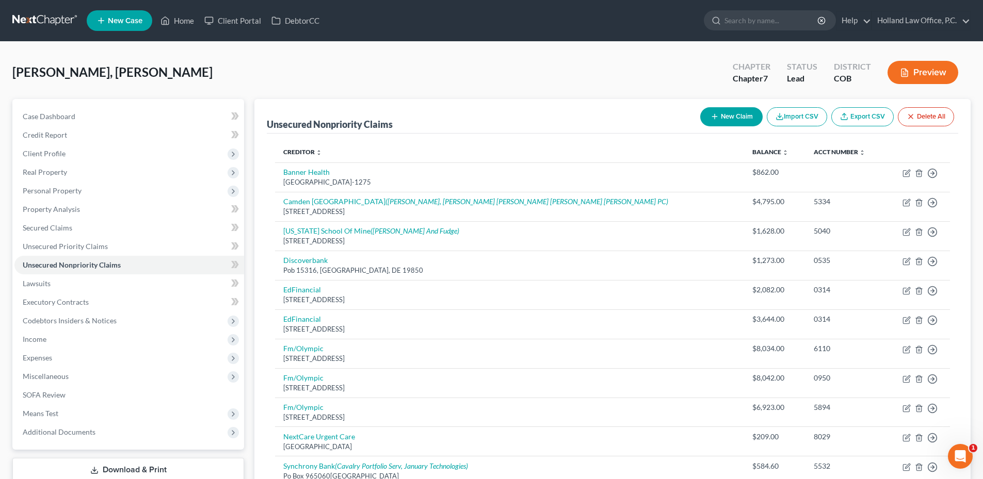
click at [726, 116] on button "New Claim" at bounding box center [731, 116] width 62 height 19
select select "0"
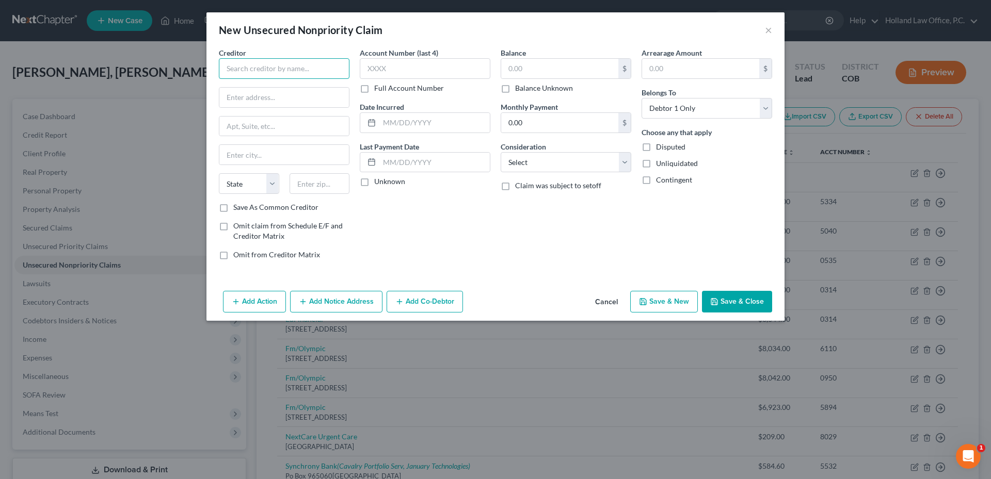
click at [306, 75] on input "text" at bounding box center [284, 68] width 131 height 21
type input "[GEOGRAPHIC_DATA]"
click at [275, 109] on div "Creditor * [GEOGRAPHIC_DATA] [US_STATE] AK AR AZ CA CO [GEOGRAPHIC_DATA] DE DC …" at bounding box center [284, 124] width 131 height 155
click at [276, 108] on div "Creditor * [GEOGRAPHIC_DATA] [US_STATE] AK AR AZ CA CO [GEOGRAPHIC_DATA] DE DC …" at bounding box center [284, 124] width 131 height 155
click at [274, 99] on input "text" at bounding box center [284, 98] width 130 height 20
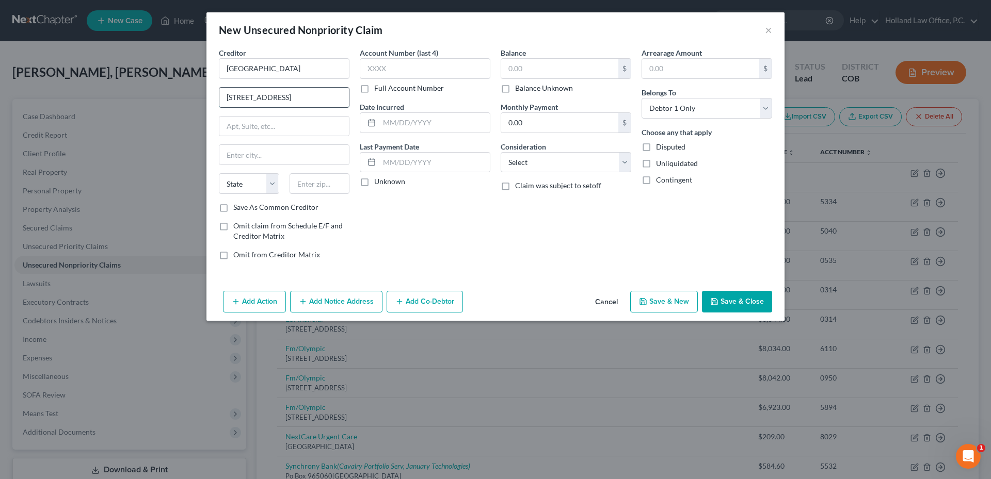
type input "[STREET_ADDRESS]"
type input "80031"
type input "[GEOGRAPHIC_DATA]"
select select "5"
click at [566, 69] on input "text" at bounding box center [559, 69] width 117 height 20
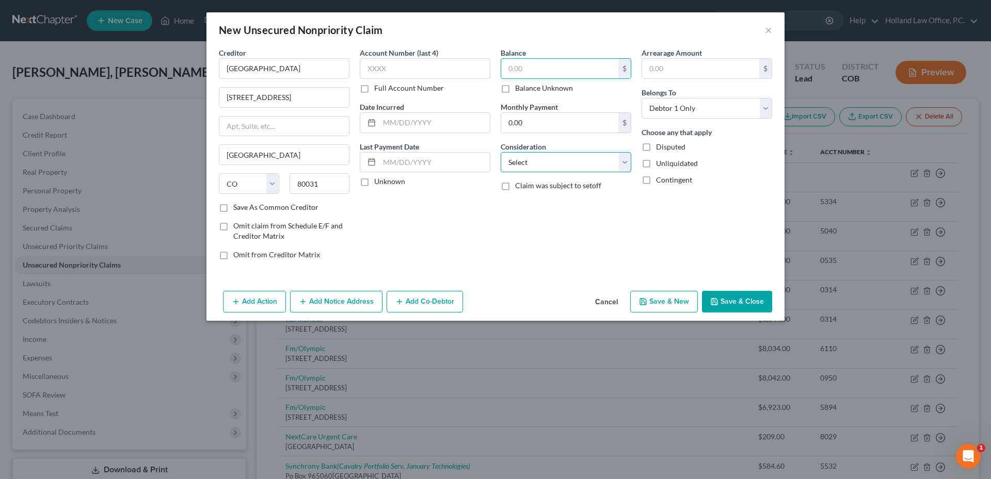
drag, startPoint x: 561, startPoint y: 172, endPoint x: 557, endPoint y: 166, distance: 8.2
click at [561, 172] on select "Select Cable / Satellite Services Collection Agency Credit Card Debt Debt Couns…" at bounding box center [566, 162] width 131 height 21
select select "14"
click at [501, 152] on select "Select Cable / Satellite Services Collection Agency Credit Card Debt Debt Couns…" at bounding box center [566, 162] width 131 height 21
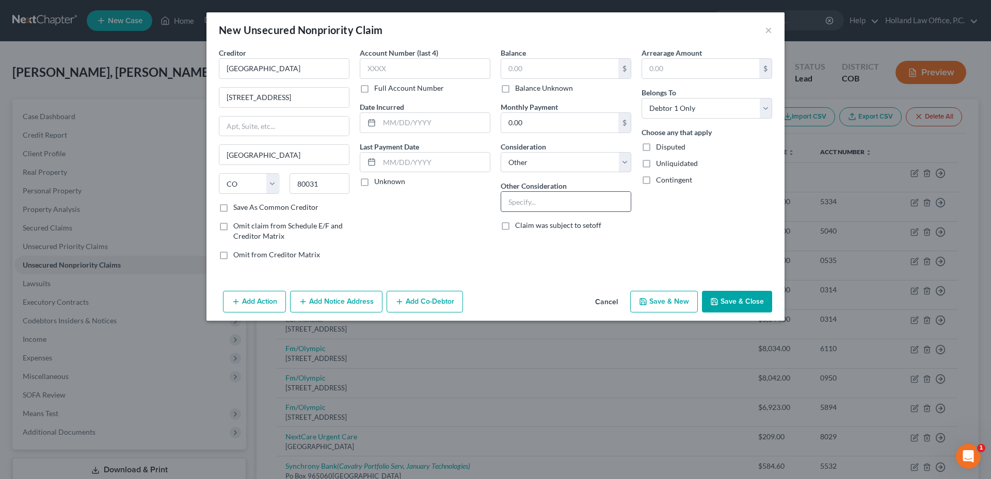
click at [541, 203] on input "text" at bounding box center [566, 202] width 130 height 20
type input "Student Debt"
click at [466, 206] on div "Account Number (last 4) Full Account Number Date Incurred Last Payment Date Unk…" at bounding box center [425, 157] width 141 height 221
click at [742, 302] on button "Save & Close" at bounding box center [737, 302] width 70 height 22
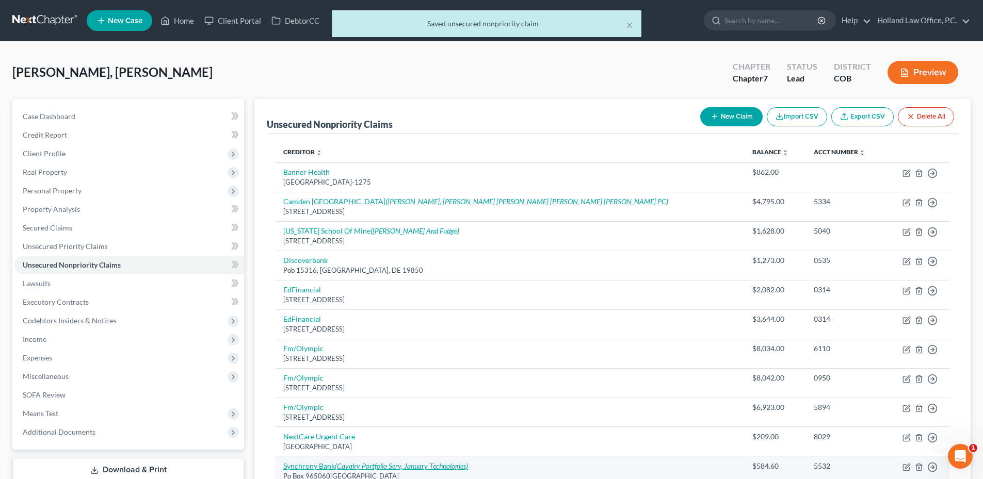
scroll to position [265, 0]
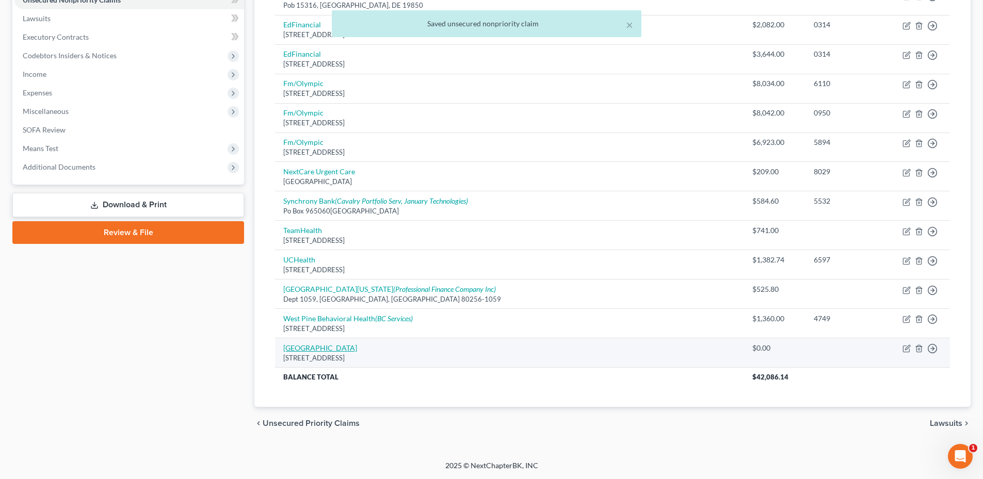
click at [334, 351] on link "[GEOGRAPHIC_DATA]" at bounding box center [320, 348] width 74 height 9
select select "5"
select select "14"
select select "0"
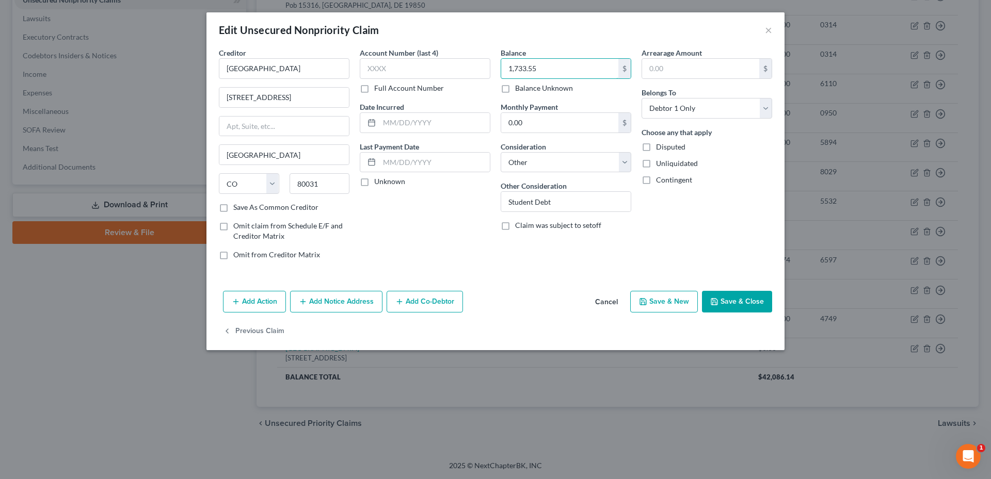
type input "1,733.55"
click at [732, 297] on button "Save & Close" at bounding box center [737, 302] width 70 height 22
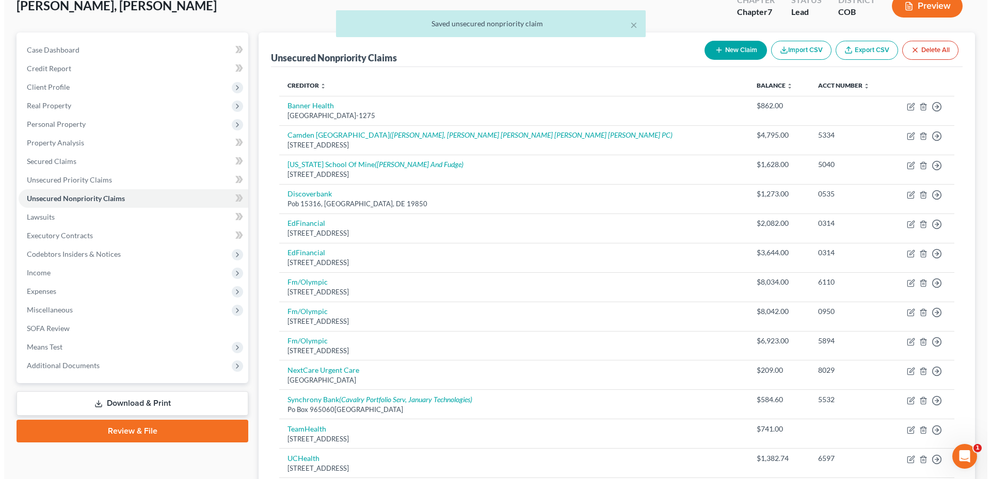
scroll to position [0, 0]
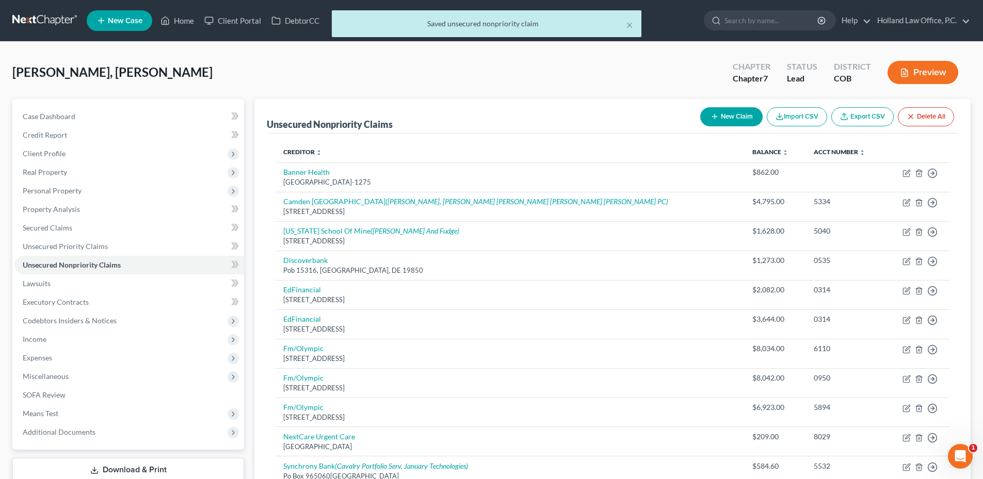
click at [558, 94] on div "[PERSON_NAME], [PERSON_NAME] Upgraded Chapter Chapter 7 Status Lead District CO…" at bounding box center [491, 76] width 958 height 45
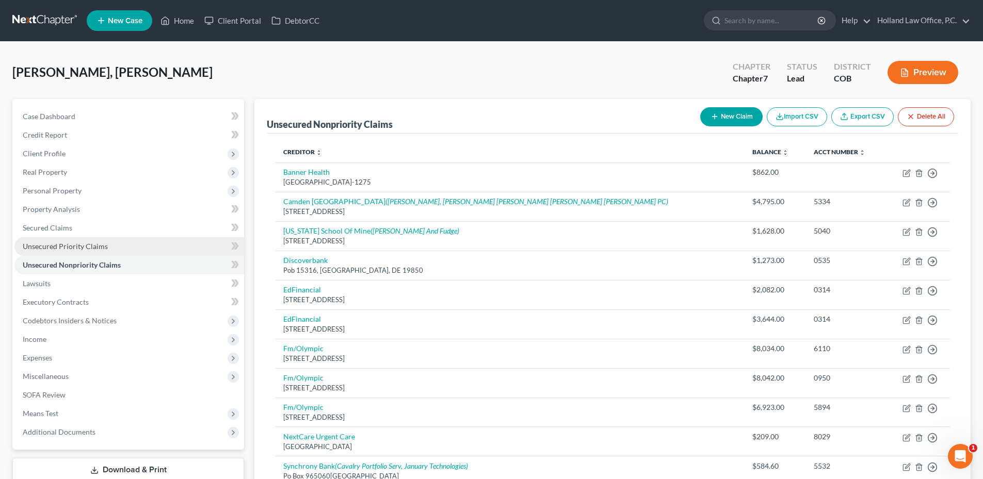
click at [89, 244] on span "Unsecured Priority Claims" at bounding box center [65, 246] width 85 height 9
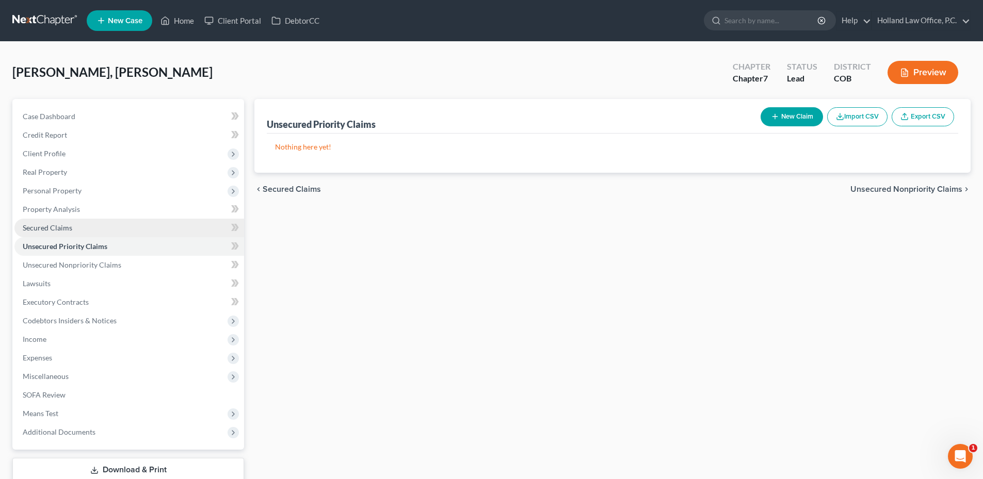
click at [105, 223] on link "Secured Claims" at bounding box center [129, 228] width 230 height 19
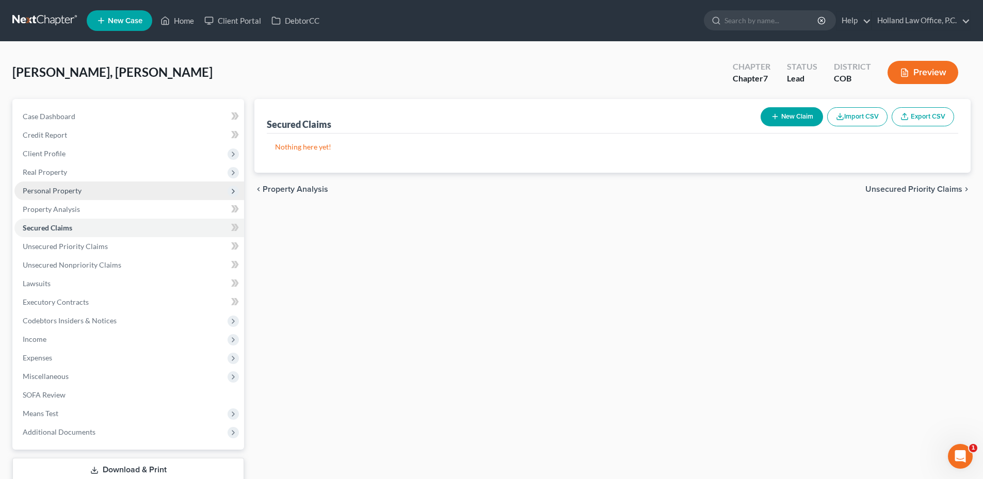
click at [88, 195] on span "Personal Property" at bounding box center [129, 191] width 230 height 19
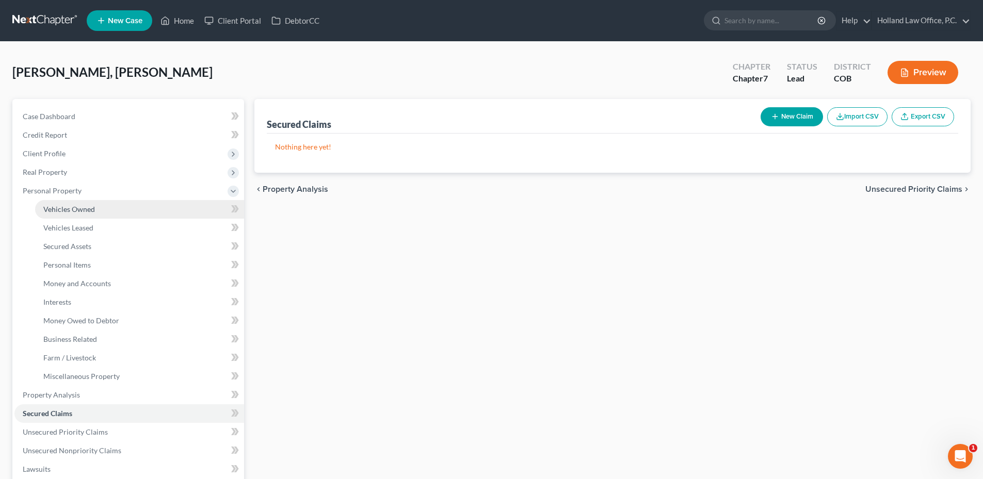
click at [86, 214] on link "Vehicles Owned" at bounding box center [139, 209] width 209 height 19
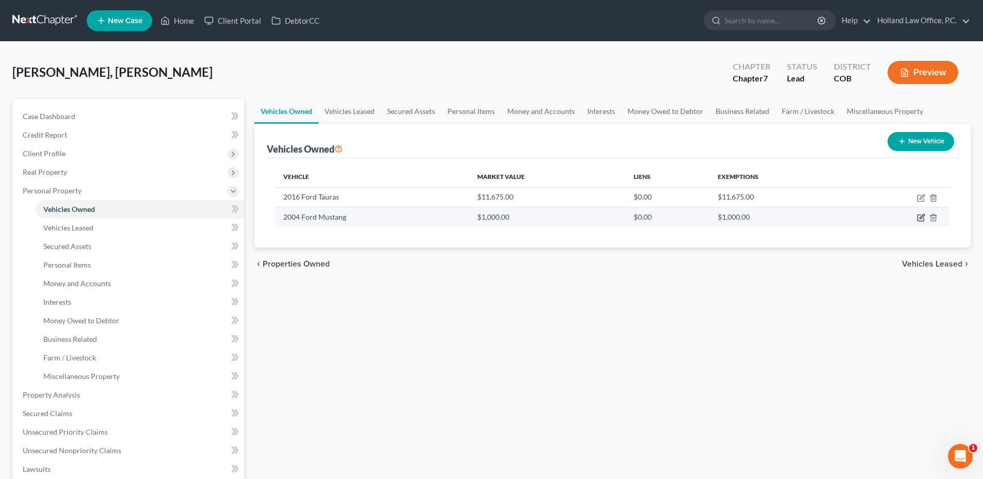
click at [920, 219] on icon "button" at bounding box center [922, 217] width 5 height 5
select select "0"
select select "22"
select select "4"
select select "0"
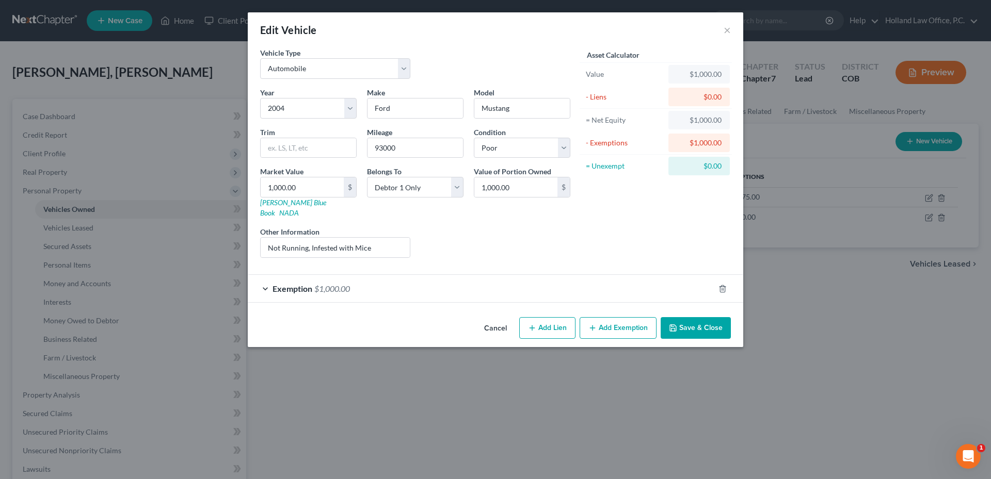
click at [337, 284] on span "$1,000.00" at bounding box center [332, 289] width 36 height 10
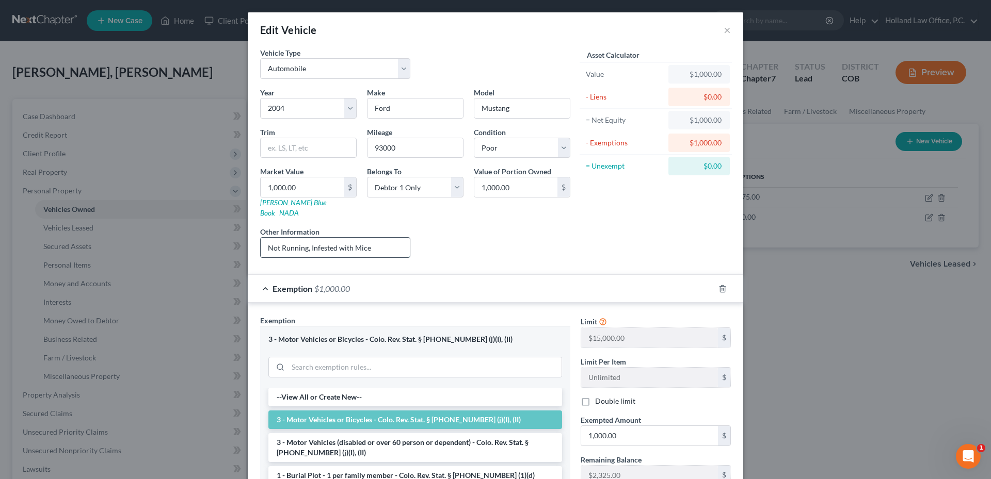
drag, startPoint x: 266, startPoint y: 240, endPoint x: 295, endPoint y: 239, distance: 28.9
click at [295, 239] on input "Not Running, Infested with Mice" at bounding box center [335, 248] width 149 height 20
click at [313, 240] on input "Not Running, Infested with Mice" at bounding box center [335, 248] width 149 height 20
drag, startPoint x: 307, startPoint y: 238, endPoint x: 382, endPoint y: 238, distance: 75.9
click at [380, 238] on input "Not Running, Infested with Mice" at bounding box center [335, 248] width 149 height 20
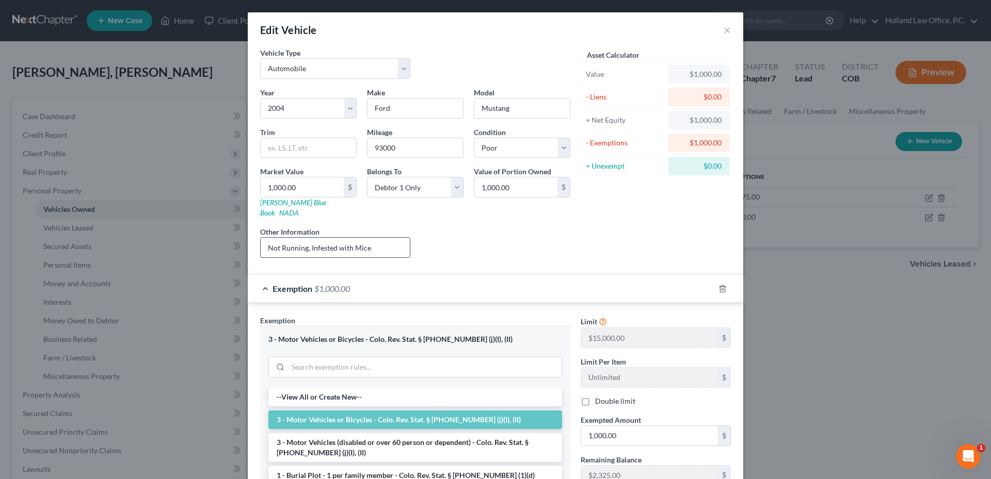
click at [383, 238] on input "Not Running, Infested with Mice" at bounding box center [335, 248] width 149 height 20
drag, startPoint x: 302, startPoint y: 237, endPoint x: 255, endPoint y: 241, distance: 47.7
click at [255, 241] on div "Other Information Not Running, Infested with Mice" at bounding box center [335, 242] width 161 height 31
type input "Not Road Safe, Infested with Mice"
click at [520, 209] on div "Year Select 2026 2025 2024 2023 2022 2021 2020 2019 2018 2017 2016 2015 2014 20…" at bounding box center [415, 176] width 320 height 179
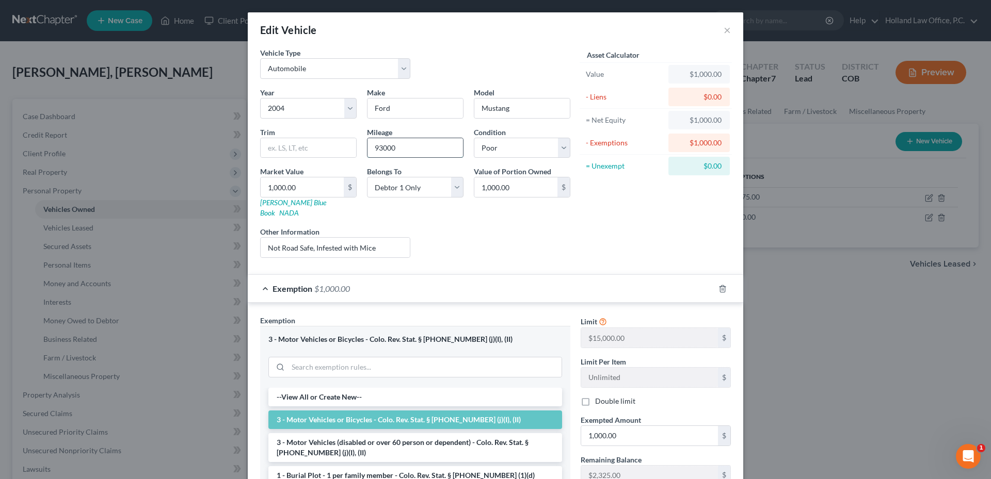
drag, startPoint x: 374, startPoint y: 148, endPoint x: 438, endPoint y: 151, distance: 63.6
click at [434, 151] on input "93000" at bounding box center [414, 148] width 95 height 20
type input "91997"
click at [511, 227] on div "Liens Select" at bounding box center [495, 242] width 161 height 31
click at [265, 185] on input "1,000.00" at bounding box center [302, 188] width 83 height 20
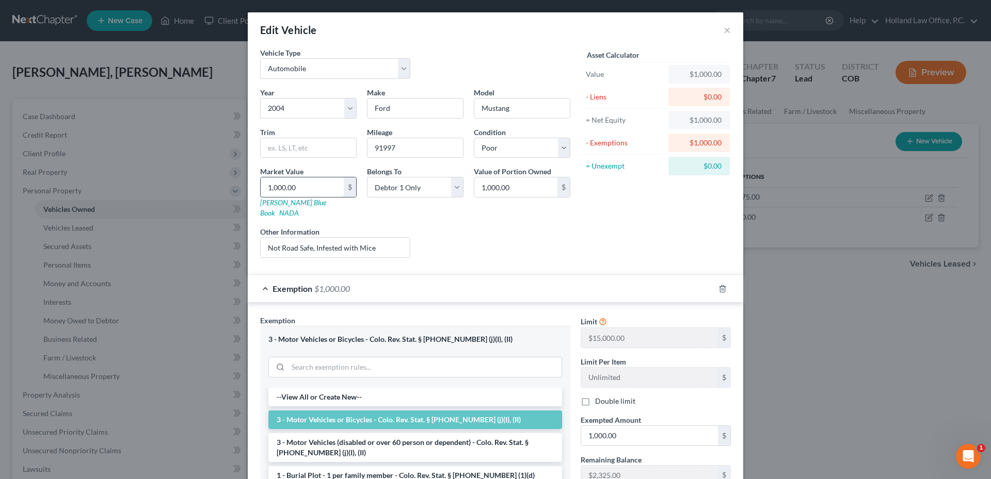
click at [268, 187] on input "1,000.00" at bounding box center [302, 188] width 83 height 20
type input ",000.00"
type input "000.00"
drag, startPoint x: 311, startPoint y: 192, endPoint x: 260, endPoint y: 200, distance: 52.2
click at [250, 174] on div "Vehicle Type Select Automobile Truck Trailer Watercraft Aircraft Motor Home Atv…" at bounding box center [495, 313] width 495 height 533
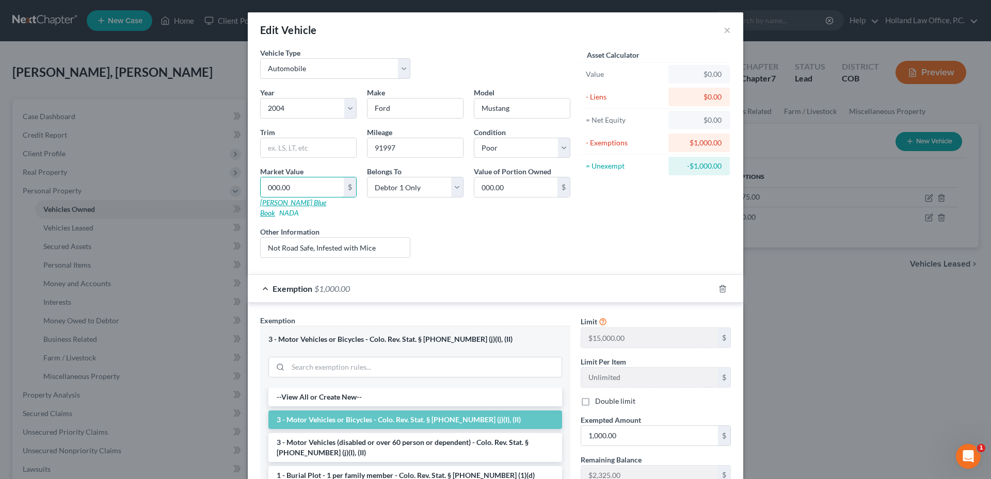
type input "2"
type input "2.00"
type input "20"
type input "20.00"
type input "200"
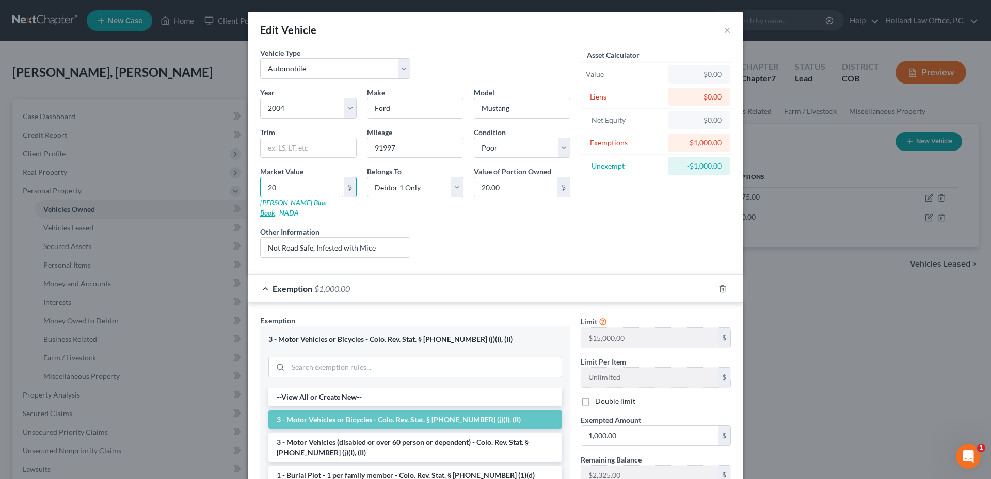
type input "200.00"
type input "2000"
type input "2,000.00"
type input "2,000"
click at [654, 415] on div "Exempted Amount * 1,000.00 $" at bounding box center [655, 430] width 161 height 31
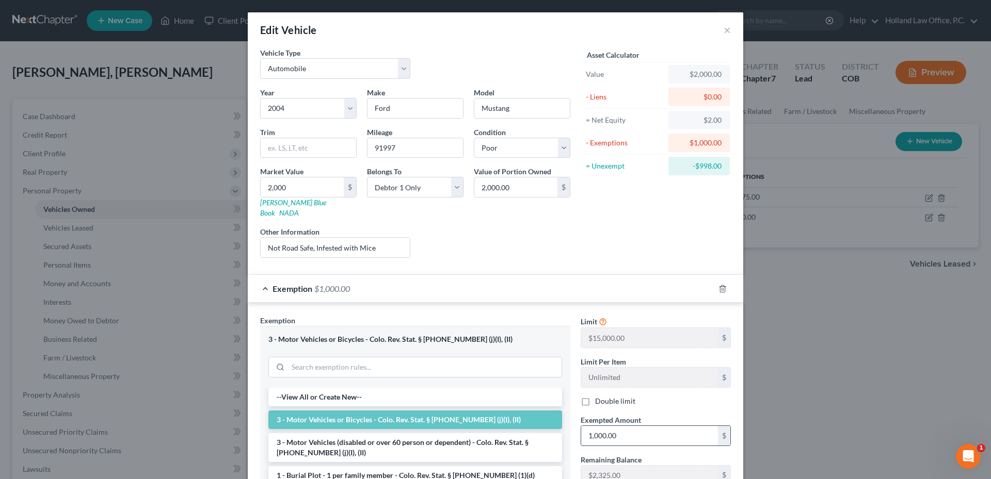
click at [665, 426] on input "1,000.00" at bounding box center [649, 436] width 137 height 20
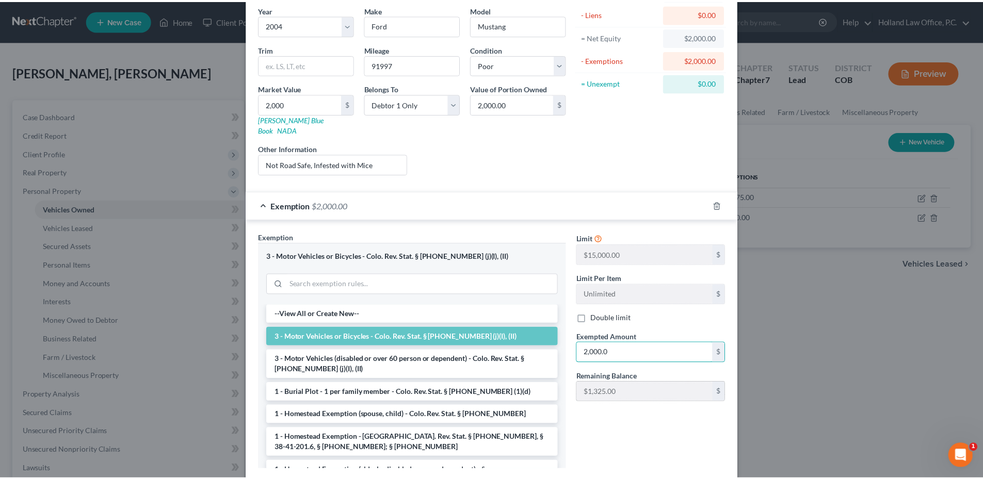
scroll to position [137, 0]
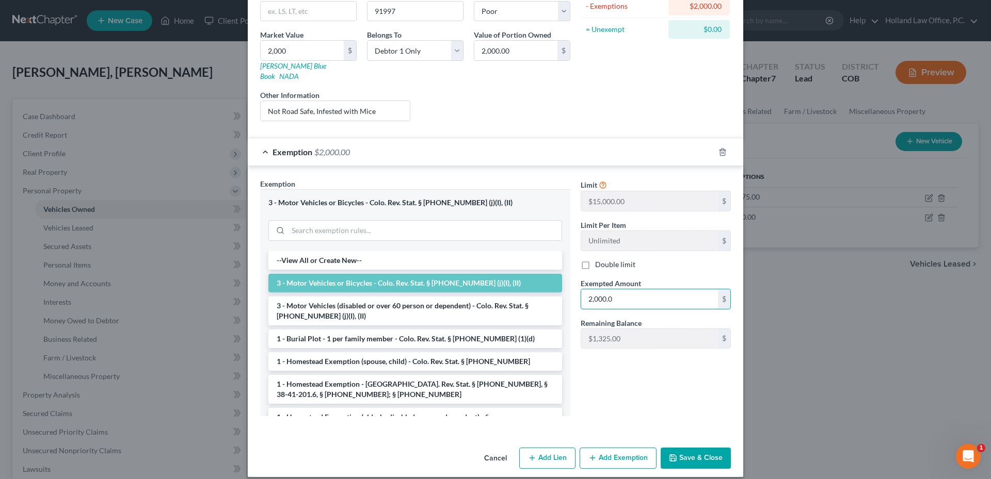
type input "2,000.0"
click at [705, 448] on button "Save & Close" at bounding box center [696, 459] width 70 height 22
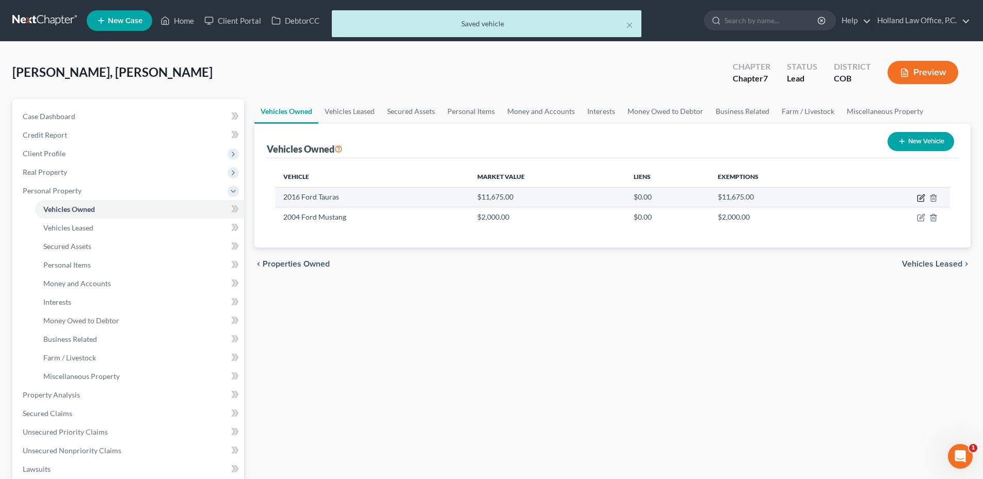
click at [922, 198] on icon "button" at bounding box center [922, 197] width 5 height 5
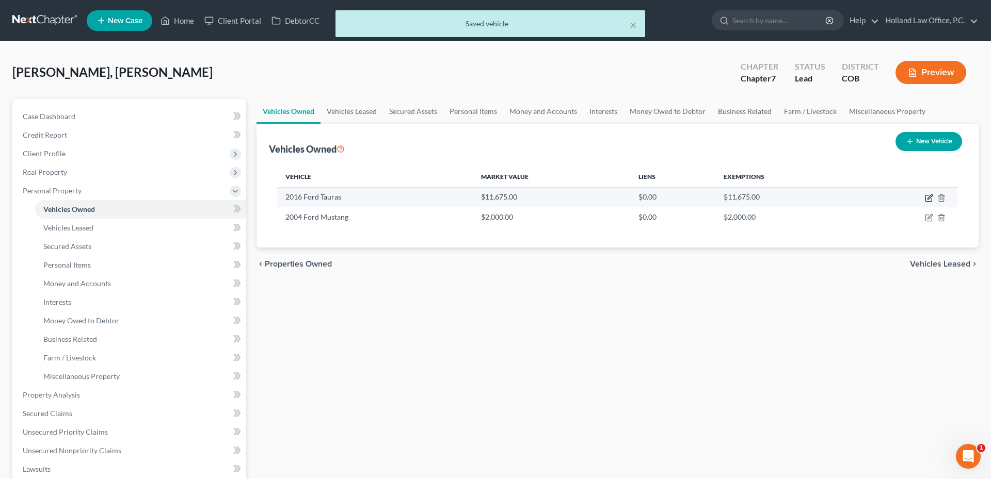
select select "0"
select select "10"
select select "2"
select select "0"
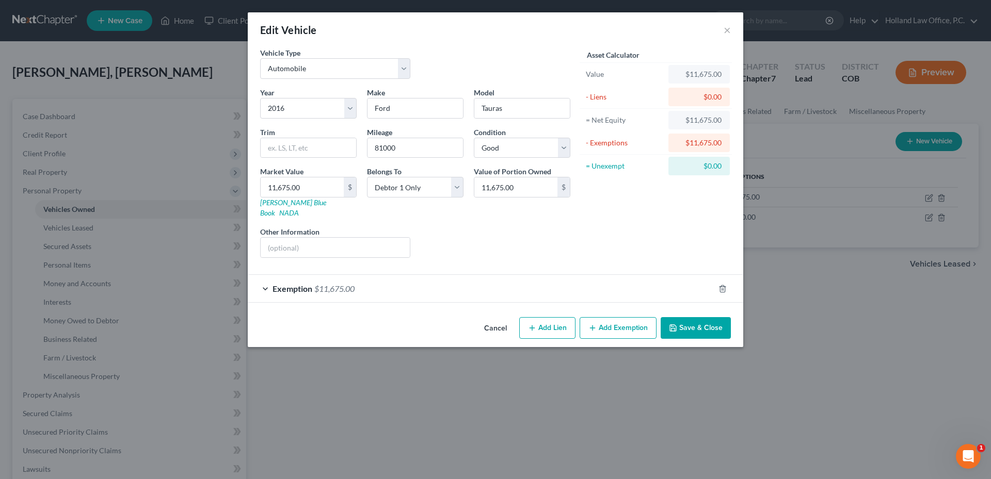
click at [685, 325] on button "Save & Close" at bounding box center [696, 328] width 70 height 22
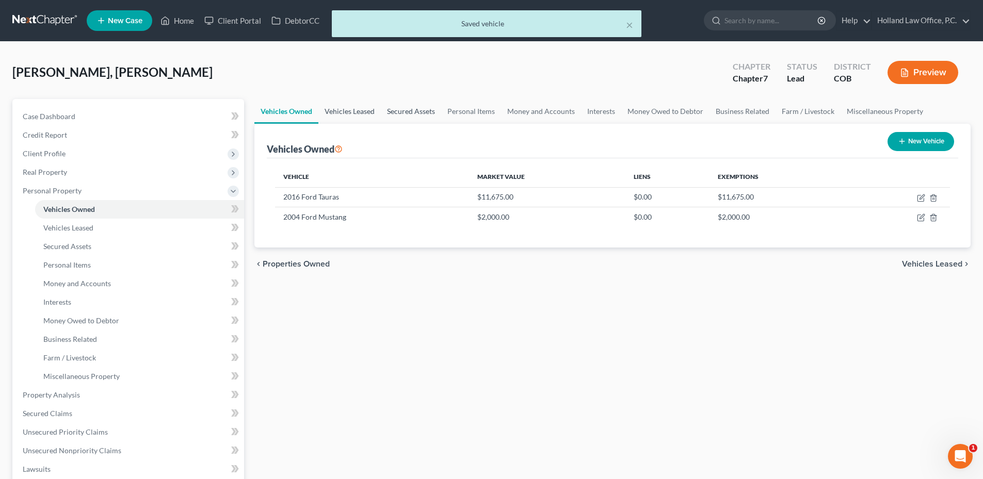
drag, startPoint x: 344, startPoint y: 110, endPoint x: 389, endPoint y: 114, distance: 45.5
click at [344, 110] on link "Vehicles Leased" at bounding box center [349, 111] width 62 height 25
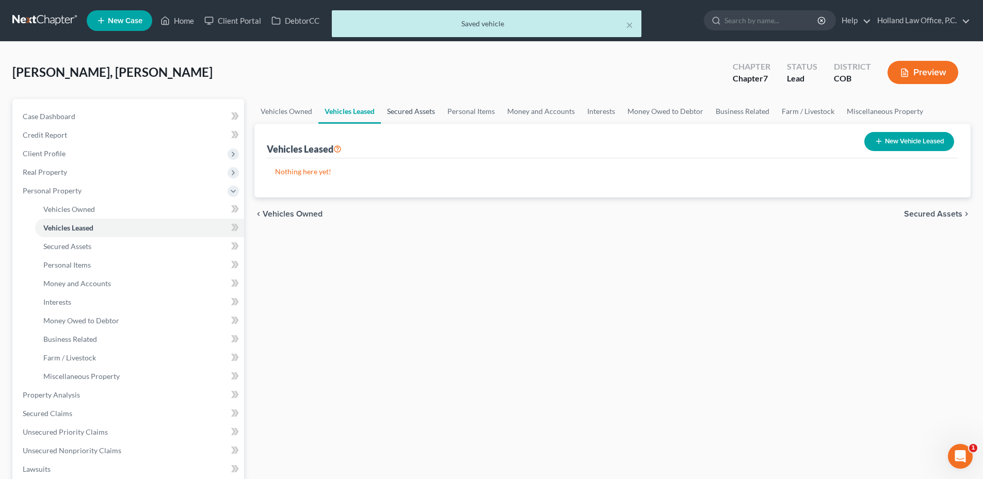
click at [414, 115] on link "Secured Assets" at bounding box center [411, 111] width 60 height 25
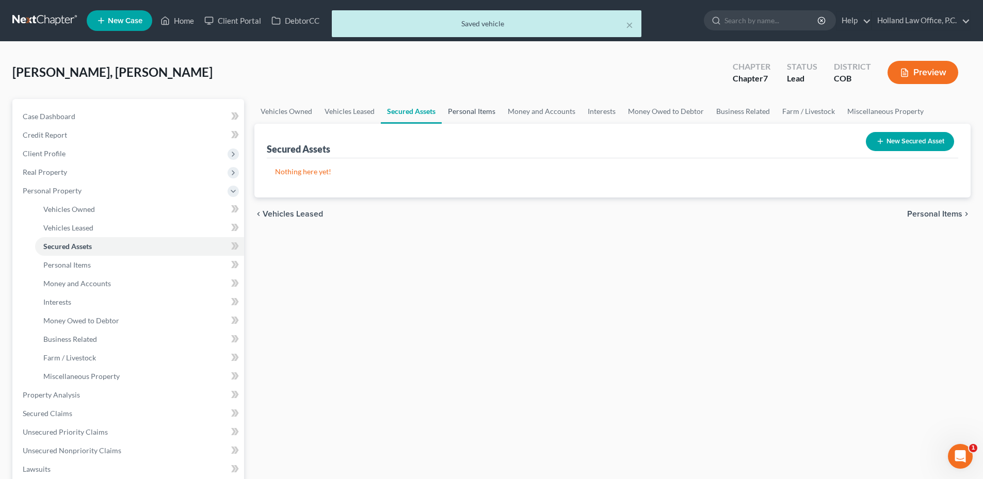
click at [481, 111] on link "Personal Items" at bounding box center [472, 111] width 60 height 25
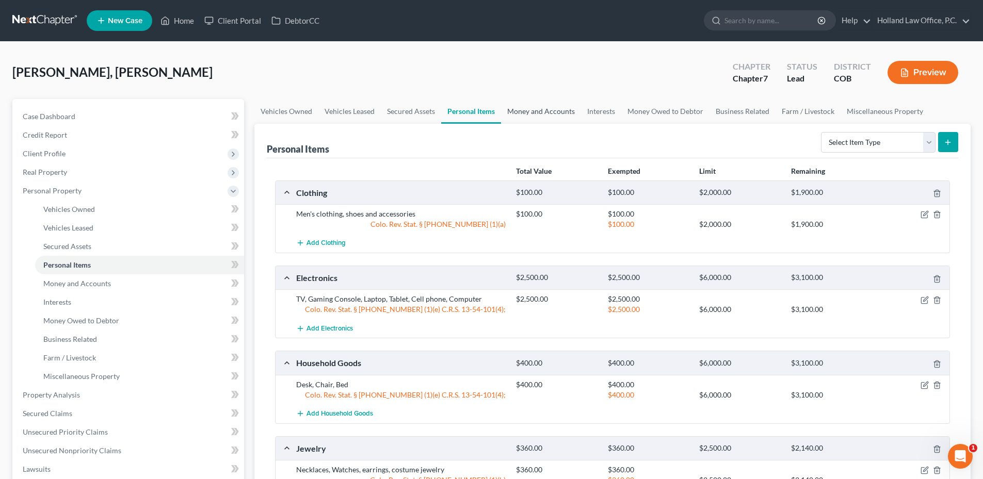
click at [540, 110] on link "Money and Accounts" at bounding box center [541, 111] width 80 height 25
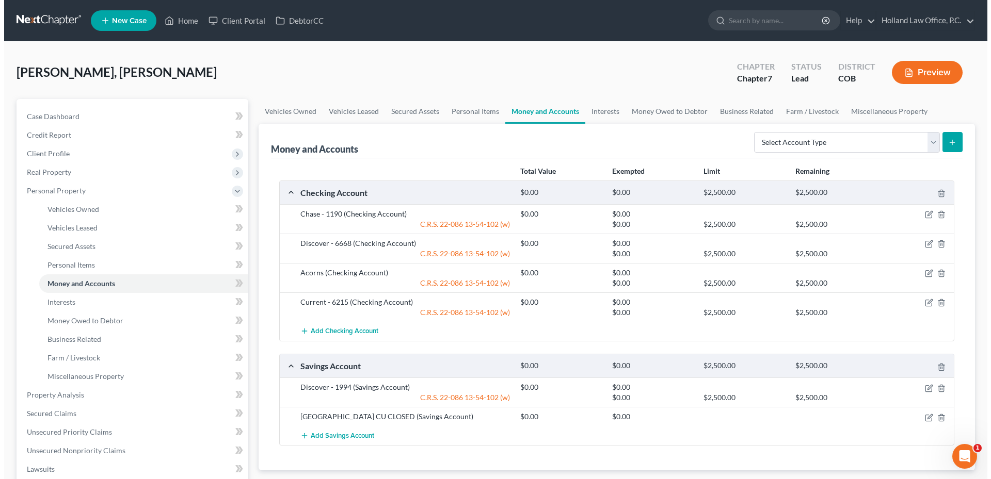
scroll to position [52, 0]
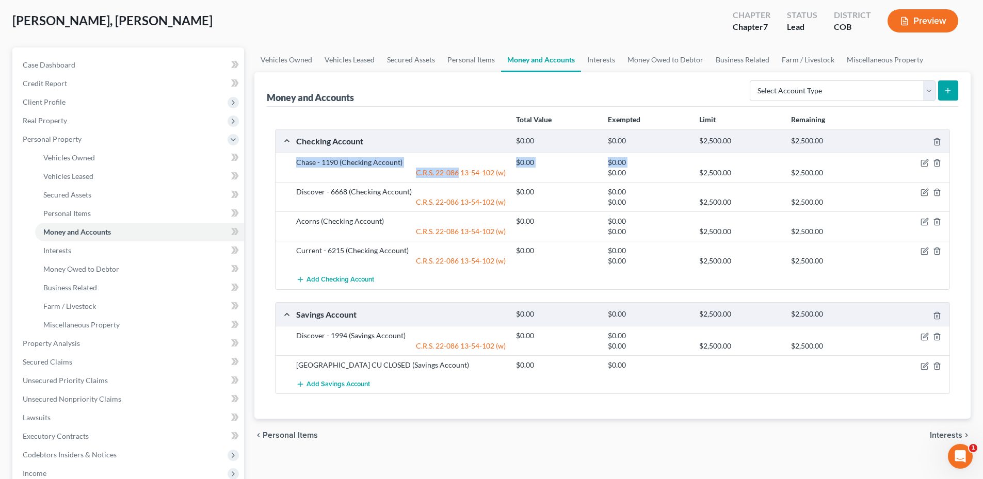
drag, startPoint x: 293, startPoint y: 157, endPoint x: 453, endPoint y: 171, distance: 161.1
click at [459, 174] on div "Chase - 1190 (Checking Account) $0.00 $0.00 C.R.S. [FINANCIAL_ID]-102 (w) $0.00…" at bounding box center [621, 167] width 660 height 21
drag, startPoint x: 453, startPoint y: 171, endPoint x: 424, endPoint y: 165, distance: 29.5
click at [436, 168] on div "C.R.S. 22-086 13-54-102 (w)" at bounding box center [401, 173] width 220 height 10
click at [924, 164] on icon "button" at bounding box center [925, 163] width 8 height 8
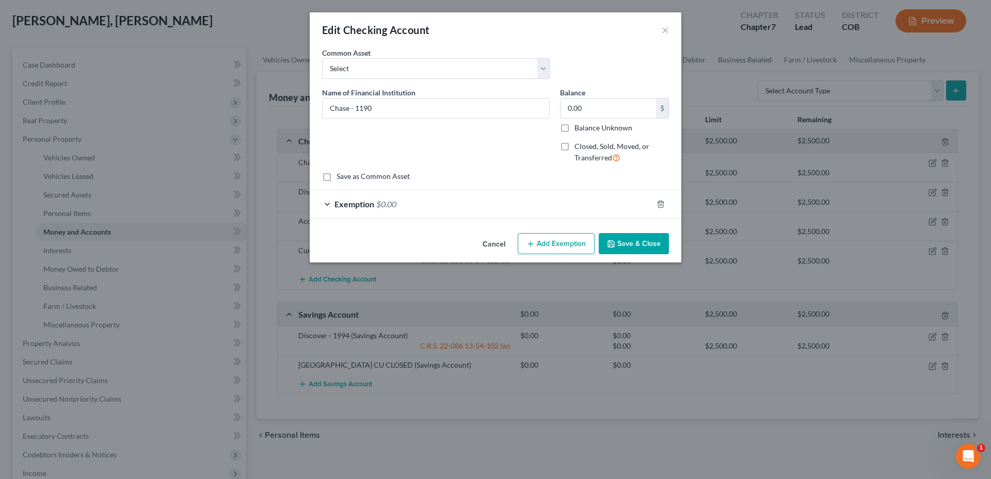
click at [482, 240] on button "Cancel" at bounding box center [493, 244] width 39 height 21
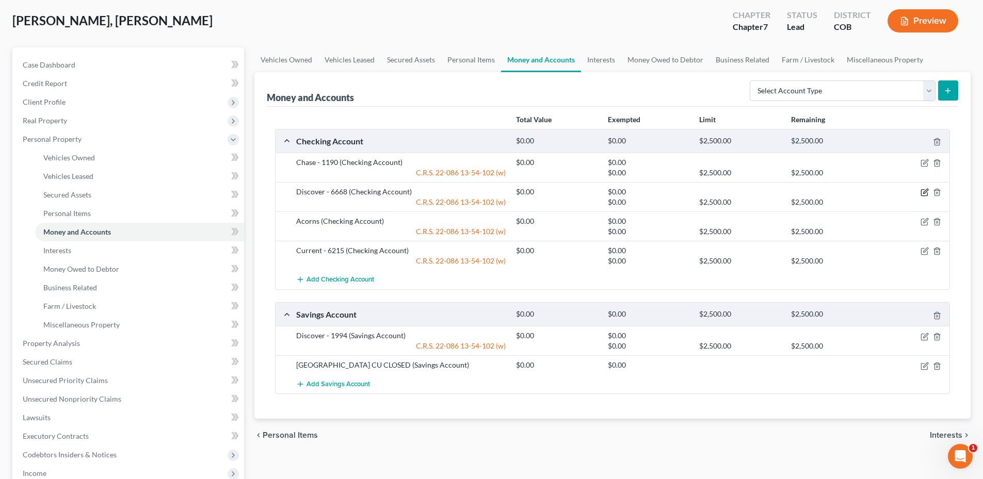
click at [922, 192] on icon "button" at bounding box center [925, 192] width 8 height 8
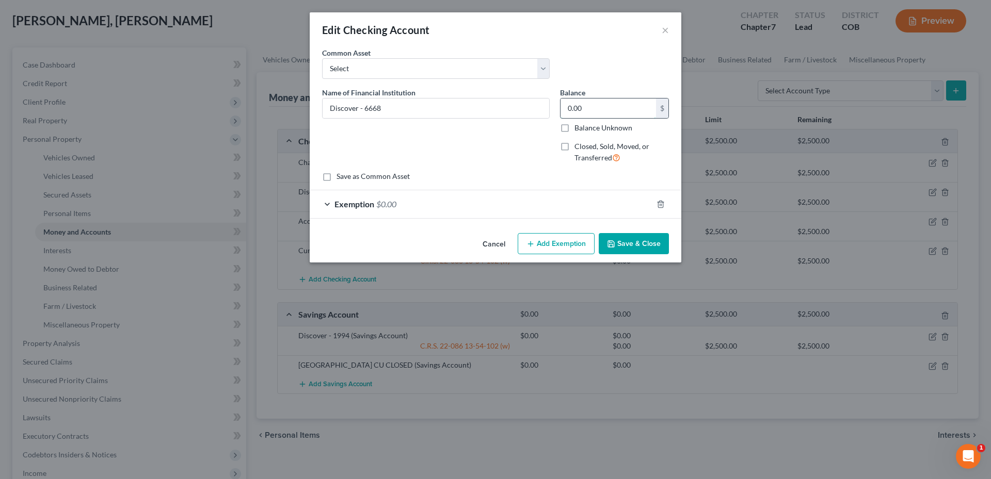
click at [595, 109] on input "0.00" at bounding box center [607, 109] width 95 height 20
type input "1.32"
click at [444, 209] on div "Exemption $0.00" at bounding box center [481, 203] width 343 height 27
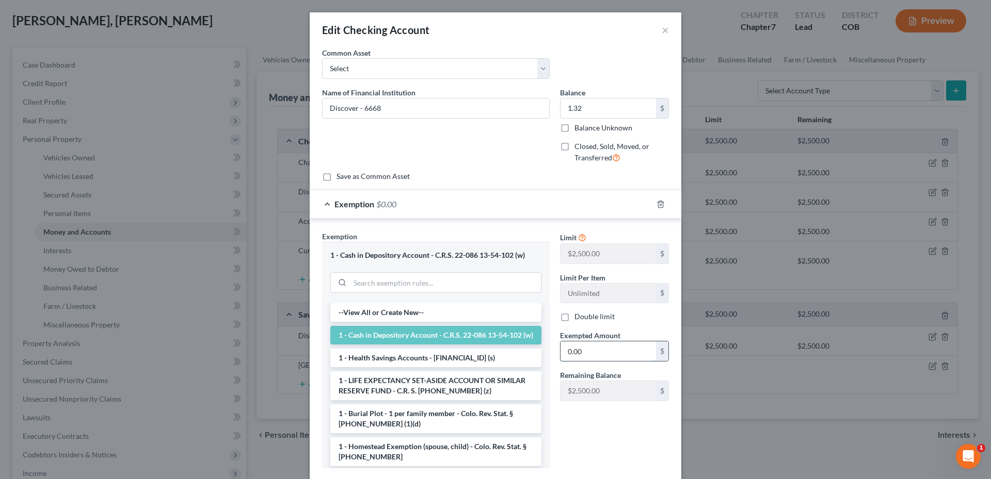
click at [599, 351] on input "0.00" at bounding box center [607, 352] width 95 height 20
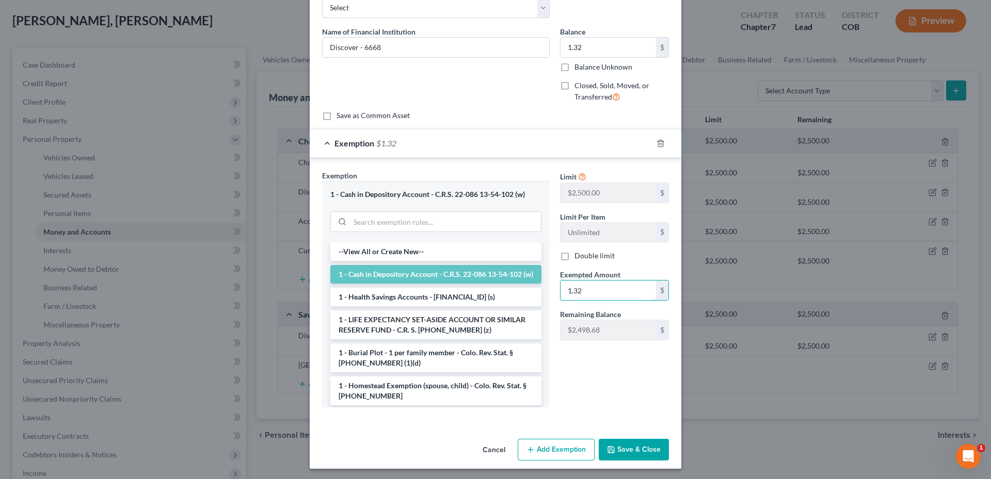
scroll to position [63, 0]
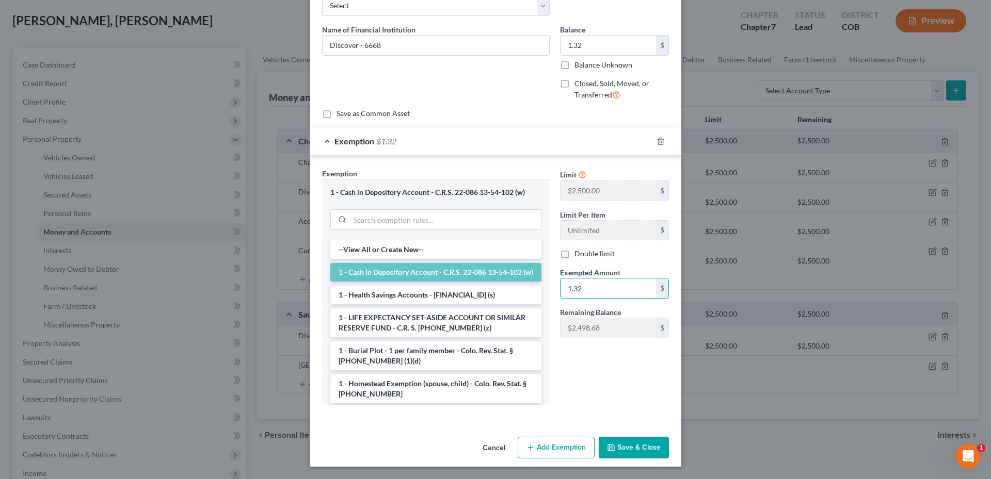
type input "1.32"
click at [628, 451] on button "Save & Close" at bounding box center [634, 448] width 70 height 22
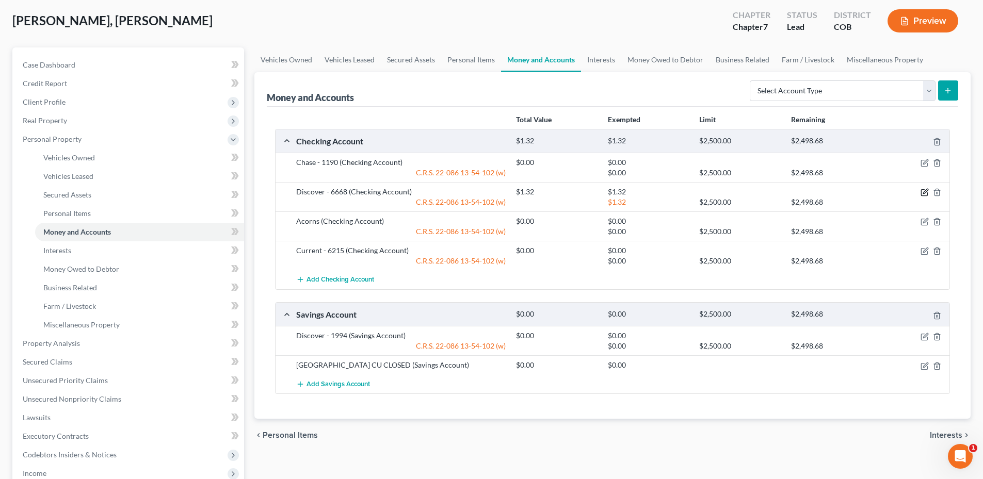
click at [922, 192] on icon "button" at bounding box center [925, 192] width 8 height 8
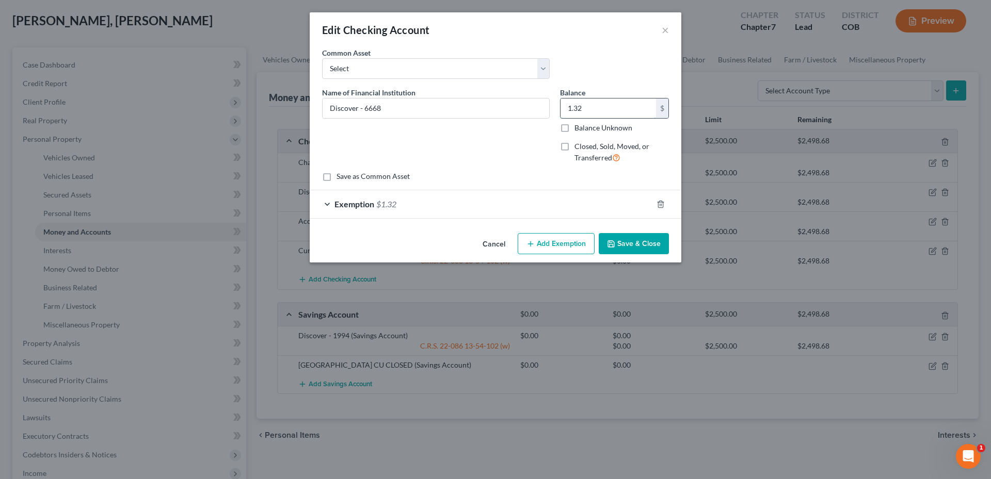
click at [599, 108] on input "1.32" at bounding box center [607, 109] width 95 height 20
click at [599, 107] on input "1.32" at bounding box center [607, 109] width 95 height 20
type input "1.38"
click at [552, 212] on div "Exemption $1.32" at bounding box center [481, 203] width 343 height 27
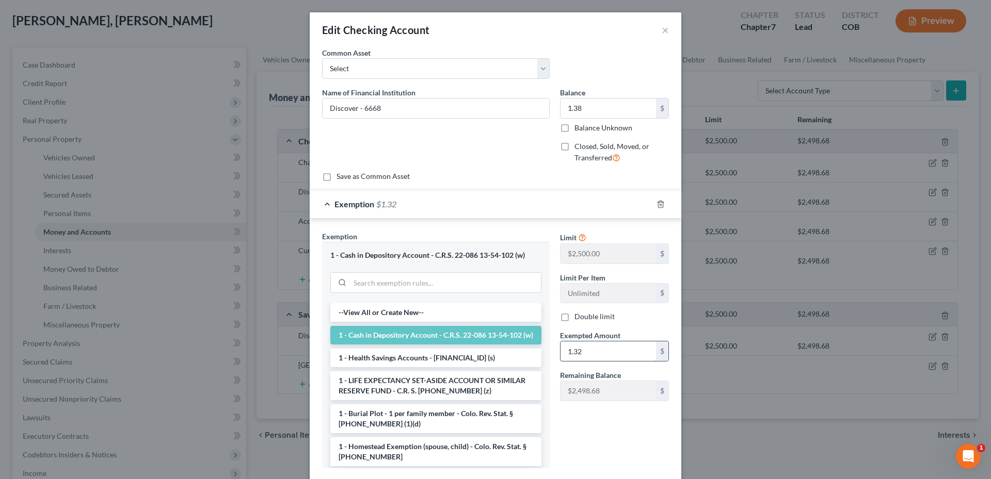
click at [601, 357] on input "1.32" at bounding box center [607, 352] width 95 height 20
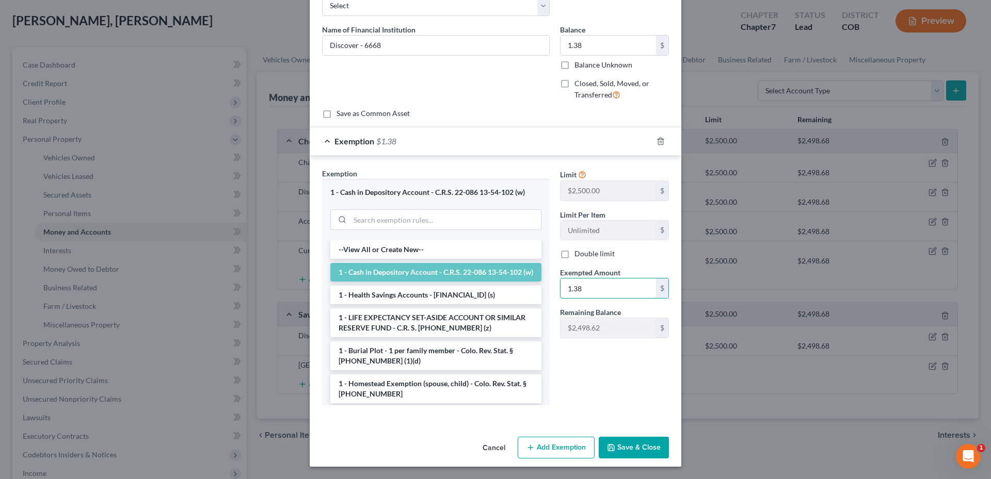
type input "1.38"
click at [629, 453] on button "Save & Close" at bounding box center [634, 448] width 70 height 22
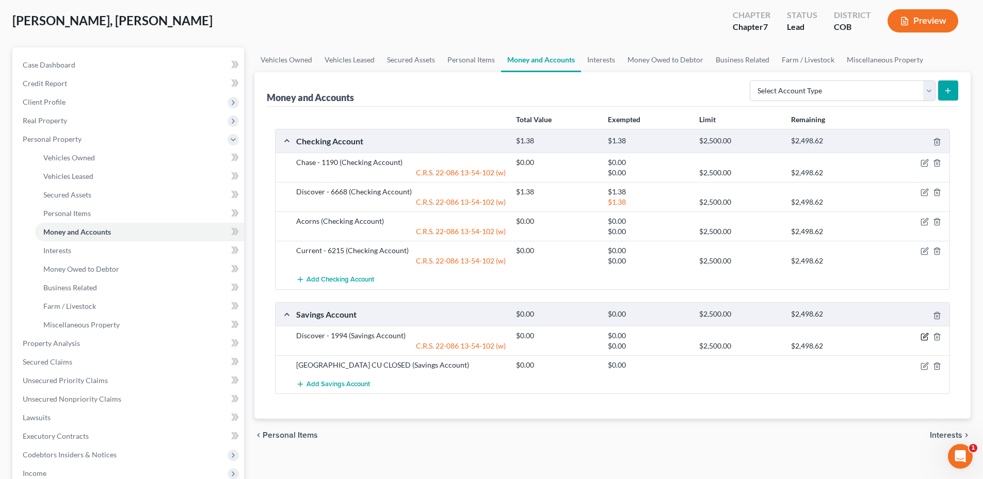
click at [924, 338] on icon "button" at bounding box center [925, 335] width 5 height 5
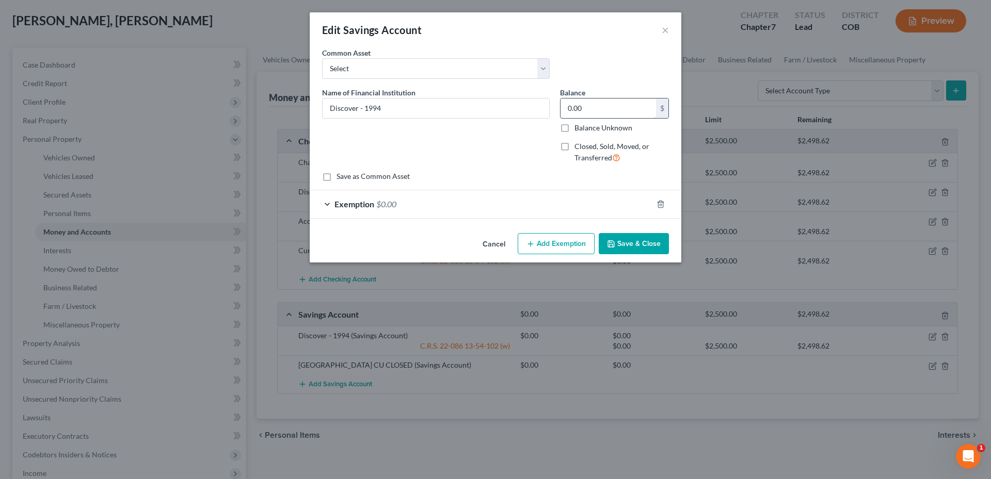
click at [592, 100] on input "0.00" at bounding box center [607, 109] width 95 height 20
type input "23.52"
drag, startPoint x: 546, startPoint y: 211, endPoint x: 547, endPoint y: 236, distance: 25.3
click at [547, 213] on div "Exemption $0.00" at bounding box center [481, 203] width 343 height 27
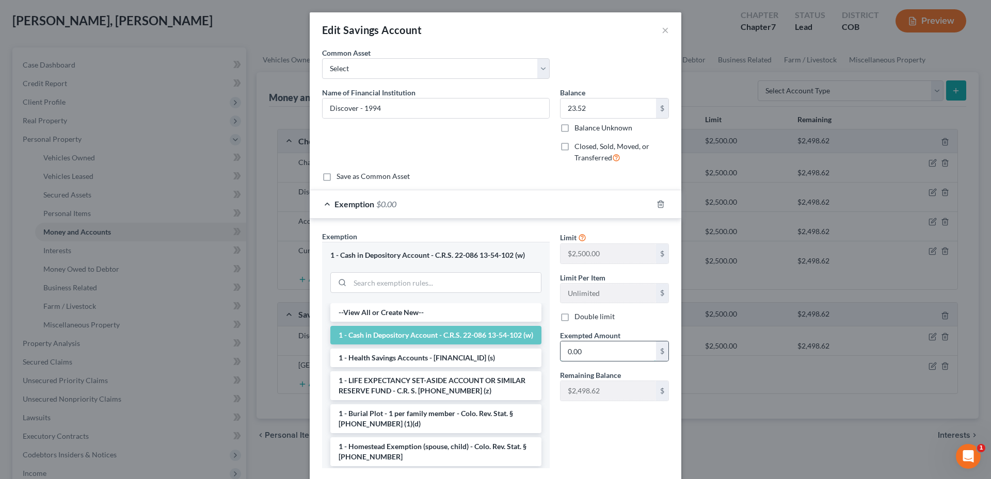
drag, startPoint x: 611, startPoint y: 352, endPoint x: 605, endPoint y: 351, distance: 5.9
click at [611, 352] on input "0.00" at bounding box center [607, 352] width 95 height 20
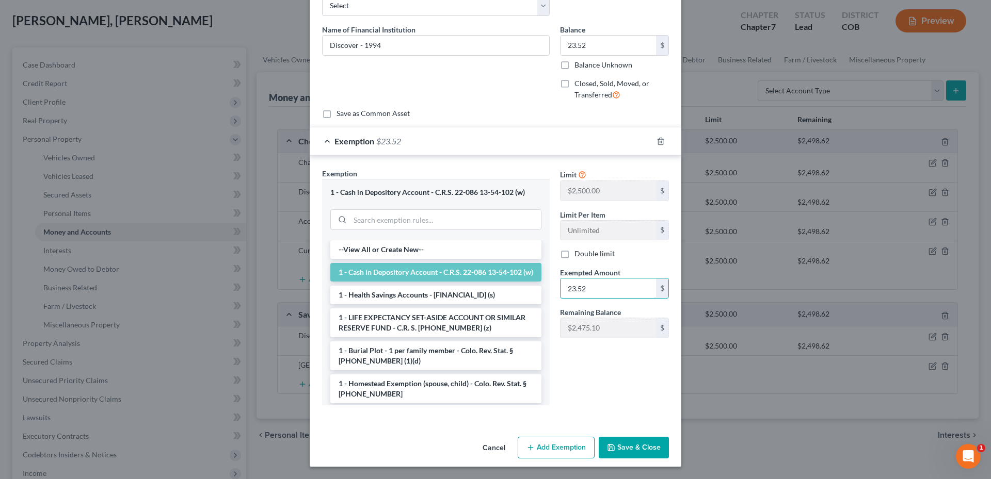
type input "23.52"
drag, startPoint x: 640, startPoint y: 448, endPoint x: 629, endPoint y: 435, distance: 17.2
click at [641, 448] on button "Save & Close" at bounding box center [634, 448] width 70 height 22
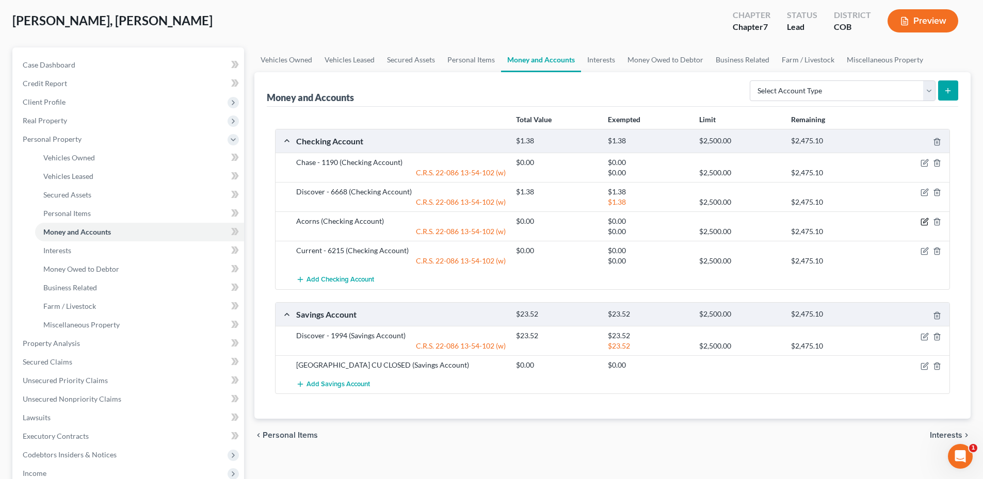
click at [924, 222] on icon "button" at bounding box center [925, 221] width 5 height 5
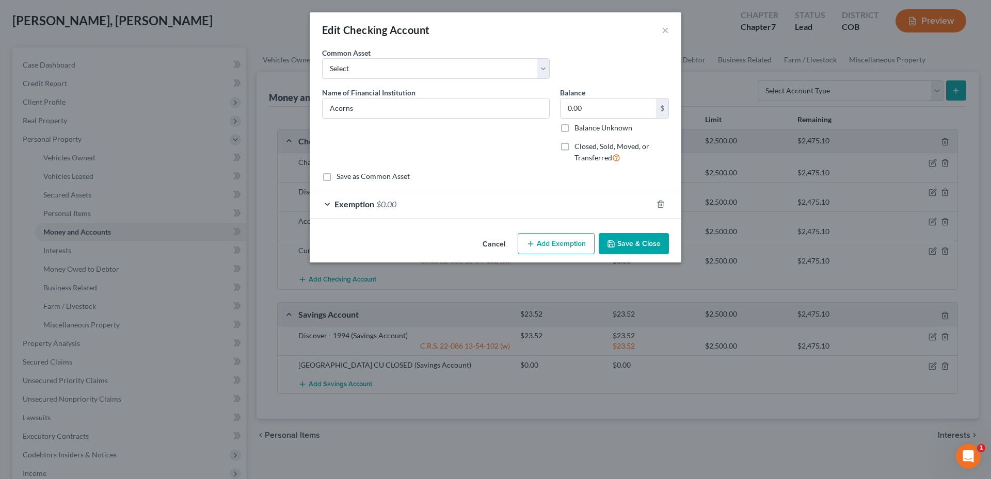
click at [500, 242] on button "Cancel" at bounding box center [493, 244] width 39 height 21
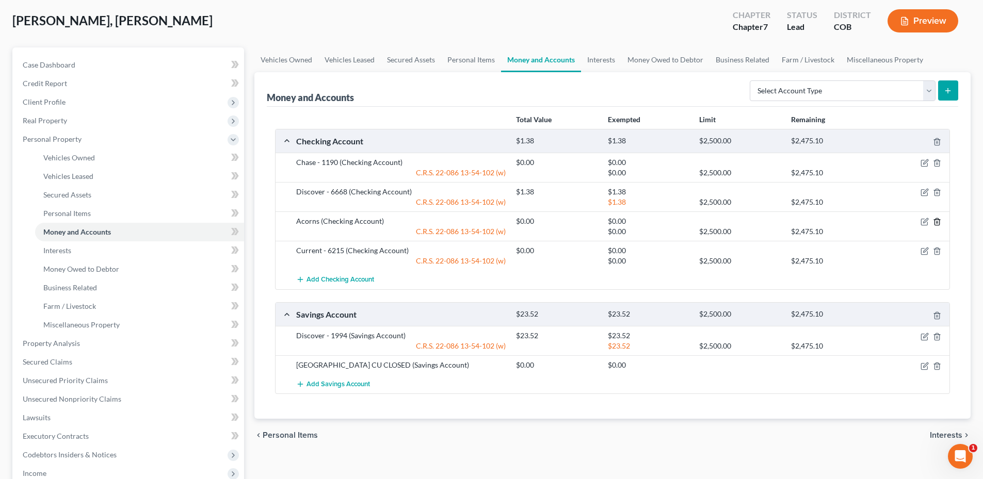
click at [938, 221] on icon "button" at bounding box center [937, 222] width 8 height 8
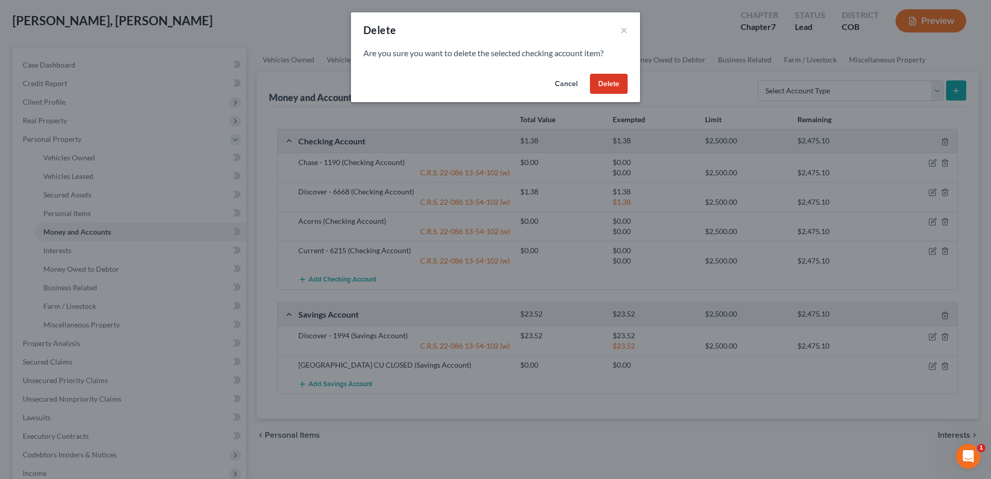
click at [615, 93] on div "Cancel Delete" at bounding box center [495, 86] width 289 height 33
click at [616, 90] on button "Delete" at bounding box center [609, 84] width 38 height 21
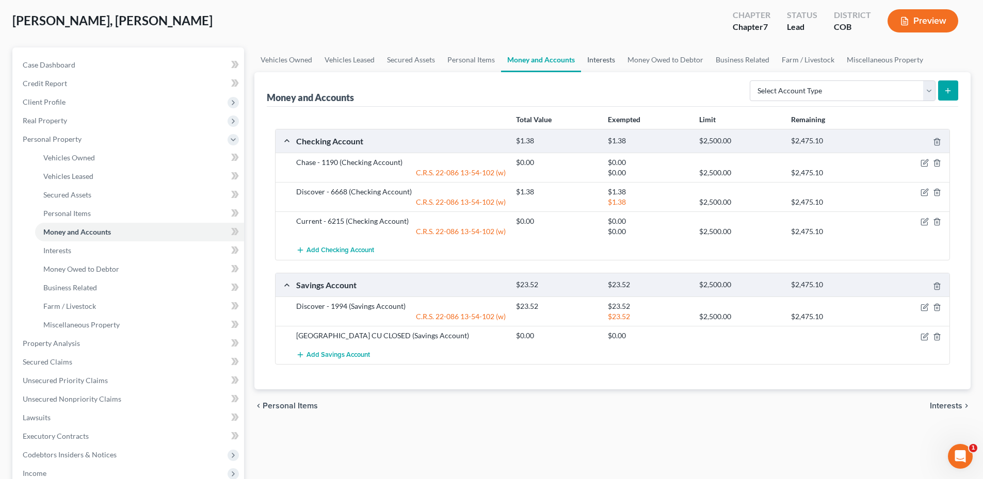
click at [589, 65] on link "Interests" at bounding box center [601, 59] width 40 height 25
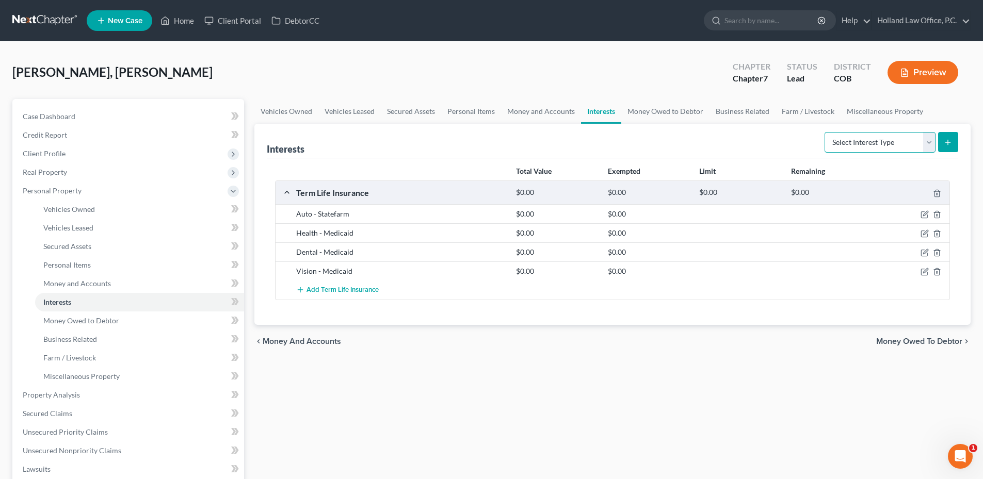
click at [867, 144] on select "Select Interest Type 401K Annuity Bond Education IRA Government Bond Government…" at bounding box center [880, 142] width 111 height 21
select select "stock"
click at [826, 132] on select "Select Interest Type 401K Annuity Bond Education IRA Government Bond Government…" at bounding box center [880, 142] width 111 height 21
click at [946, 139] on icon "submit" at bounding box center [948, 142] width 8 height 8
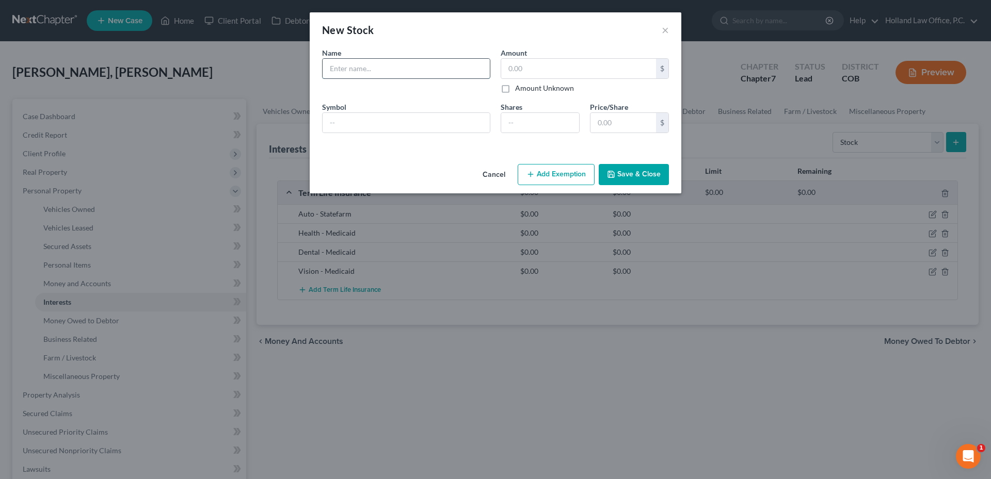
click at [396, 65] on input "text" at bounding box center [406, 69] width 167 height 20
type input "Acorns"
type input "0.00"
click at [413, 118] on input "text" at bounding box center [406, 123] width 167 height 20
click at [623, 172] on button "Save & Close" at bounding box center [634, 175] width 70 height 22
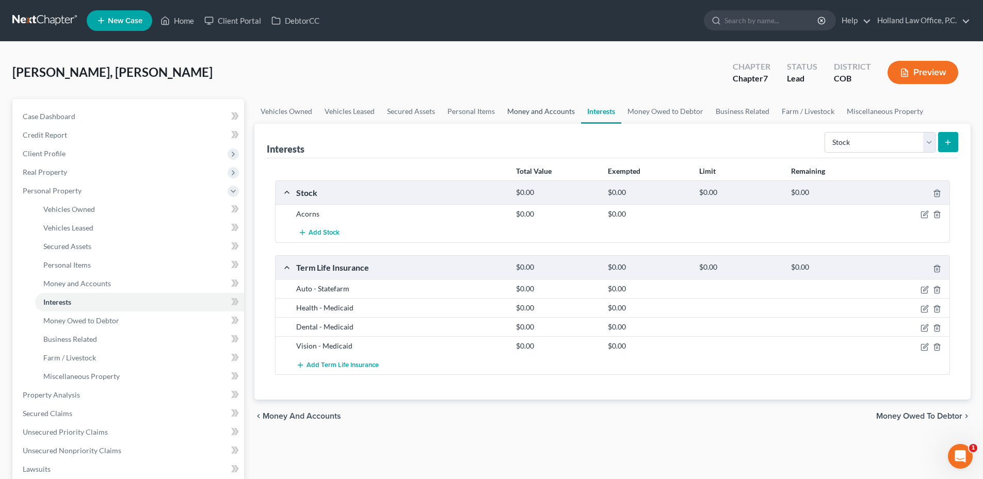
click at [528, 108] on link "Money and Accounts" at bounding box center [541, 111] width 80 height 25
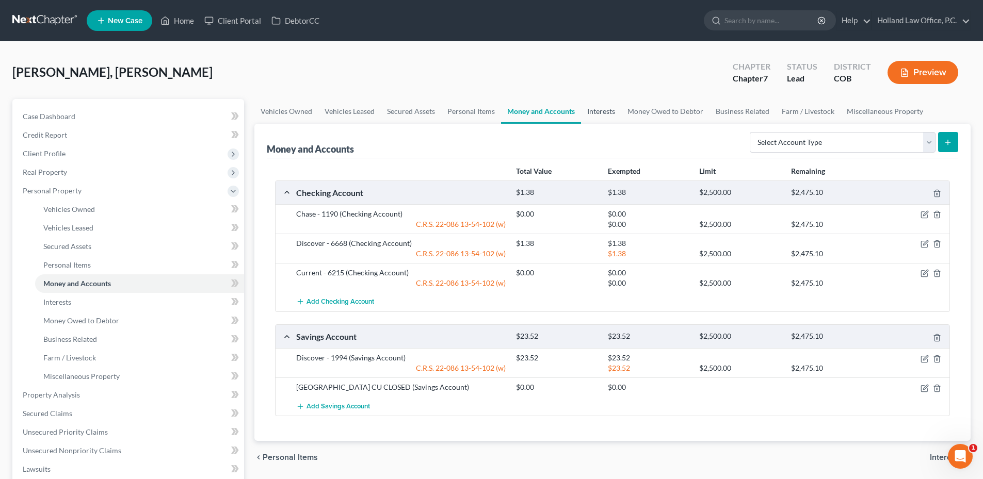
click at [611, 114] on link "Interests" at bounding box center [601, 111] width 40 height 25
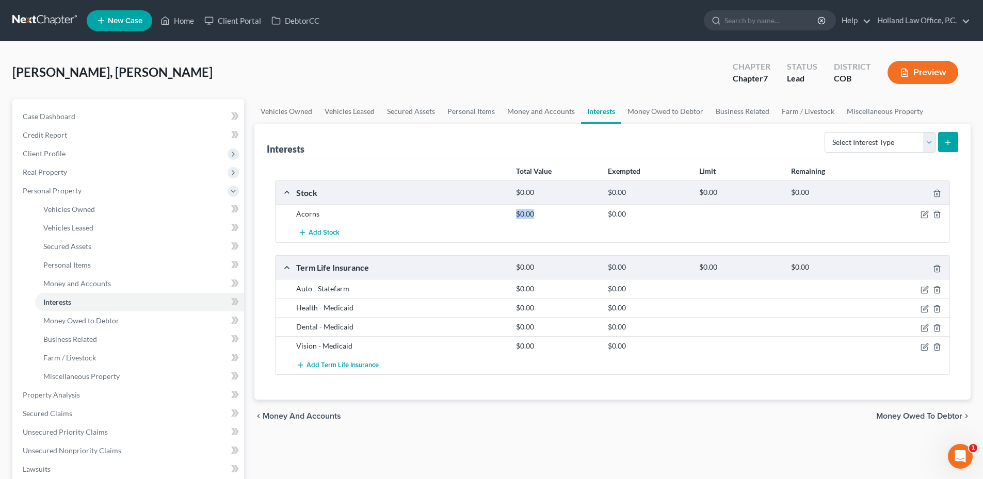
drag, startPoint x: 560, startPoint y: 218, endPoint x: 630, endPoint y: 220, distance: 70.2
click at [620, 222] on div "Acorns $0.00 $0.00" at bounding box center [613, 213] width 674 height 19
click at [630, 220] on div "Acorns $0.00 $0.00" at bounding box center [613, 213] width 674 height 19
drag, startPoint x: 509, startPoint y: 217, endPoint x: 650, endPoint y: 213, distance: 141.0
click at [655, 222] on div "Acorns $0.00 $0.00" at bounding box center [613, 213] width 674 height 19
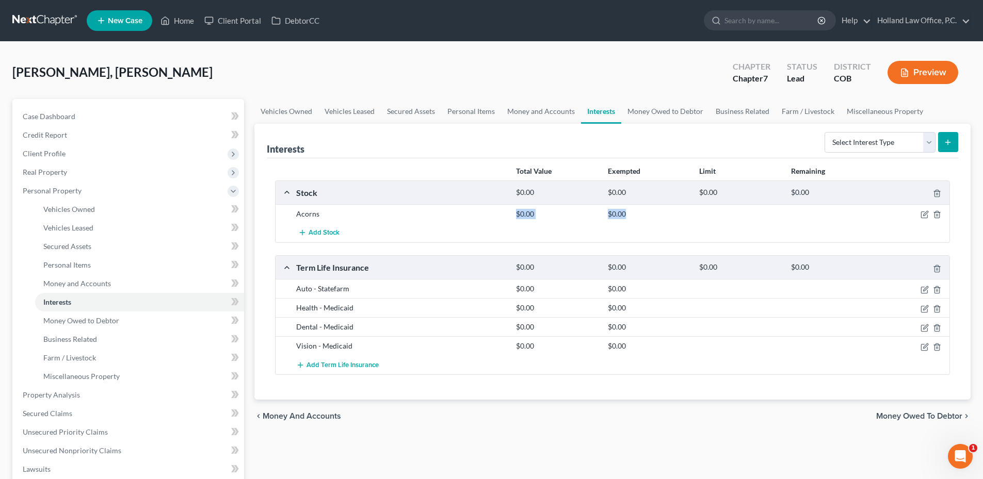
drag, startPoint x: 650, startPoint y: 213, endPoint x: 632, endPoint y: 212, distance: 18.6
click at [632, 212] on div "$0.00" at bounding box center [648, 214] width 91 height 10
click at [532, 115] on link "Money and Accounts" at bounding box center [541, 111] width 80 height 25
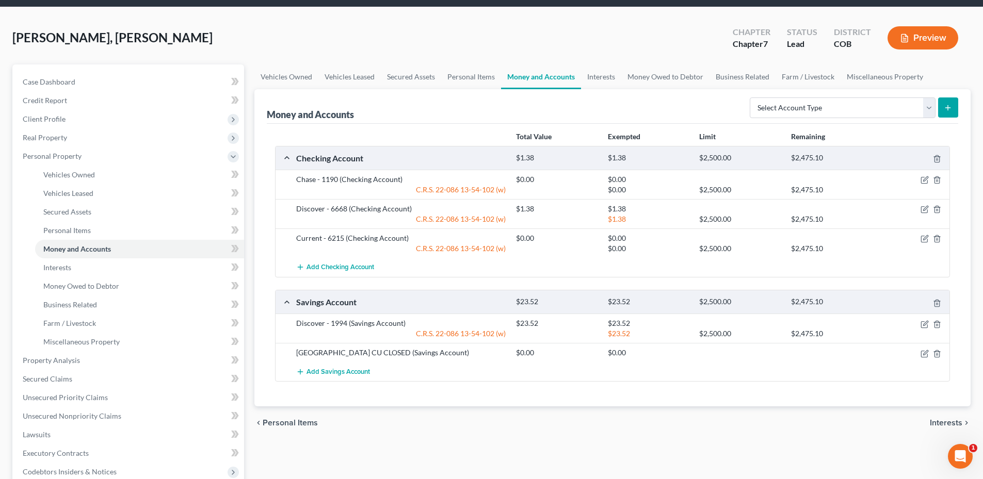
scroll to position [52, 0]
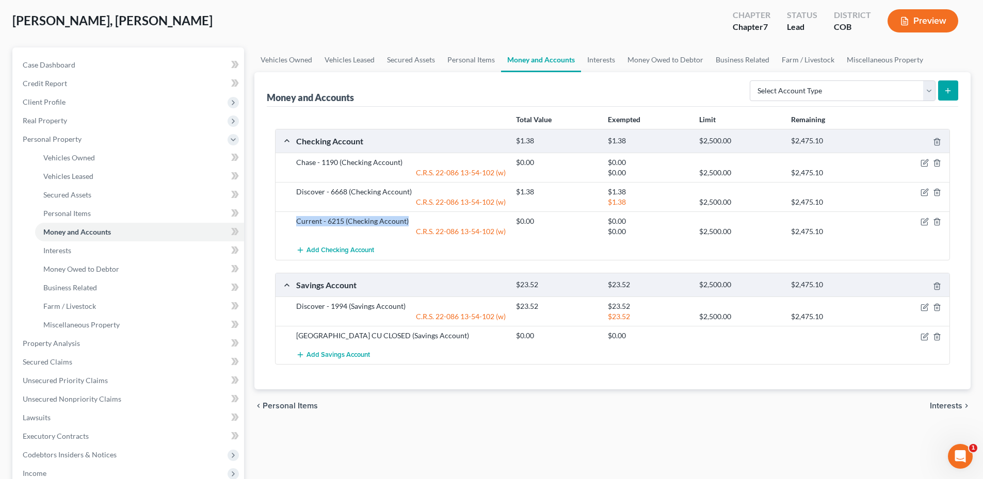
drag, startPoint x: 295, startPoint y: 219, endPoint x: 423, endPoint y: 224, distance: 128.6
click at [423, 224] on div "Current - 6215 (Checking Account)" at bounding box center [401, 221] width 220 height 10
click at [422, 224] on div "Current - 6215 (Checking Account)" at bounding box center [401, 221] width 220 height 10
drag, startPoint x: 294, startPoint y: 223, endPoint x: 469, endPoint y: 217, distance: 175.1
click at [469, 217] on div "Current - 6215 (Checking Account)" at bounding box center [401, 221] width 220 height 10
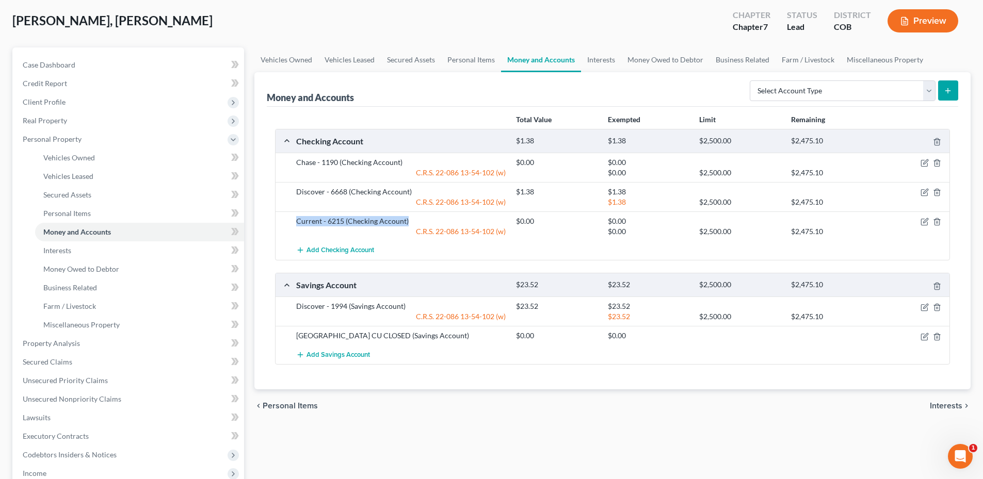
click at [469, 217] on div "Current - 6215 (Checking Account)" at bounding box center [401, 221] width 220 height 10
click at [925, 223] on icon "button" at bounding box center [925, 221] width 5 height 5
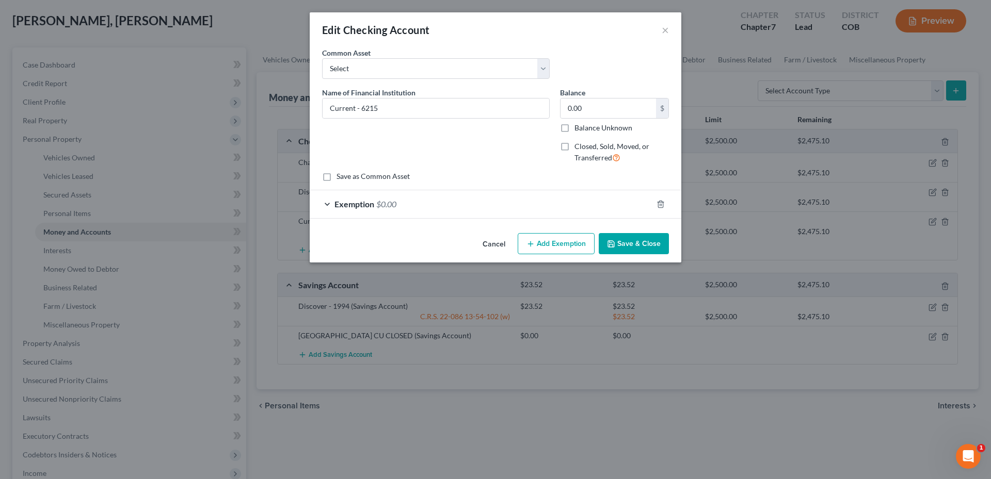
click at [491, 239] on button "Cancel" at bounding box center [493, 244] width 39 height 21
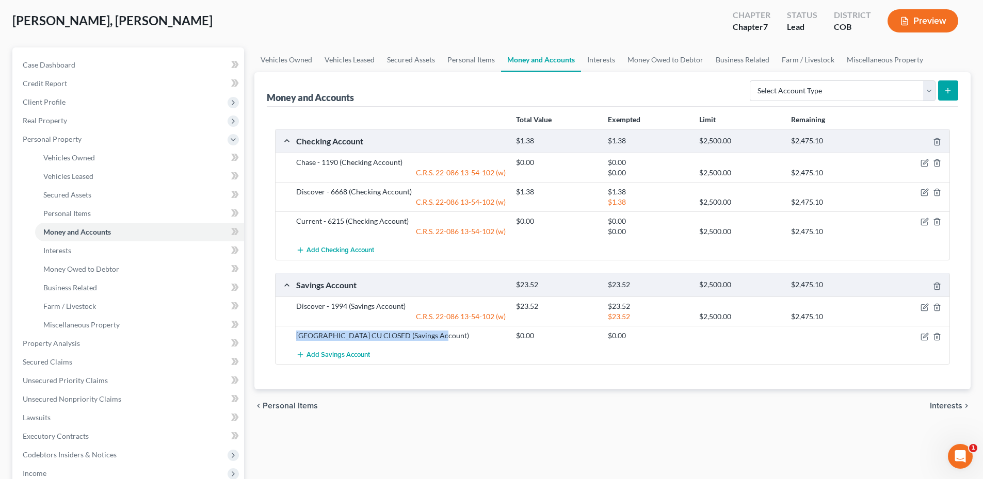
drag, startPoint x: 289, startPoint y: 331, endPoint x: 448, endPoint y: 341, distance: 159.7
click at [448, 341] on div "[GEOGRAPHIC_DATA] CU CLOSED (Savings Account) $0.00 $0.00" at bounding box center [613, 335] width 674 height 19
click at [449, 341] on div "[GEOGRAPHIC_DATA] CU CLOSED (Savings Account)" at bounding box center [401, 336] width 220 height 10
click at [925, 336] on icon "button" at bounding box center [925, 337] width 8 height 8
select select "5"
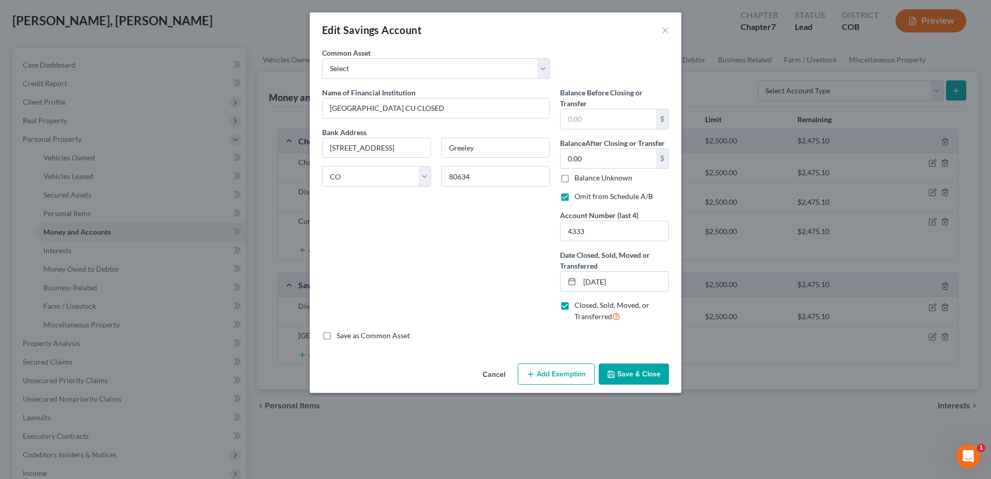
click at [641, 377] on button "Save & Close" at bounding box center [634, 375] width 70 height 22
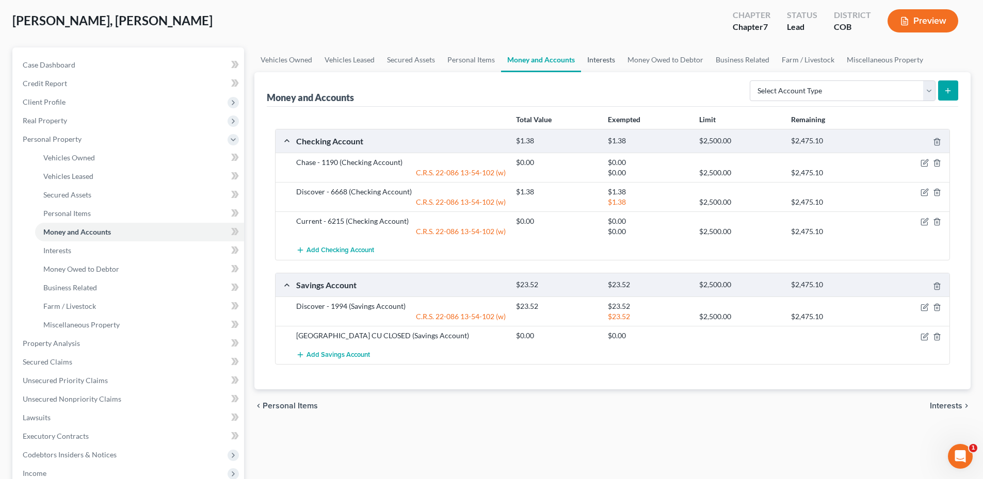
click at [593, 55] on link "Interests" at bounding box center [601, 59] width 40 height 25
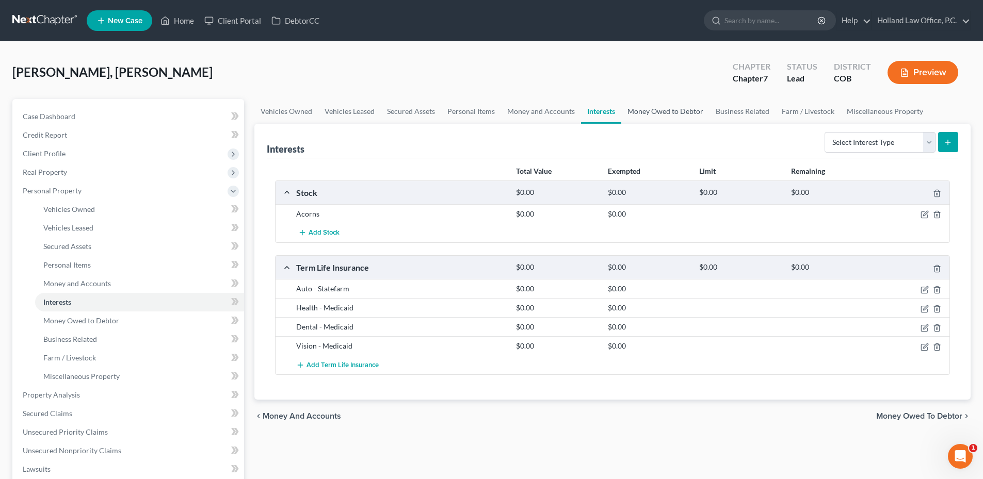
click at [645, 108] on link "Money Owed to Debtor" at bounding box center [665, 111] width 88 height 25
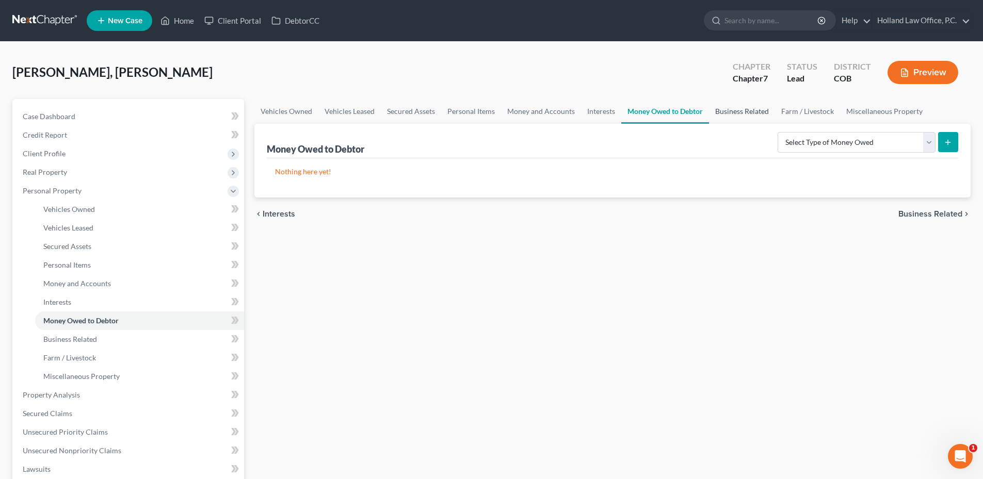
click at [759, 108] on link "Business Related" at bounding box center [742, 111] width 66 height 25
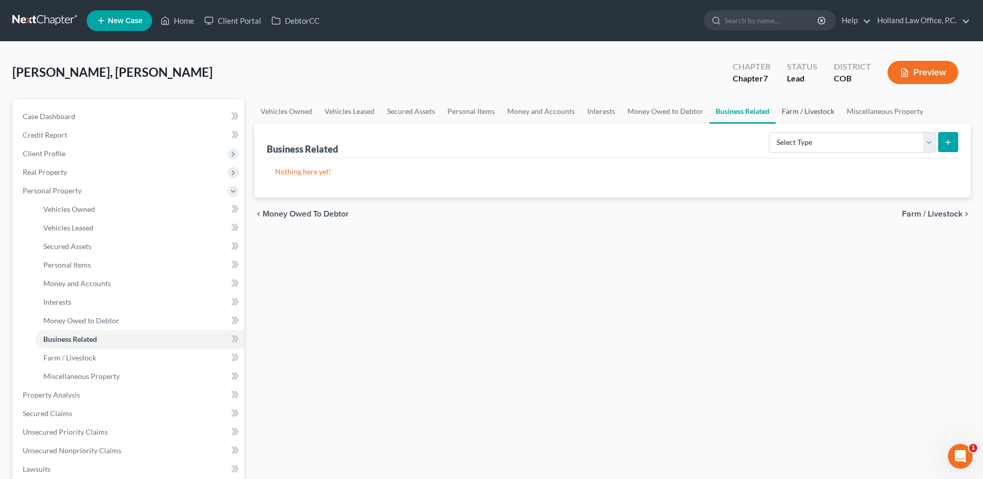
click at [804, 107] on link "Farm / Livestock" at bounding box center [808, 111] width 65 height 25
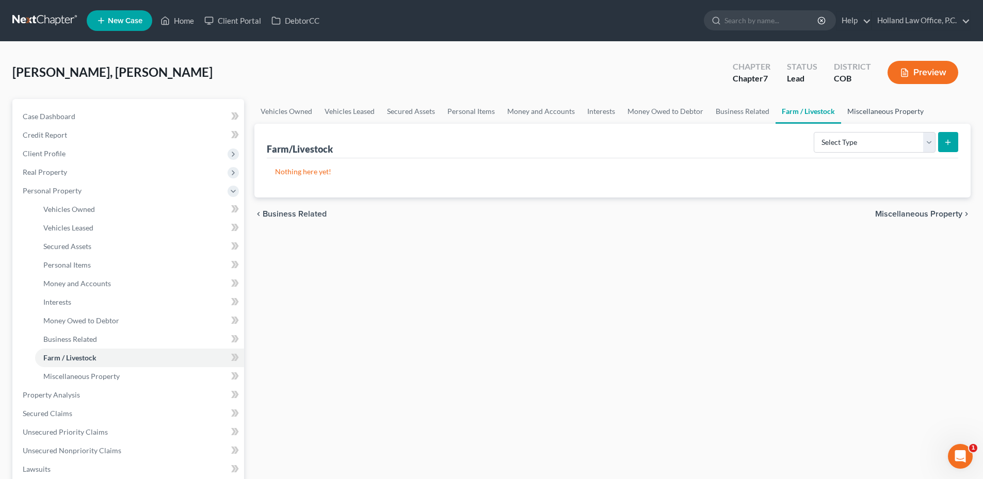
click at [883, 104] on link "Miscellaneous Property" at bounding box center [885, 111] width 89 height 25
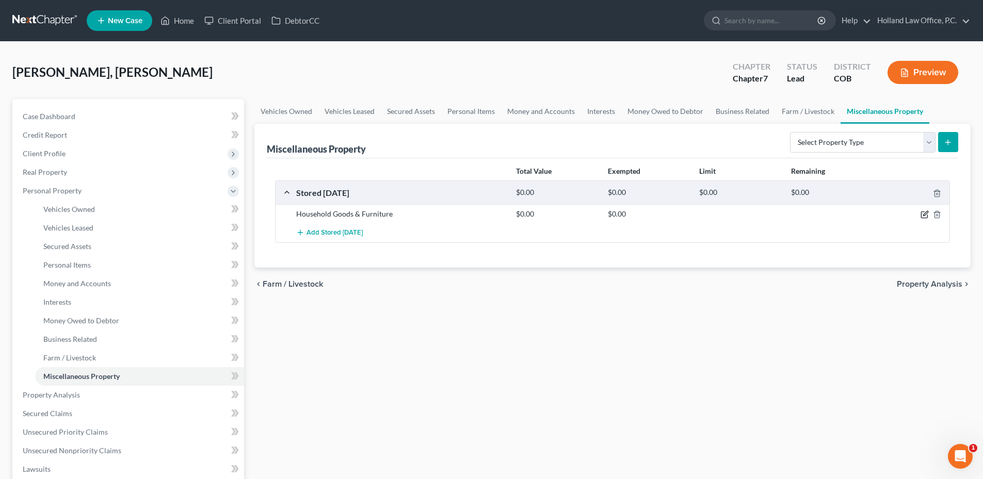
click at [924, 218] on icon "button" at bounding box center [924, 215] width 6 height 6
select select "5"
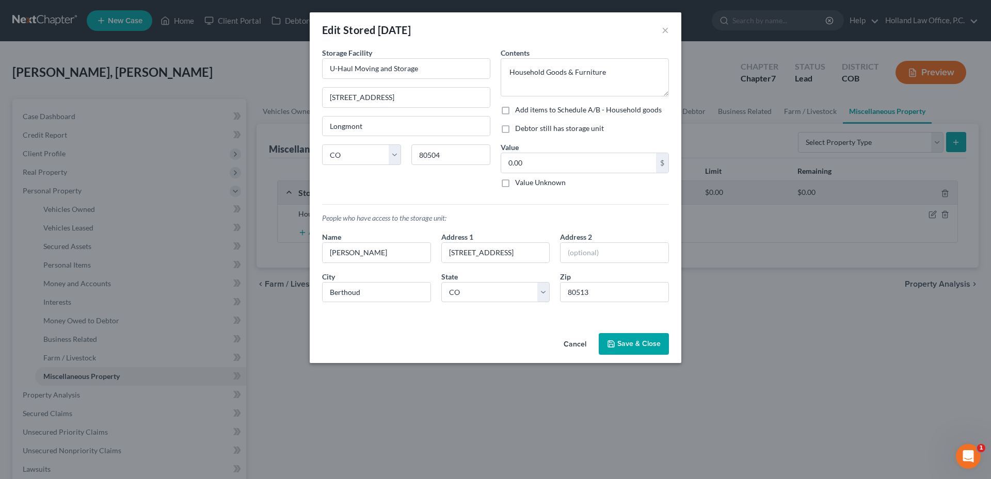
click at [532, 128] on label "Debtor still has storage unit" at bounding box center [559, 128] width 89 height 10
click at [526, 128] on input "Debtor still has storage unit" at bounding box center [522, 126] width 7 height 7
click at [568, 133] on label "Debtor still has storage unit" at bounding box center [559, 128] width 89 height 10
click at [526, 130] on input "Debtor still has storage unit" at bounding box center [522, 126] width 7 height 7
checkbox input "false"
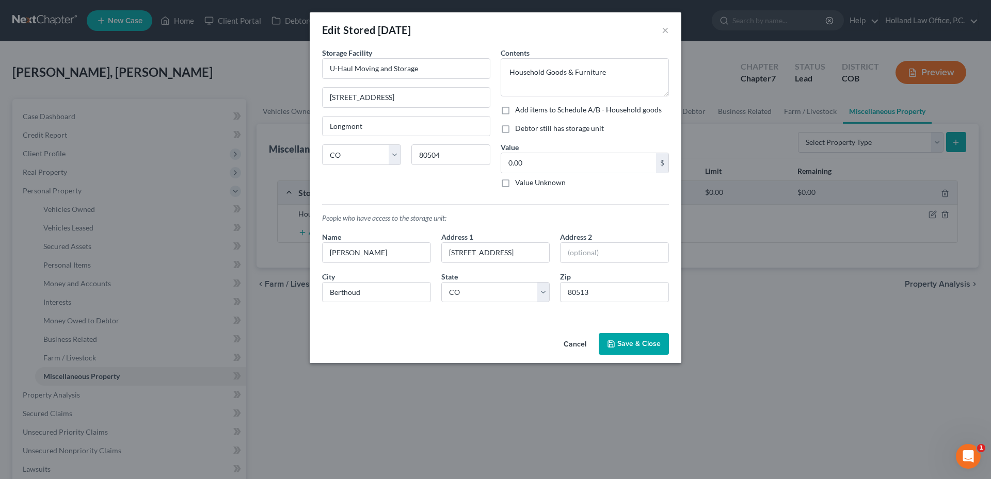
click at [652, 341] on button "Save & Close" at bounding box center [634, 344] width 70 height 22
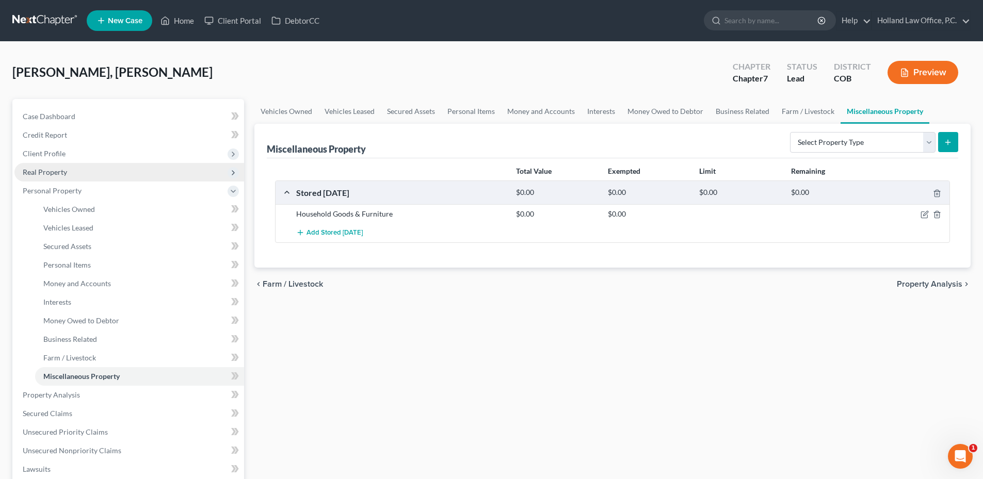
click at [54, 166] on span "Real Property" at bounding box center [129, 172] width 230 height 19
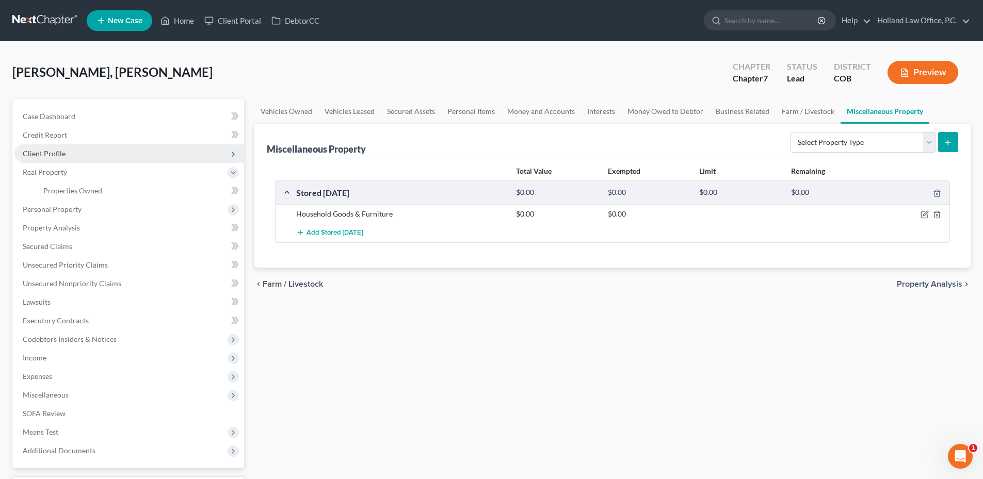
click at [55, 156] on span "Client Profile" at bounding box center [44, 153] width 43 height 9
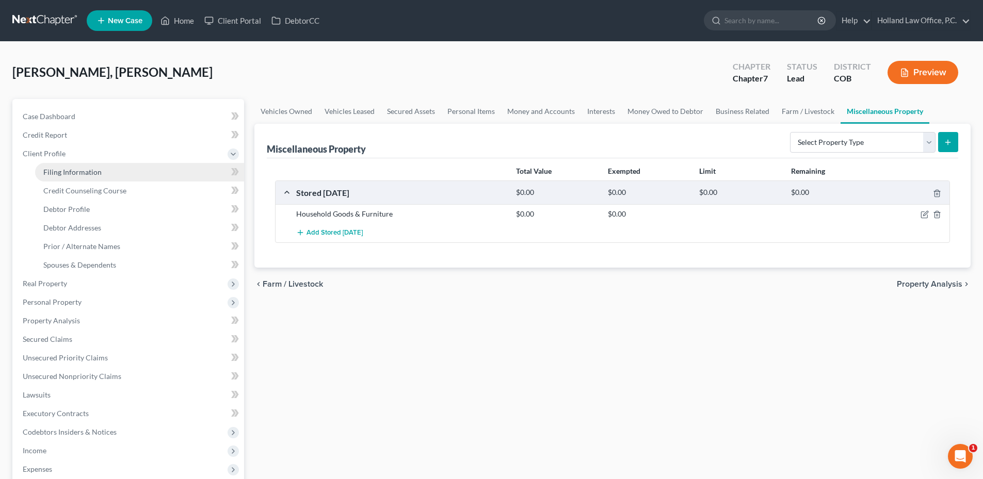
click at [53, 170] on span "Filing Information" at bounding box center [72, 172] width 58 height 9
select select "1"
select select "0"
select select "11"
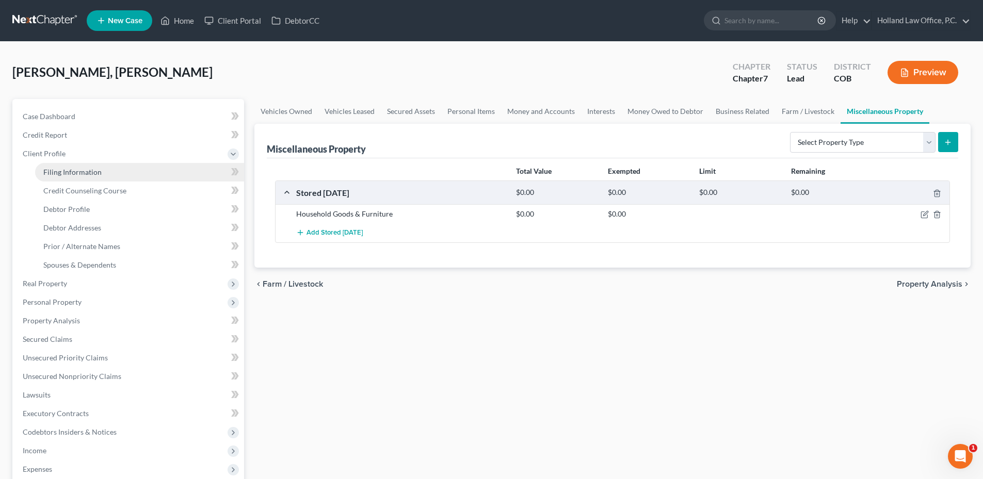
select select "0"
select select "5"
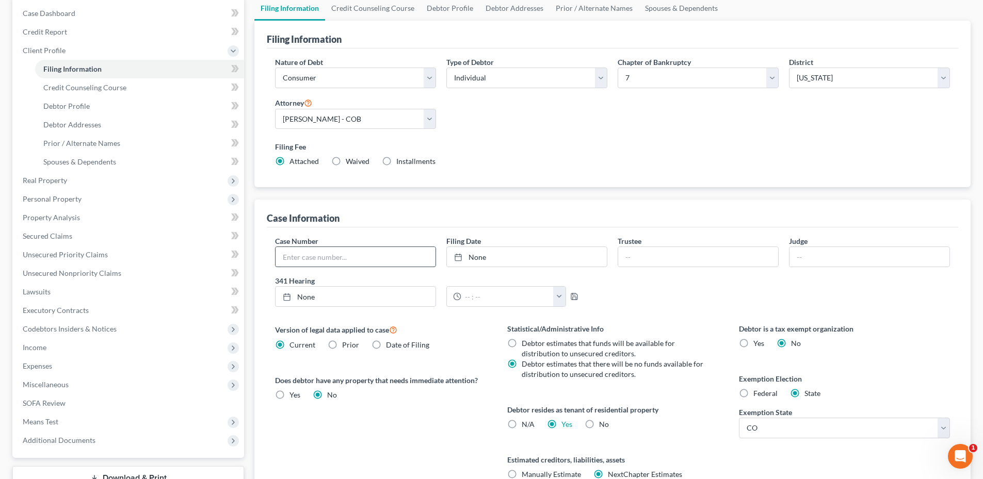
scroll to position [201, 0]
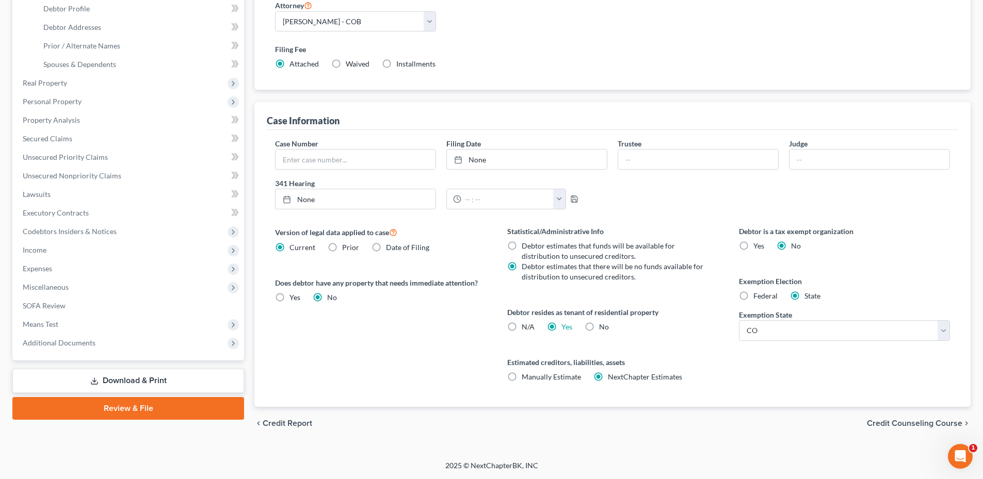
click at [561, 327] on label "Yes Yes" at bounding box center [566, 327] width 11 height 10
click at [566, 327] on input "Yes Yes" at bounding box center [569, 325] width 7 height 7
click at [599, 331] on label "No" at bounding box center [604, 327] width 10 height 10
click at [603, 329] on input "No" at bounding box center [606, 325] width 7 height 7
radio input "true"
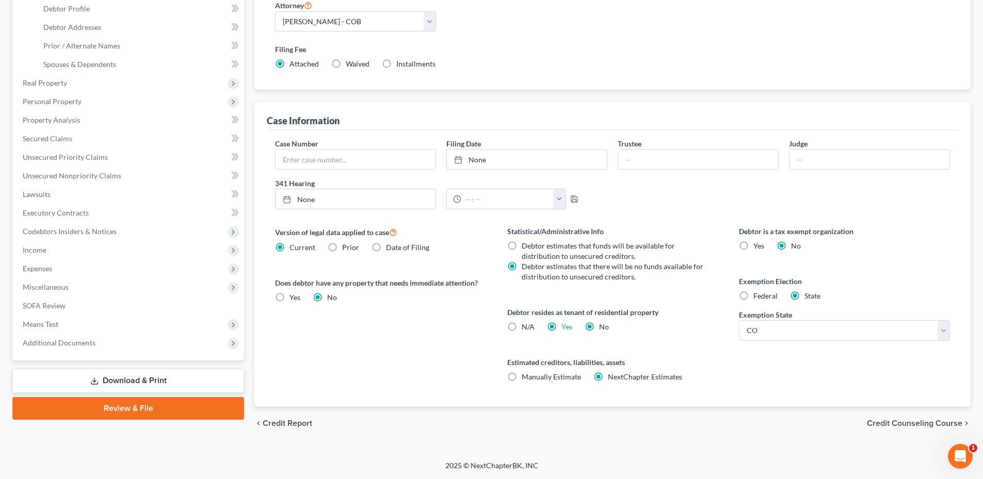
radio input "false"
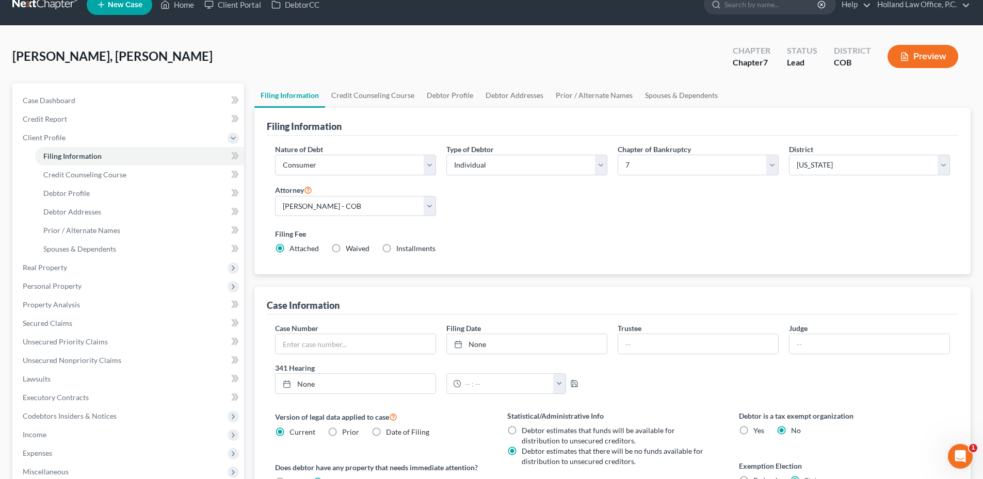
scroll to position [0, 0]
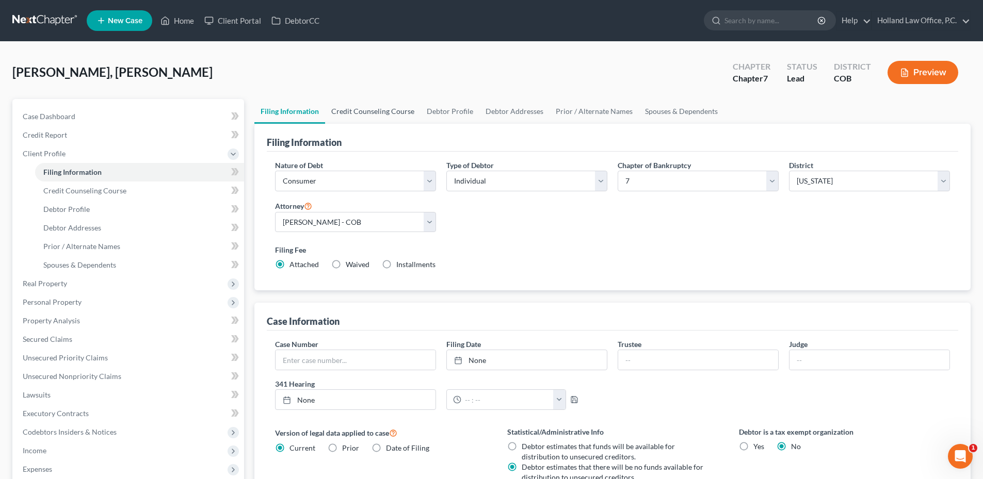
click at [341, 107] on link "Credit Counseling Course" at bounding box center [372, 111] width 95 height 25
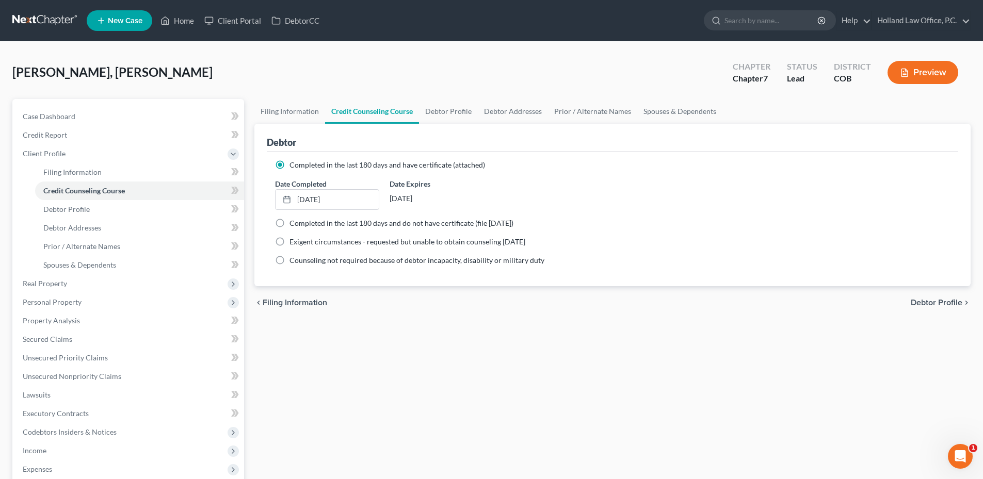
drag, startPoint x: 391, startPoint y: 200, endPoint x: 434, endPoint y: 192, distance: 42.9
click at [434, 192] on div "[DATE]" at bounding box center [442, 198] width 104 height 19
click at [448, 119] on link "Debtor Profile" at bounding box center [448, 111] width 59 height 25
select select "0"
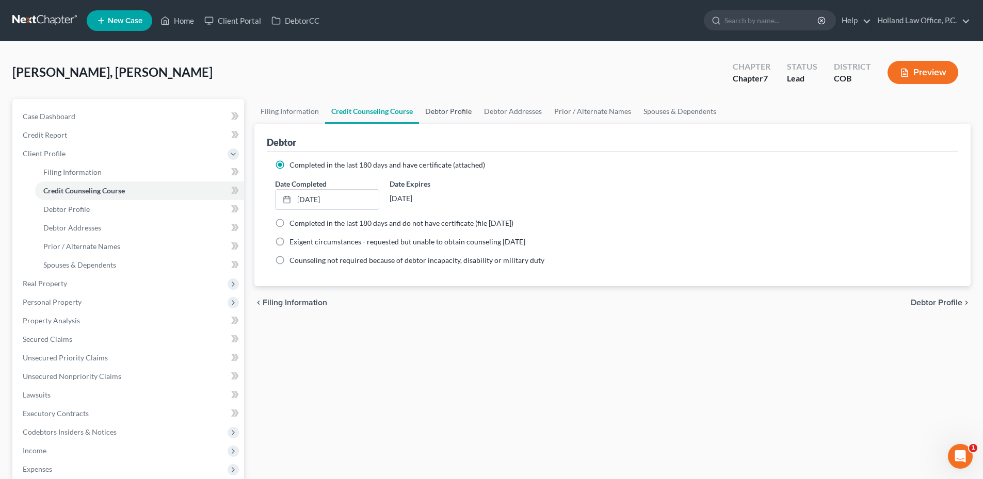
select select "0"
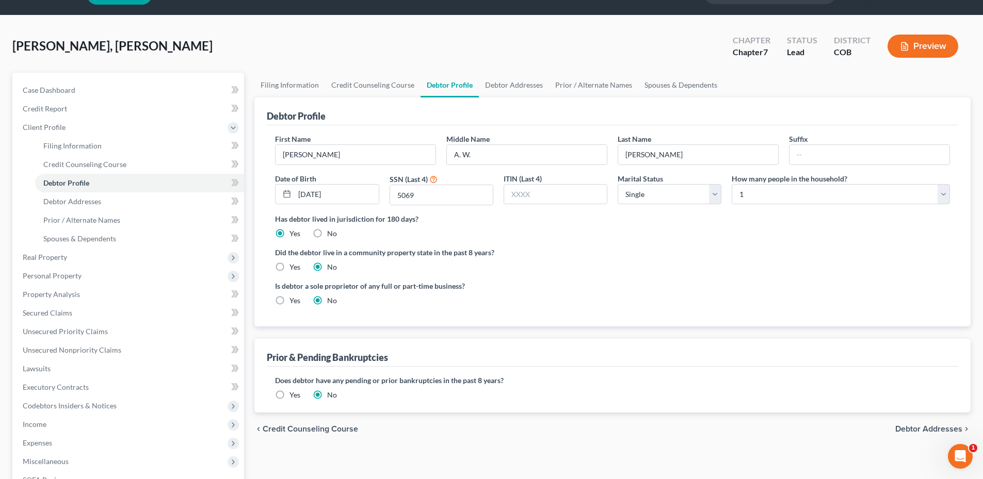
scroll to position [52, 0]
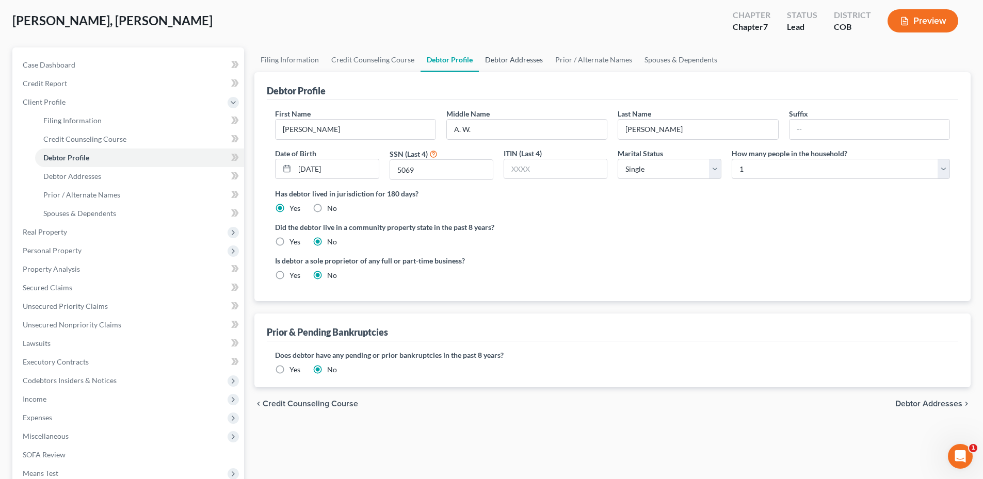
click at [503, 60] on link "Debtor Addresses" at bounding box center [514, 59] width 70 height 25
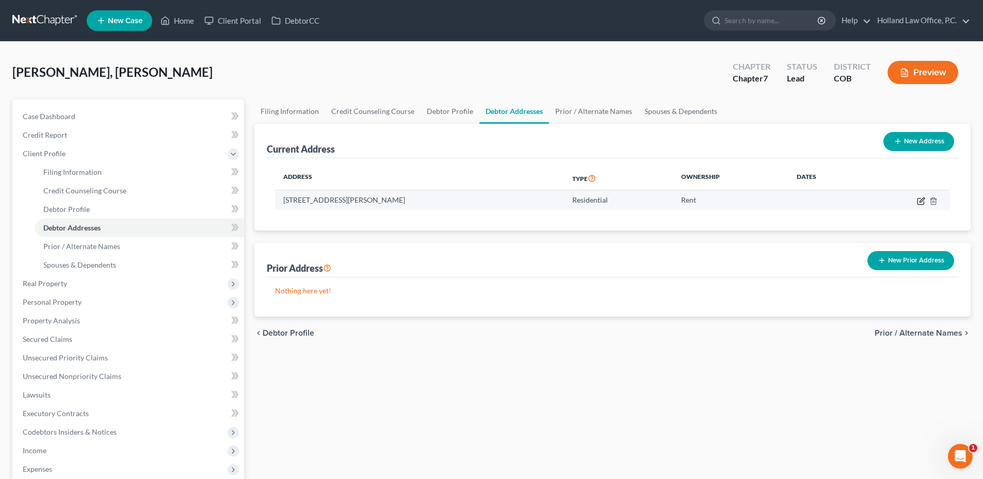
click at [922, 201] on icon "button" at bounding box center [922, 200] width 5 height 5
select select "5"
select select "35"
select select "0"
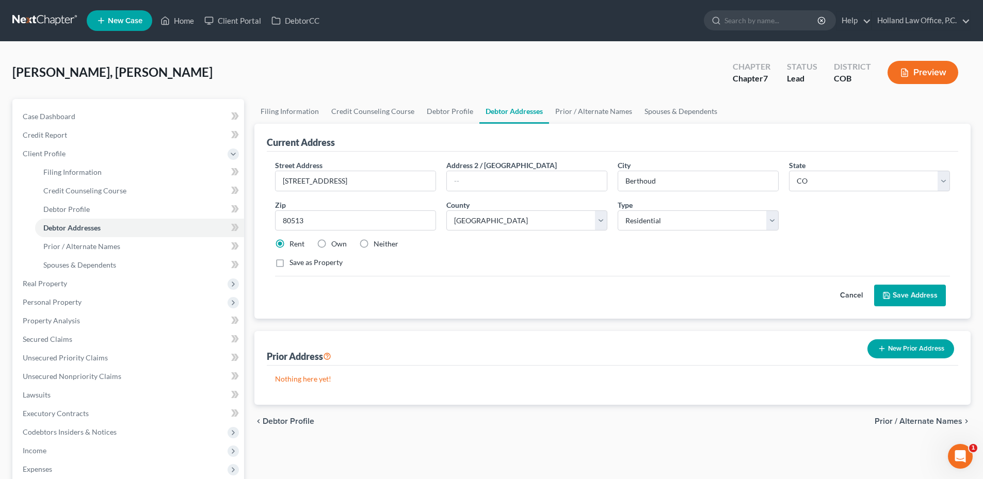
click at [374, 242] on label "Neither" at bounding box center [386, 244] width 25 height 10
click at [378, 242] on input "Neither" at bounding box center [381, 242] width 7 height 7
radio input "true"
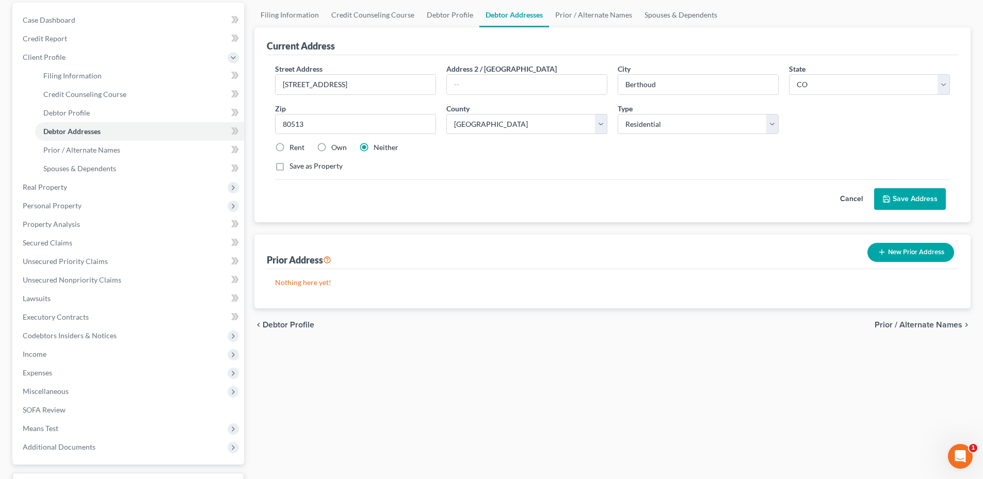
scroll to position [103, 0]
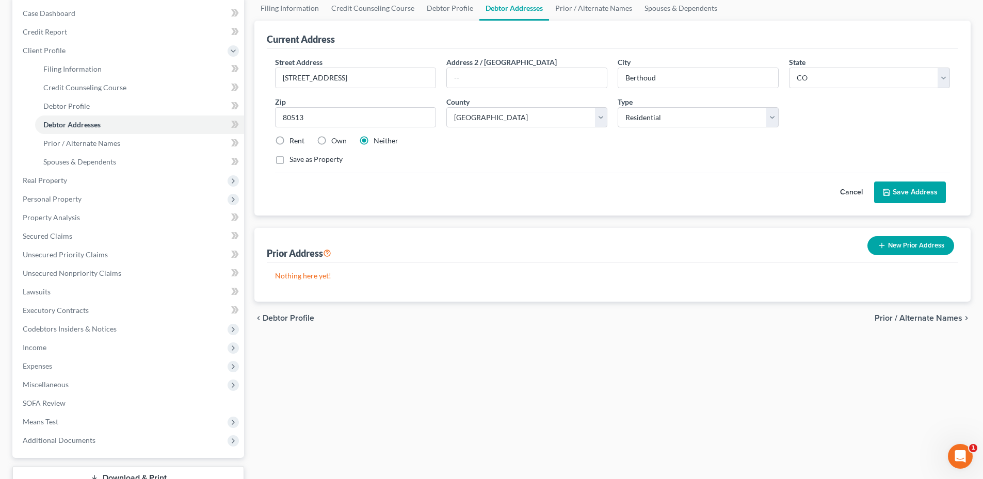
click at [912, 198] on button "Save Address" at bounding box center [910, 193] width 72 height 22
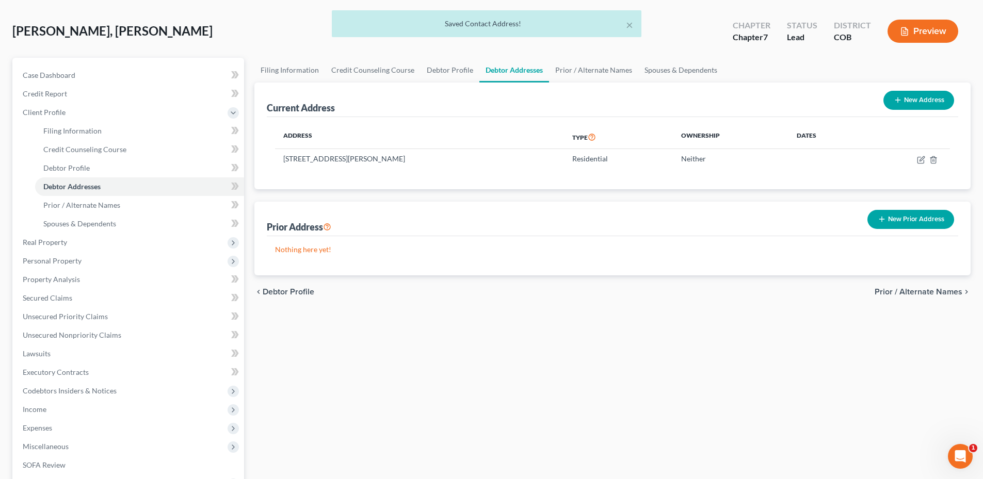
scroll to position [0, 0]
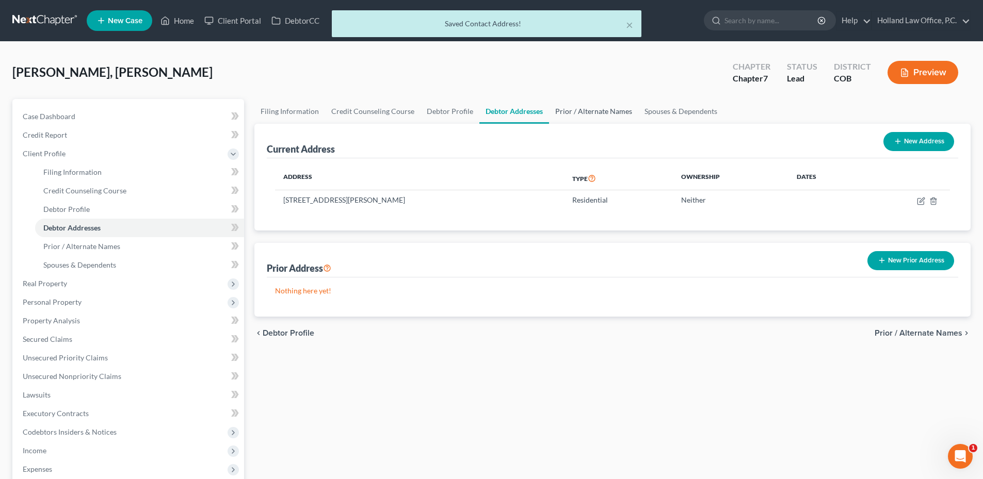
click at [595, 107] on link "Prior / Alternate Names" at bounding box center [593, 111] width 89 height 25
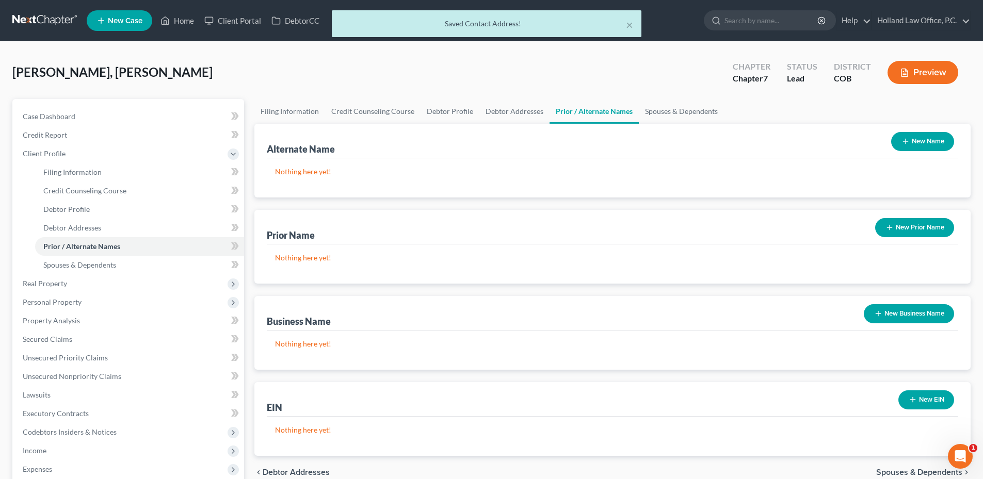
scroll to position [52, 0]
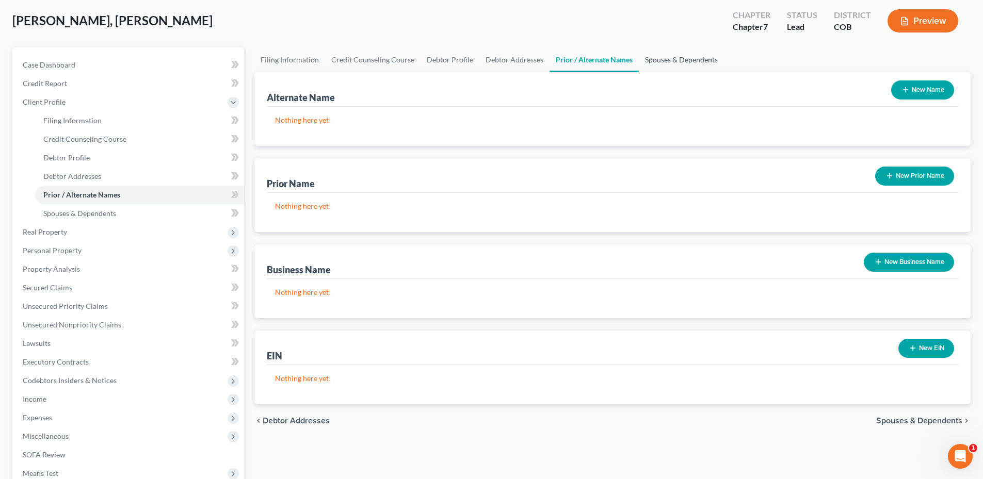
click at [681, 66] on link "Spouses & Dependents" at bounding box center [681, 59] width 85 height 25
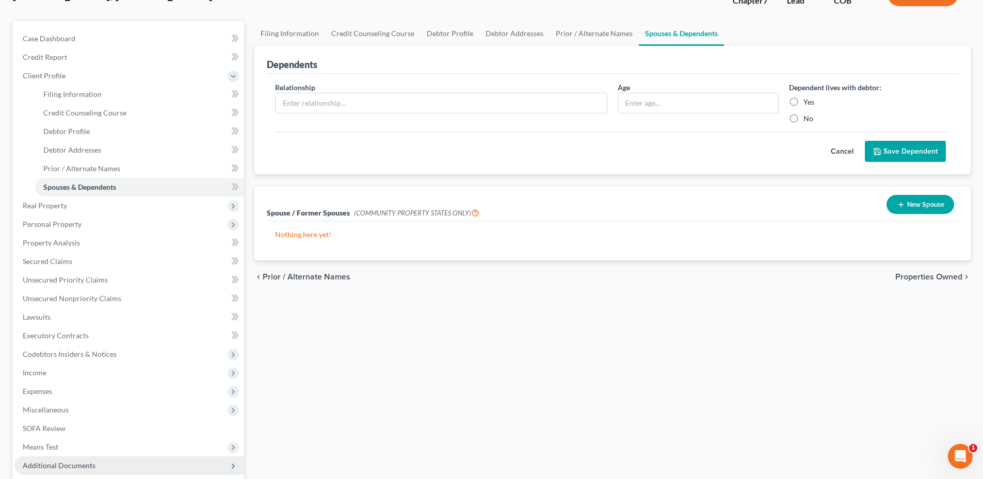
scroll to position [181, 0]
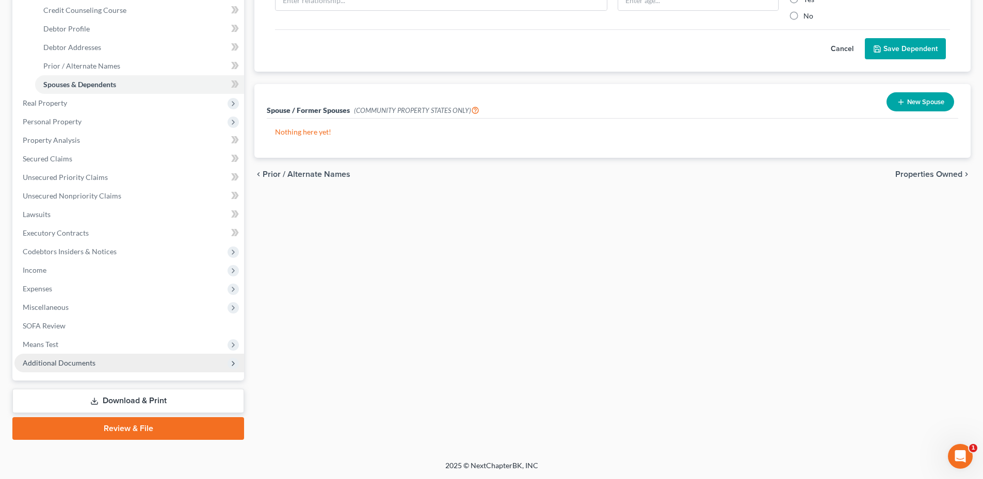
click at [86, 357] on span "Additional Documents" at bounding box center [129, 363] width 230 height 19
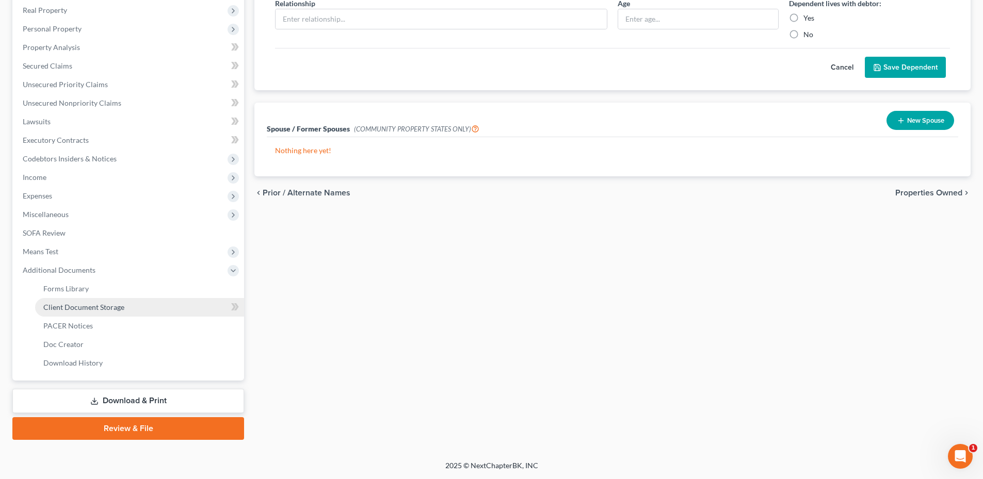
click at [92, 307] on span "Client Document Storage" at bounding box center [83, 307] width 81 height 9
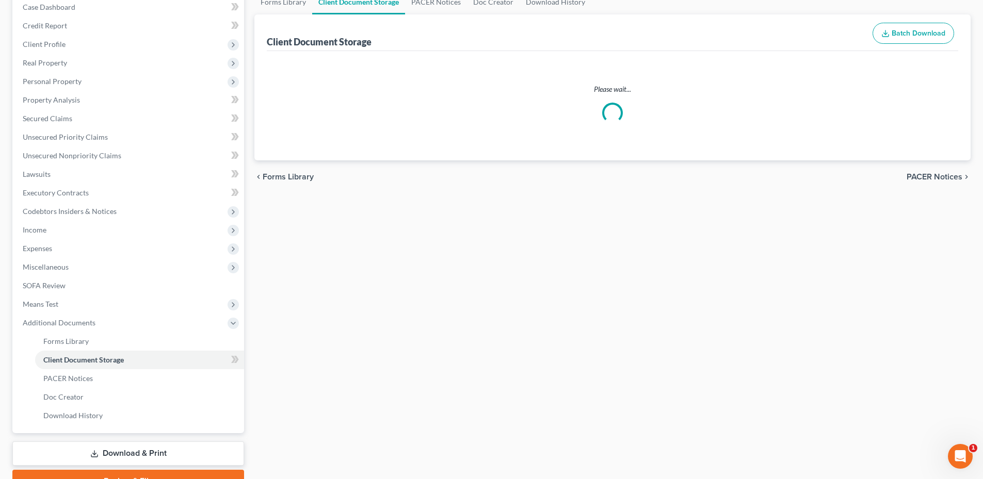
scroll to position [14, 0]
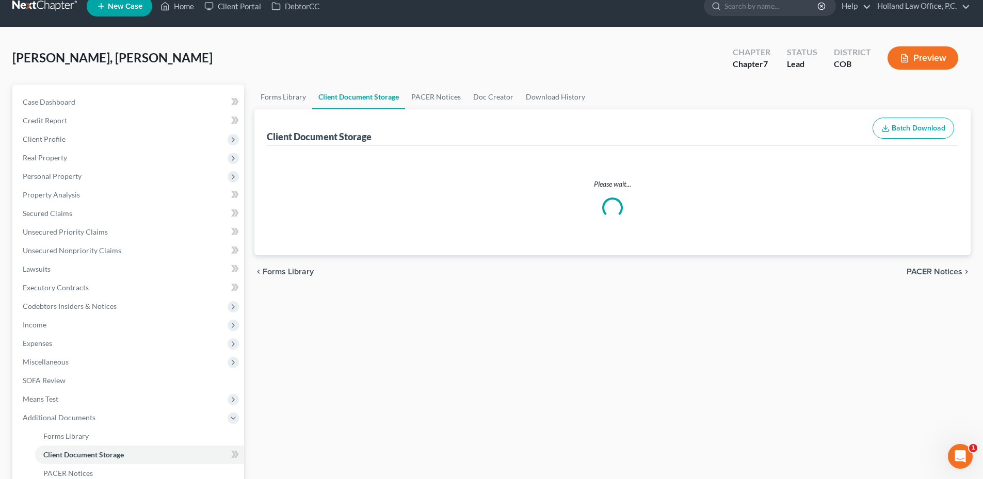
select select "5"
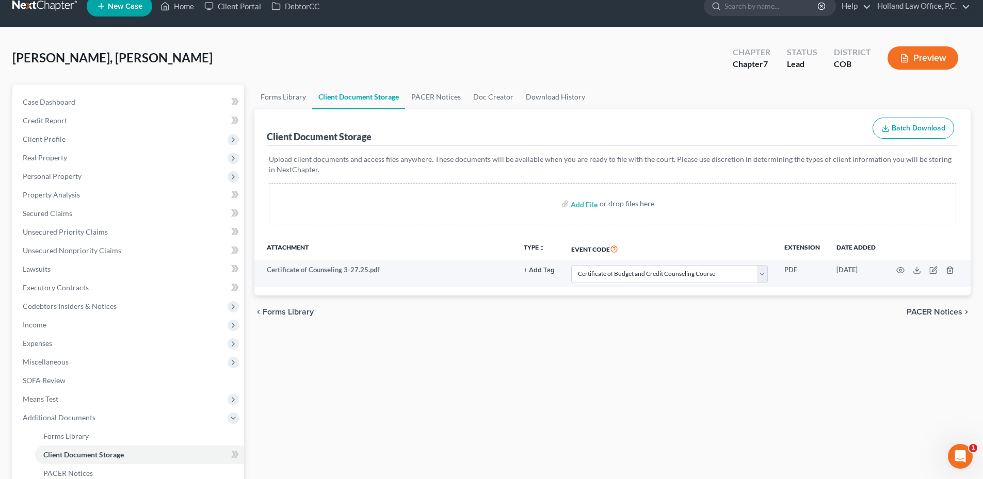
scroll to position [0, 0]
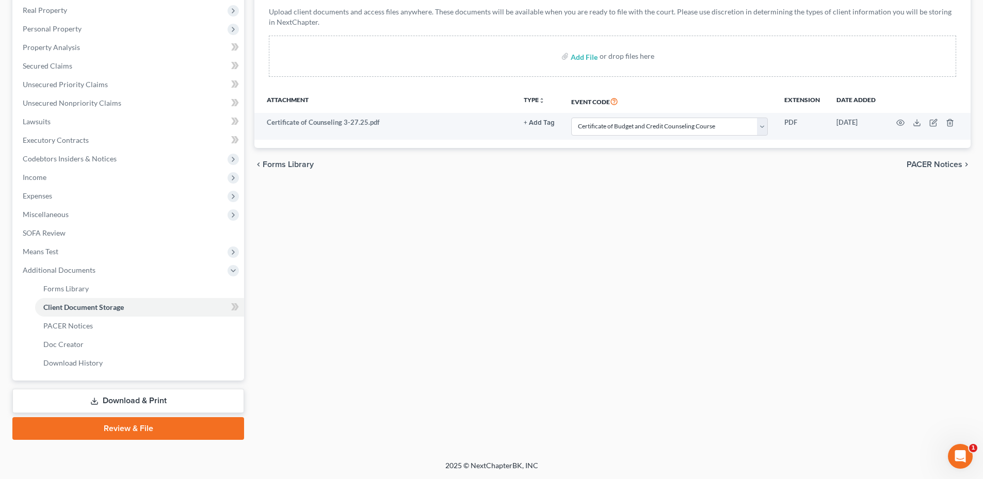
click at [142, 390] on link "Download & Print" at bounding box center [128, 401] width 232 height 24
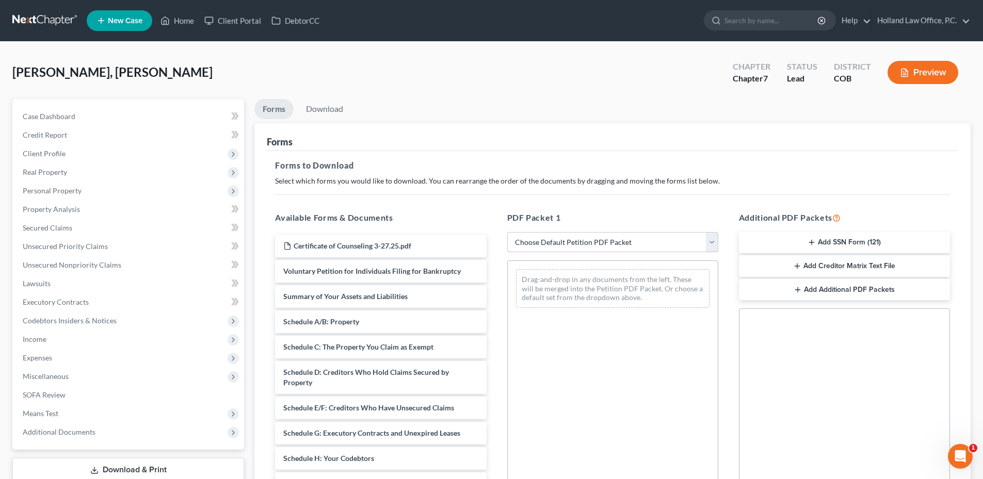
click at [617, 244] on select "Choose Default Petition PDF Packet Complete Bankruptcy Petition (all forms and …" at bounding box center [612, 242] width 211 height 21
select select "0"
click at [507, 232] on select "Choose Default Petition PDF Packet Complete Bankruptcy Petition (all forms and …" at bounding box center [612, 242] width 211 height 21
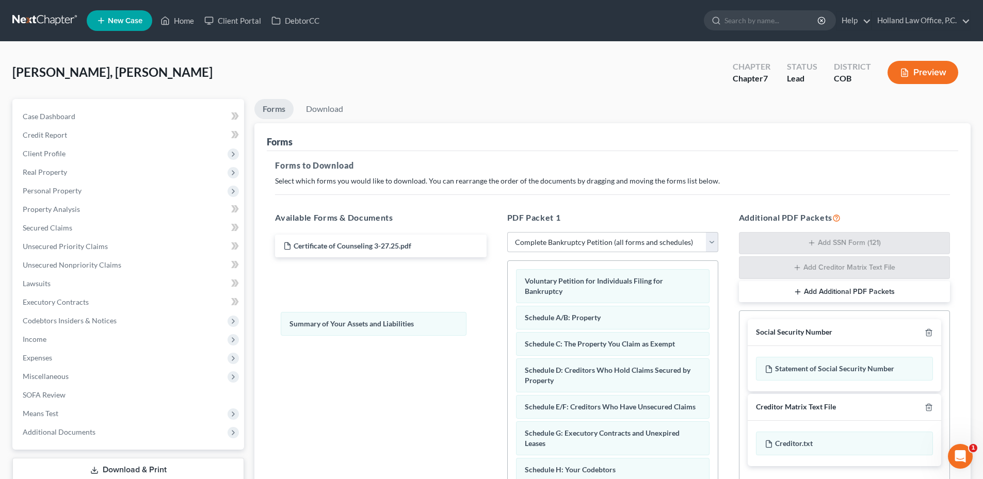
drag, startPoint x: 625, startPoint y: 316, endPoint x: 416, endPoint y: 302, distance: 209.0
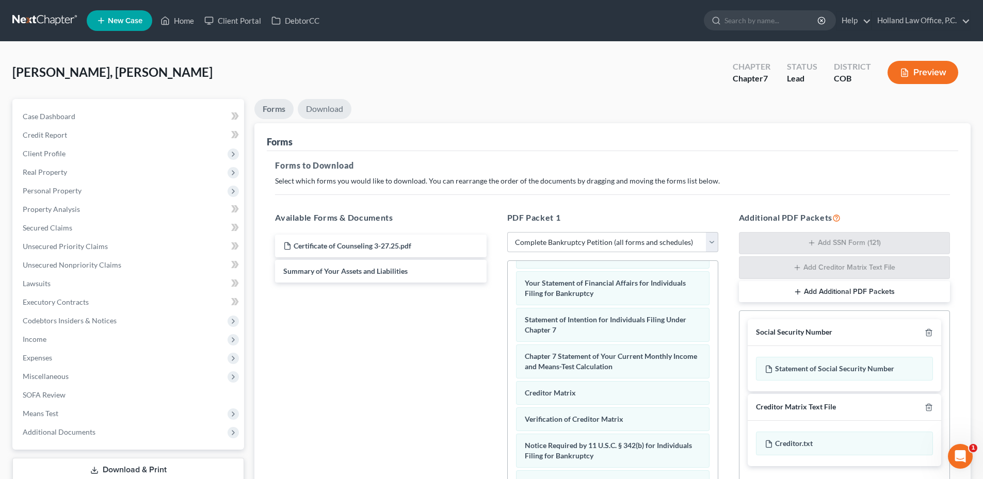
click at [332, 117] on link "Download" at bounding box center [325, 109] width 54 height 20
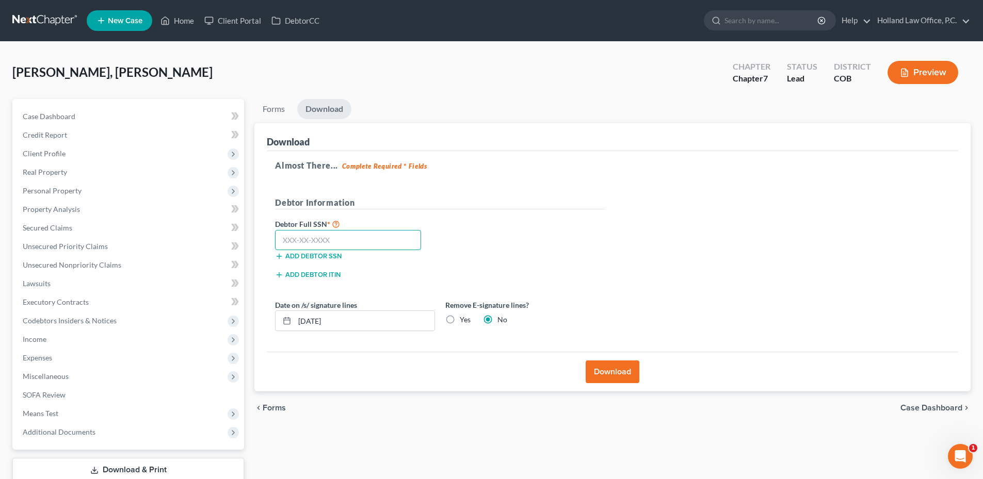
click at [348, 243] on input "text" at bounding box center [348, 240] width 146 height 21
type input "574-35-5069"
click at [460, 319] on label "Yes" at bounding box center [465, 320] width 11 height 10
click at [464, 319] on input "Yes" at bounding box center [467, 318] width 7 height 7
radio input "true"
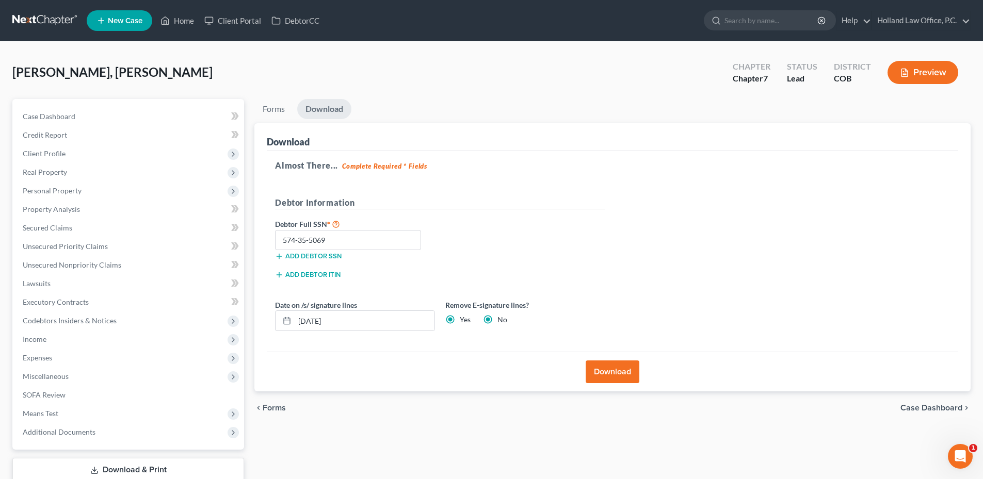
radio input "false"
click at [626, 367] on button "Download" at bounding box center [613, 372] width 54 height 23
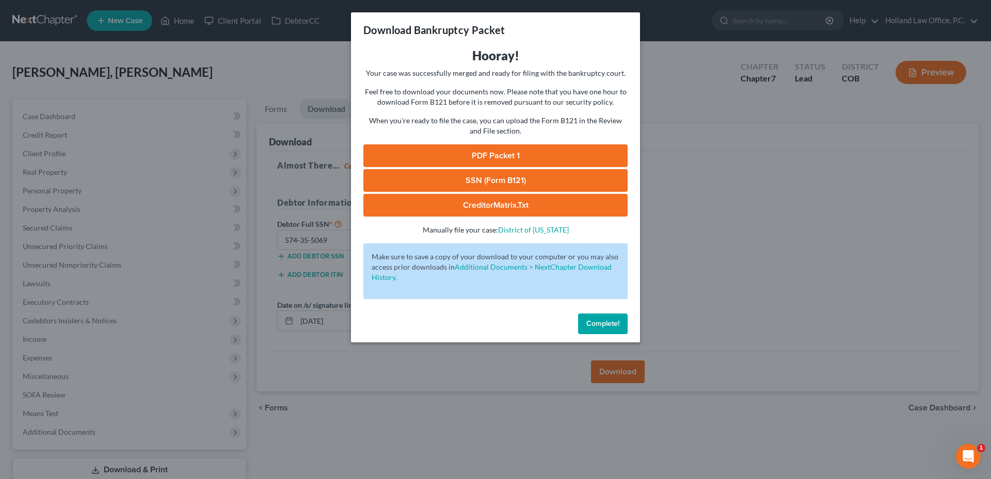
click at [522, 174] on link "SSN (Form B121)" at bounding box center [495, 180] width 264 height 23
click at [513, 155] on link "PDF Packet 1" at bounding box center [495, 156] width 264 height 23
click at [582, 319] on button "Complete!" at bounding box center [603, 324] width 50 height 21
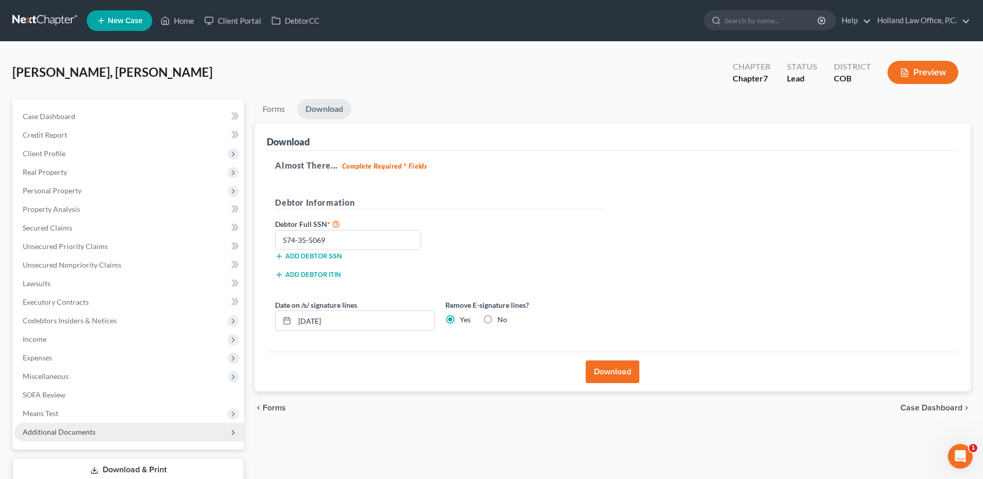
click at [65, 428] on span "Additional Documents" at bounding box center [59, 432] width 73 height 9
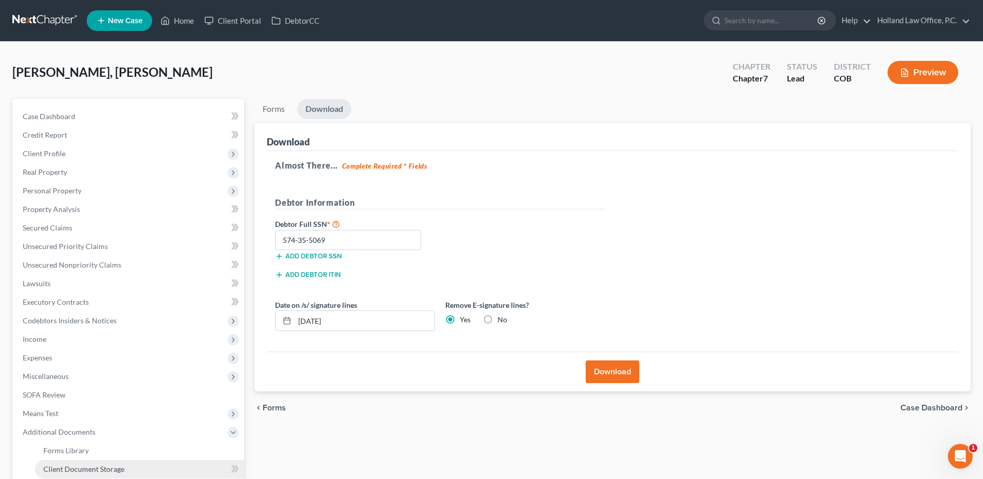
click at [82, 463] on link "Client Document Storage" at bounding box center [139, 469] width 209 height 19
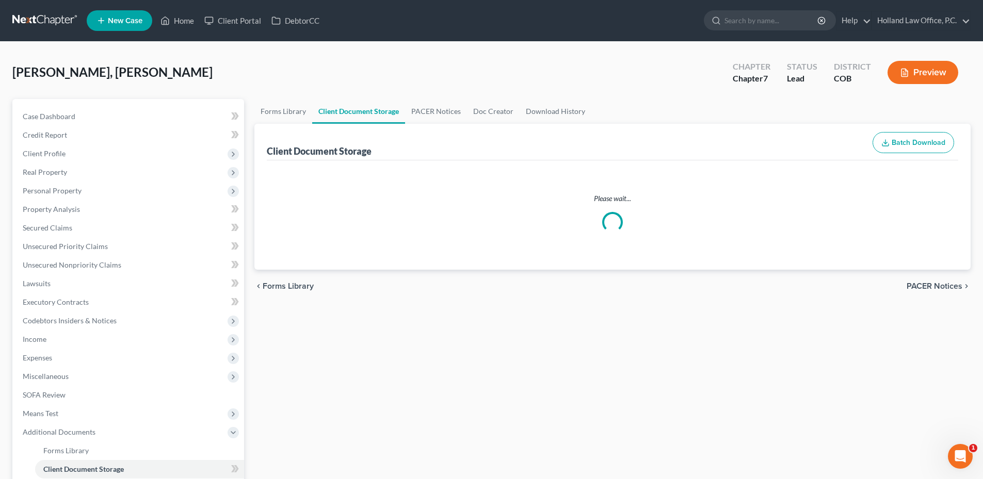
select select "5"
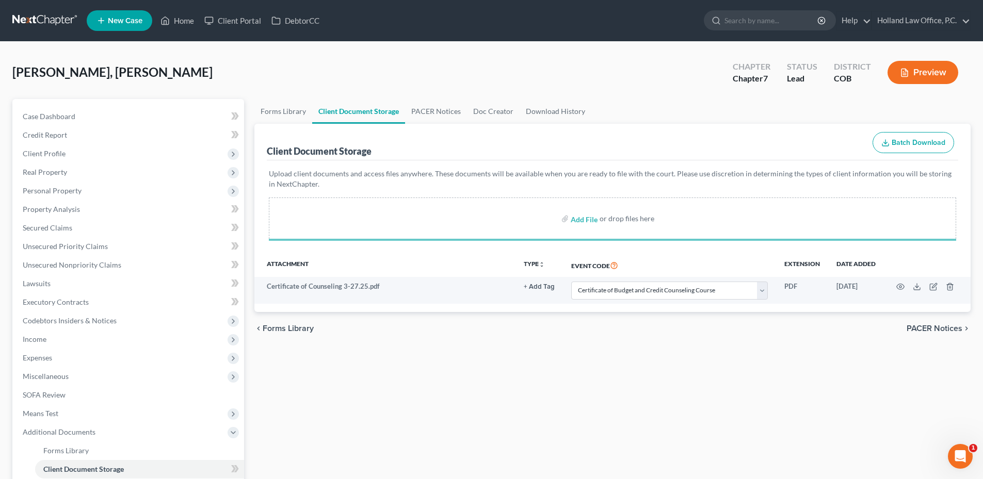
select select "5"
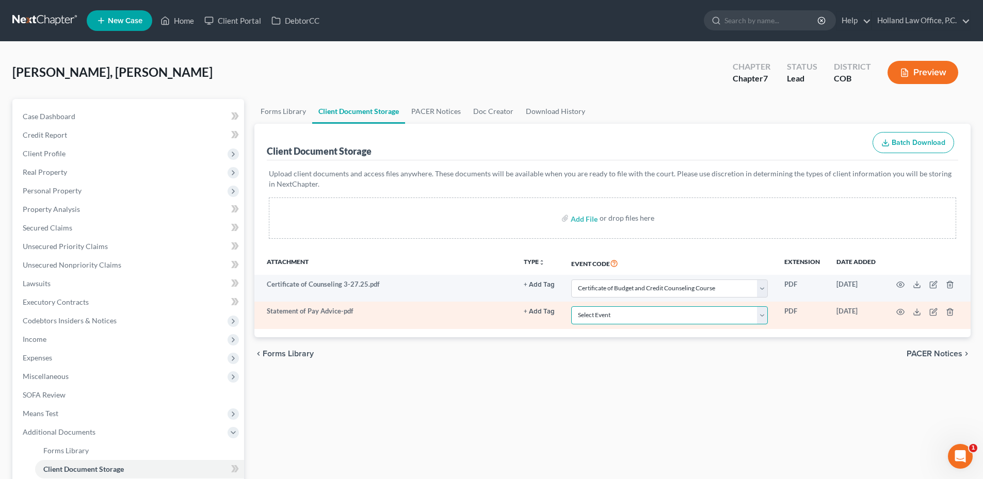
click at [623, 310] on select "Select Event 1009-1.1 Notice of Amendments 20 Largest Unsecured Creditors Amend…" at bounding box center [669, 316] width 197 height 18
select select "28"
click at [571, 307] on select "Select Event 1009-1.1 Notice of Amendments 20 Largest Unsecured Creditors Amend…" at bounding box center [669, 316] width 197 height 18
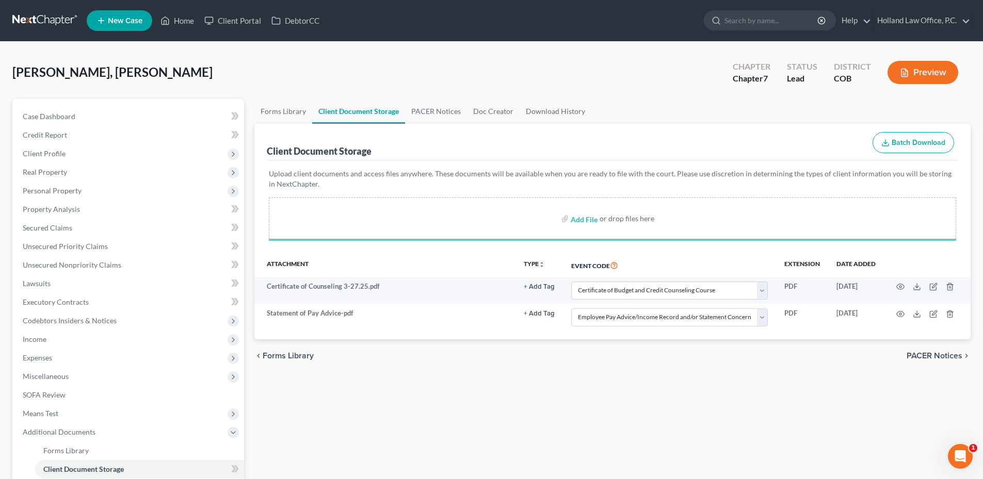
select select "5"
select select "28"
